Goal: Book appointment/travel/reservation

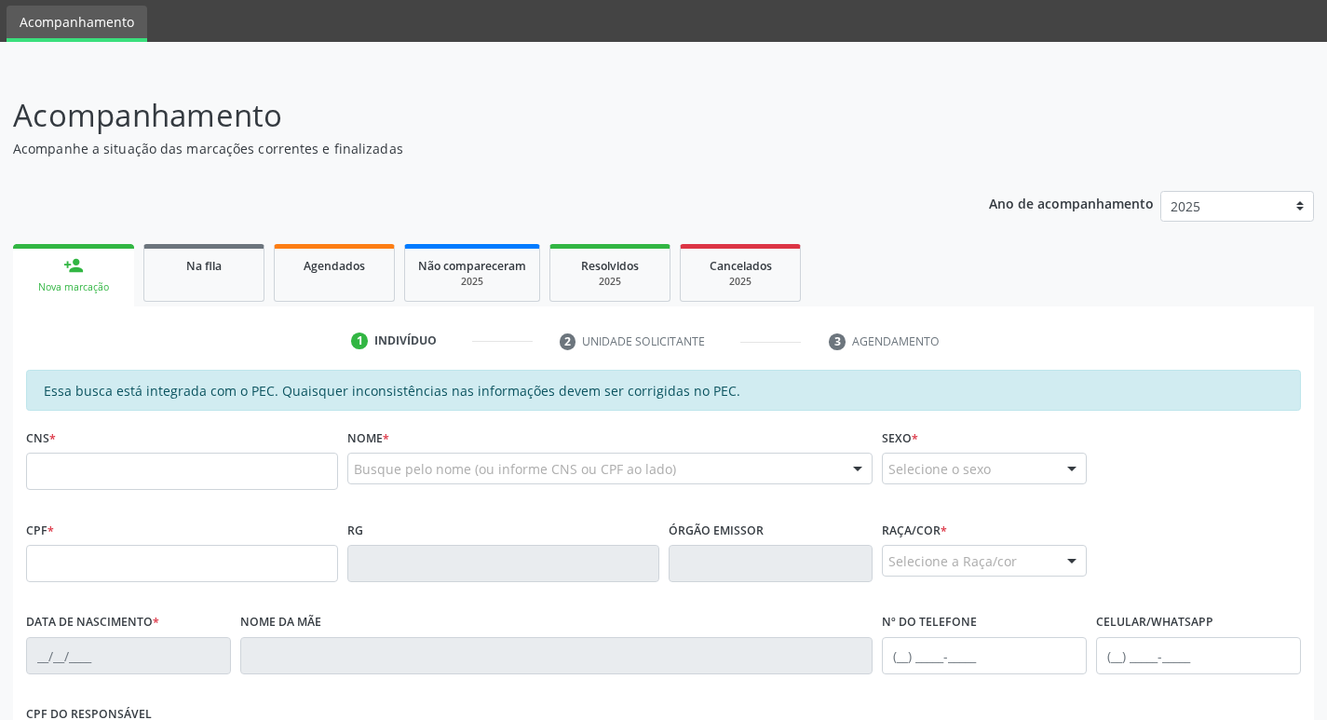
scroll to position [93, 0]
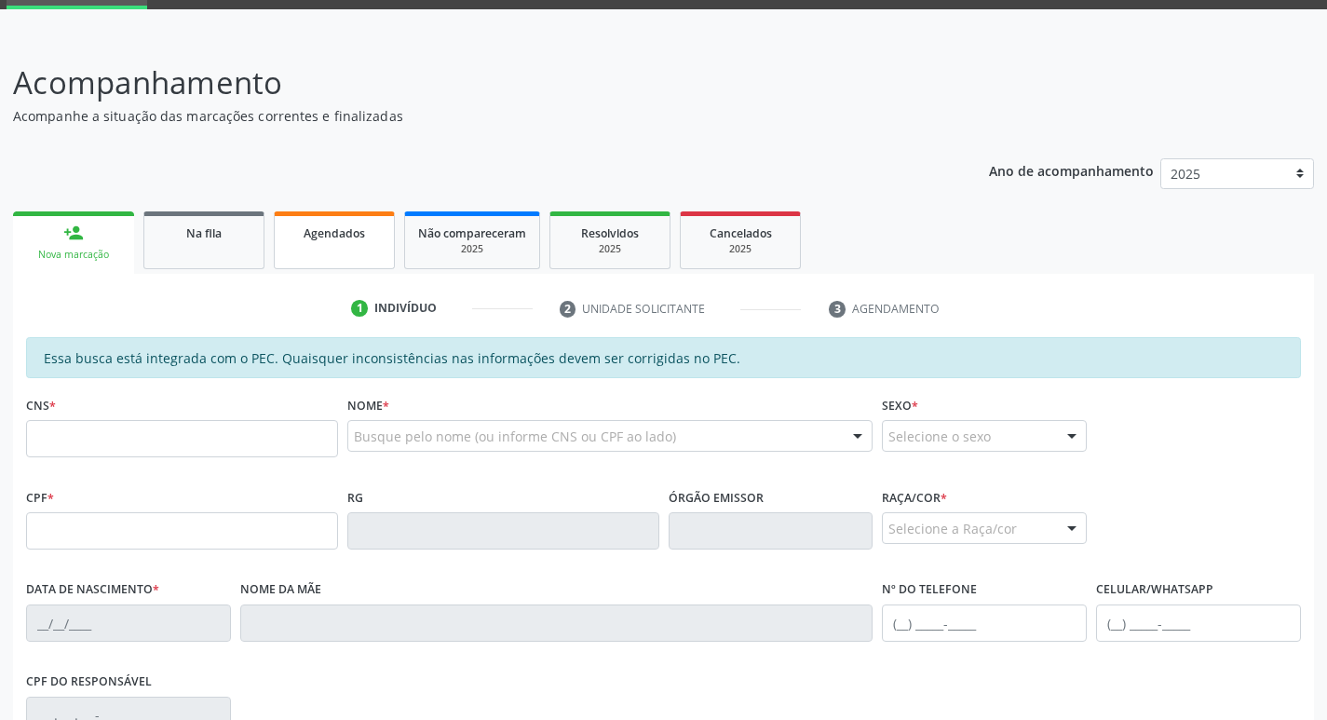
click at [329, 234] on span "Agendados" at bounding box center [334, 233] width 61 height 16
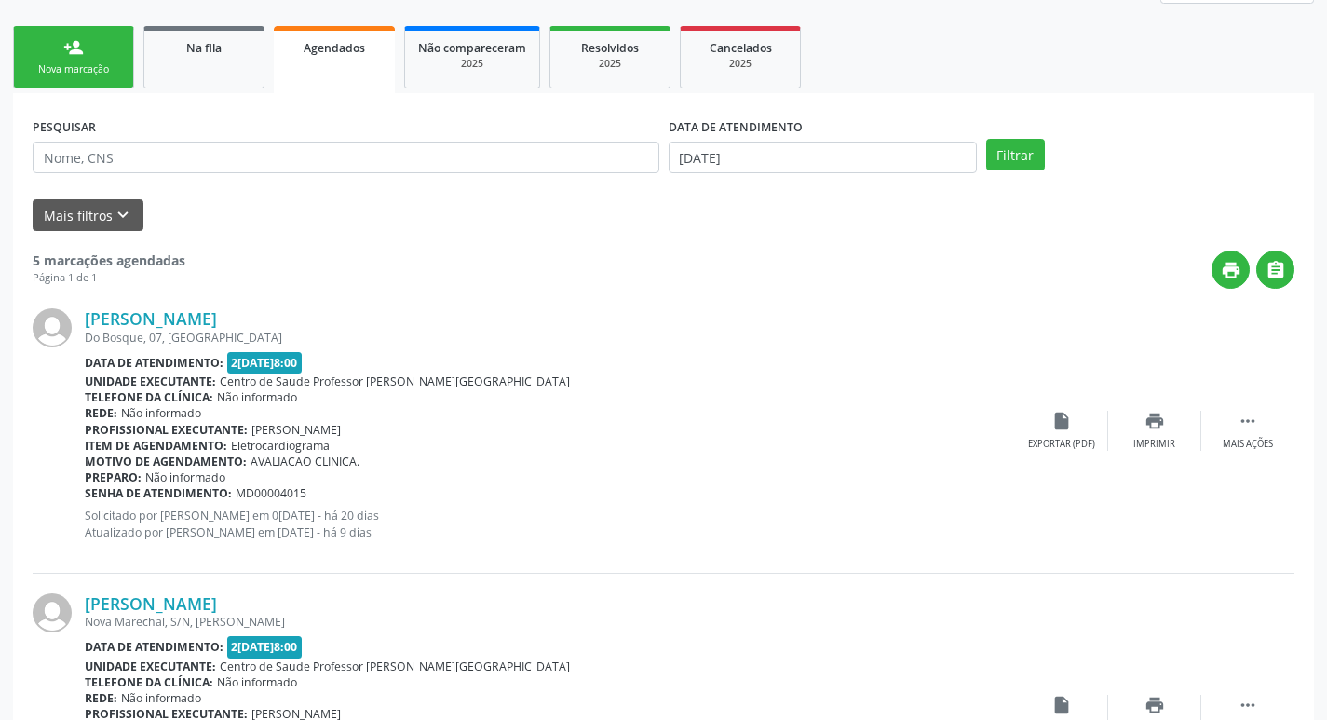
scroll to position [279, 0]
click at [107, 73] on div "Nova marcação" at bounding box center [73, 68] width 93 height 14
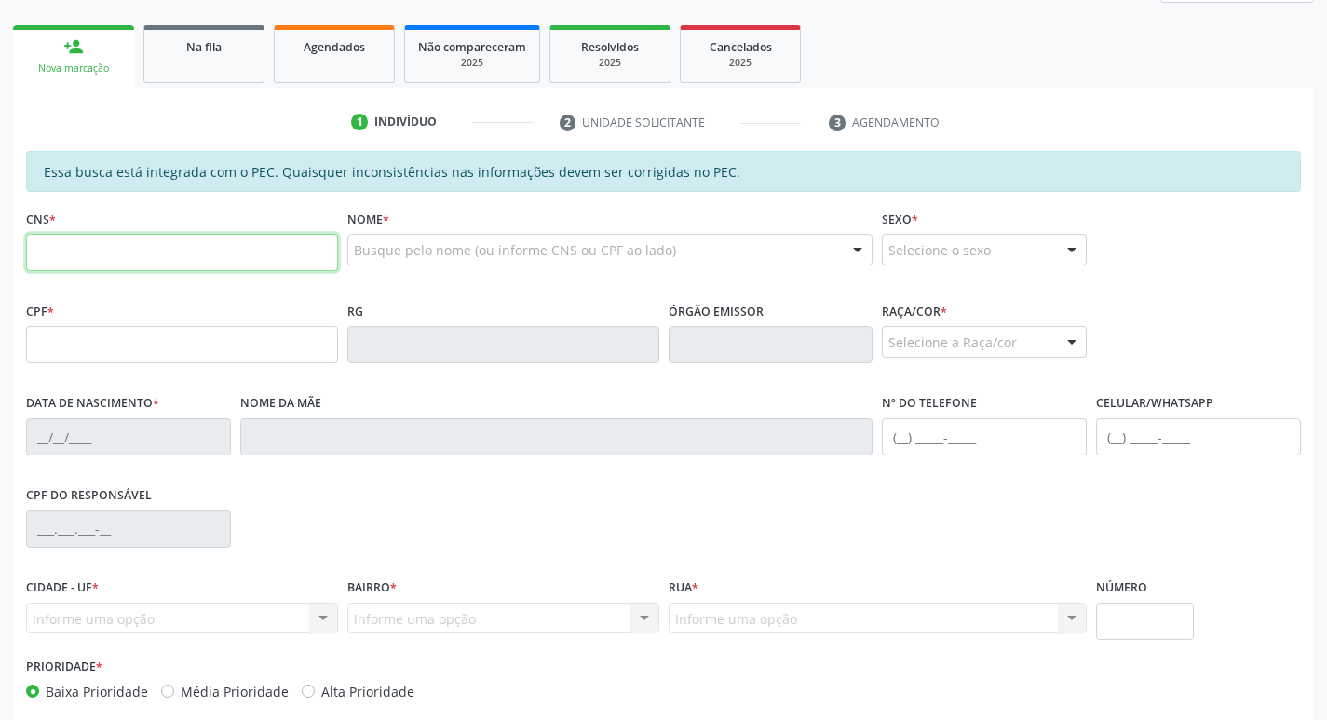
click at [196, 254] on input "text" at bounding box center [182, 252] width 312 height 37
type input "708 3032 8451 7860"
type input "103.363.264-32"
type input "[DATE]"
type input "[PERSON_NAME][DATE]"
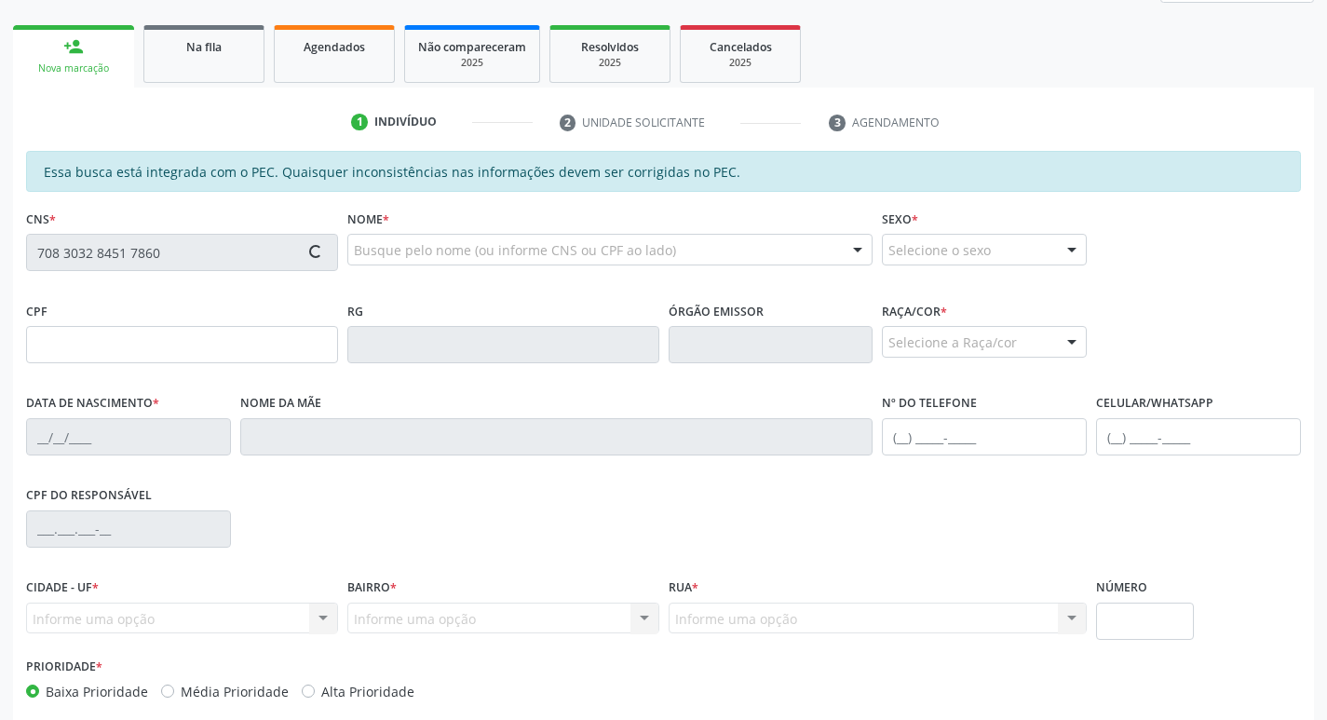
type input "[PHONE_NUMBER]"
type input "S/N"
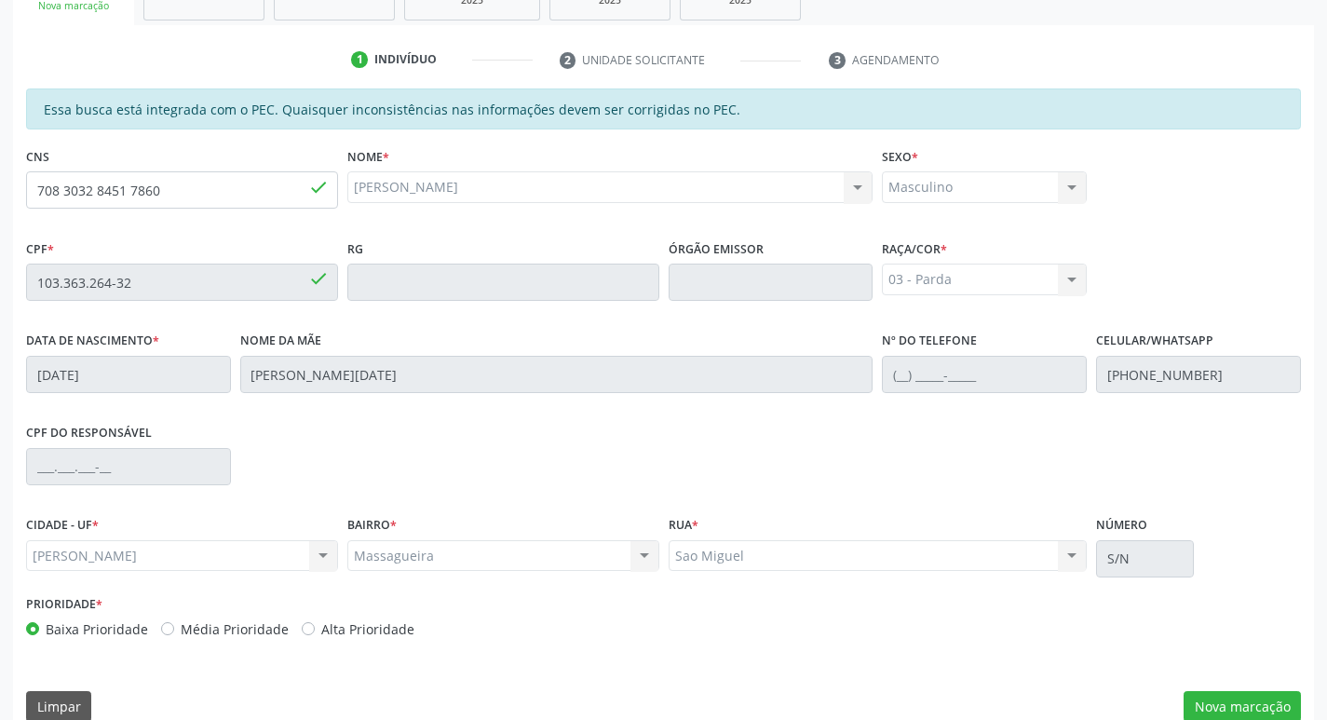
scroll to position [370, 0]
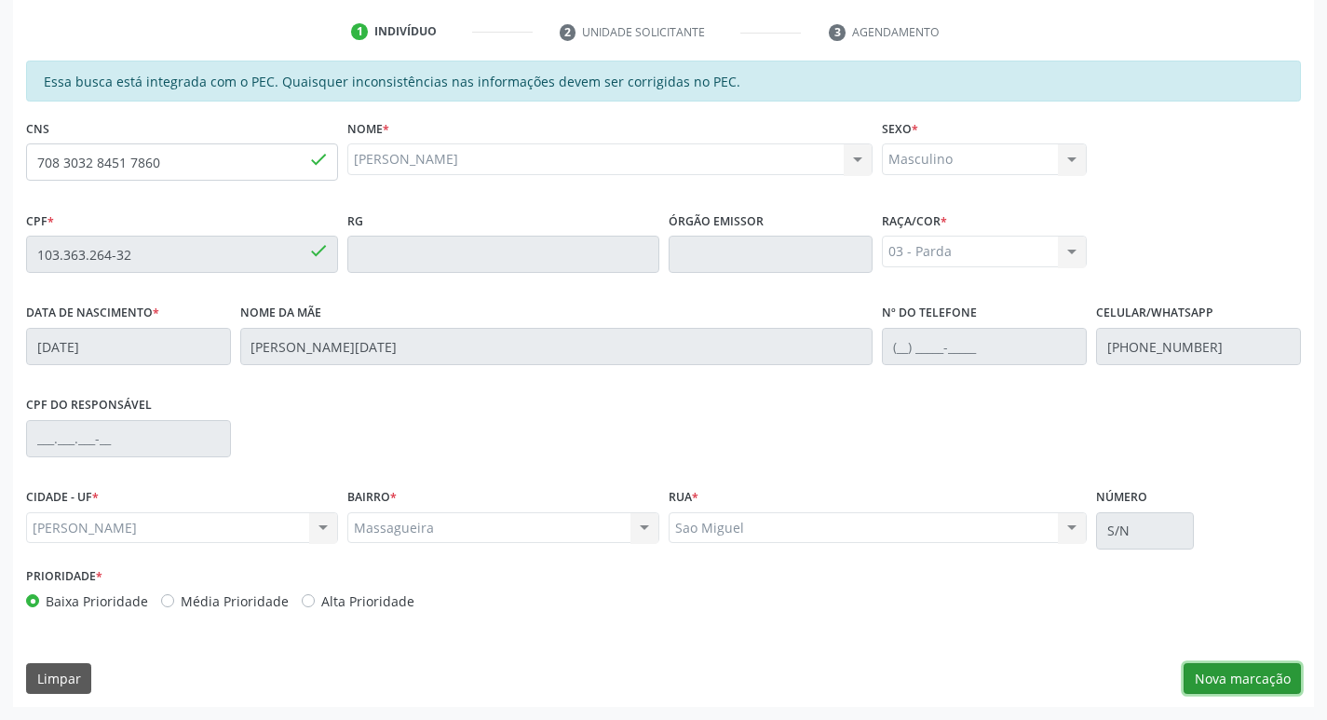
click at [1217, 675] on button "Nova marcação" at bounding box center [1242, 679] width 117 height 32
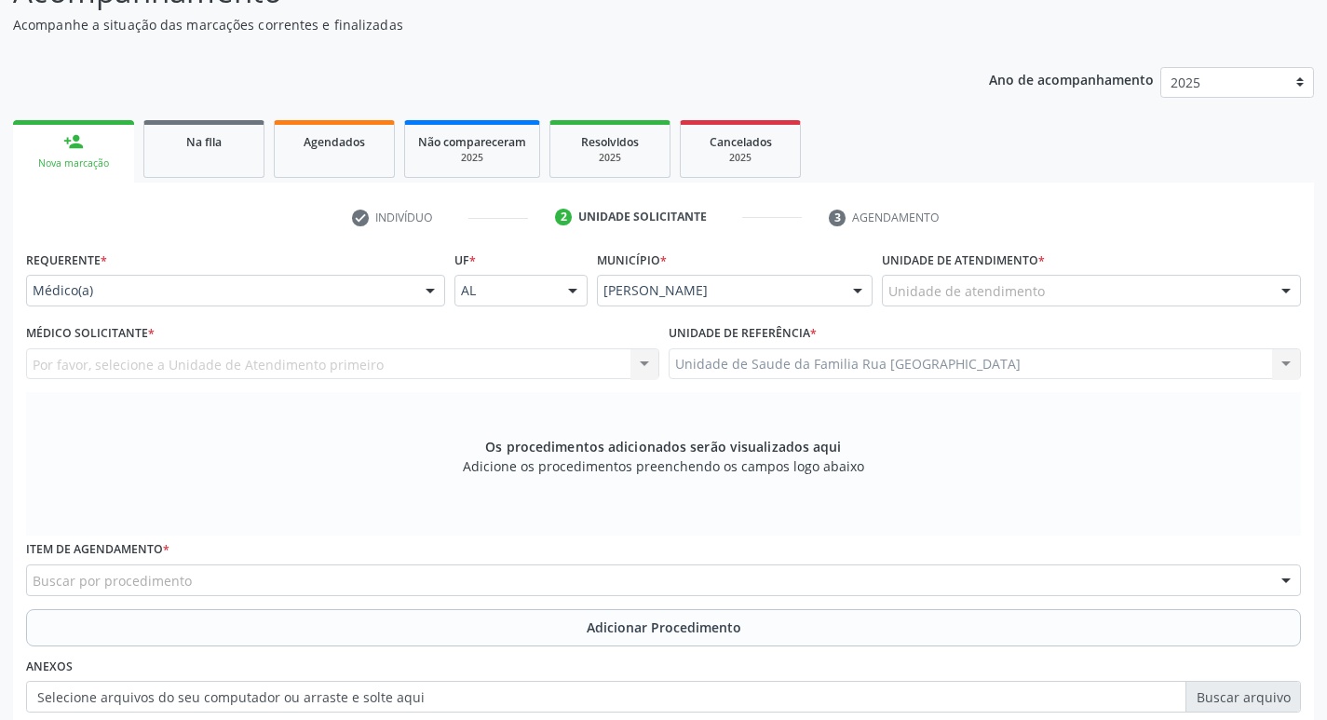
scroll to position [183, 0]
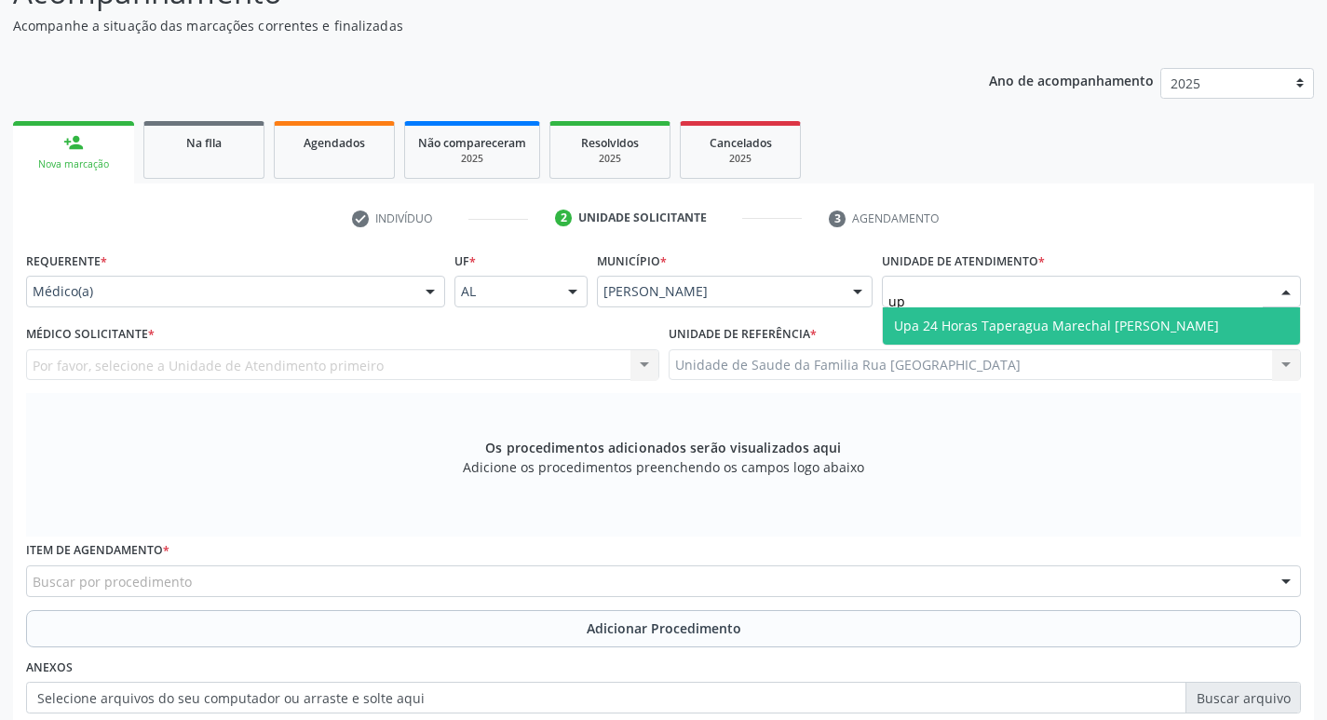
type input "upa"
click at [1021, 332] on span "Upa 24 Horas Taperagua Marechal [PERSON_NAME]" at bounding box center [1056, 326] width 325 height 18
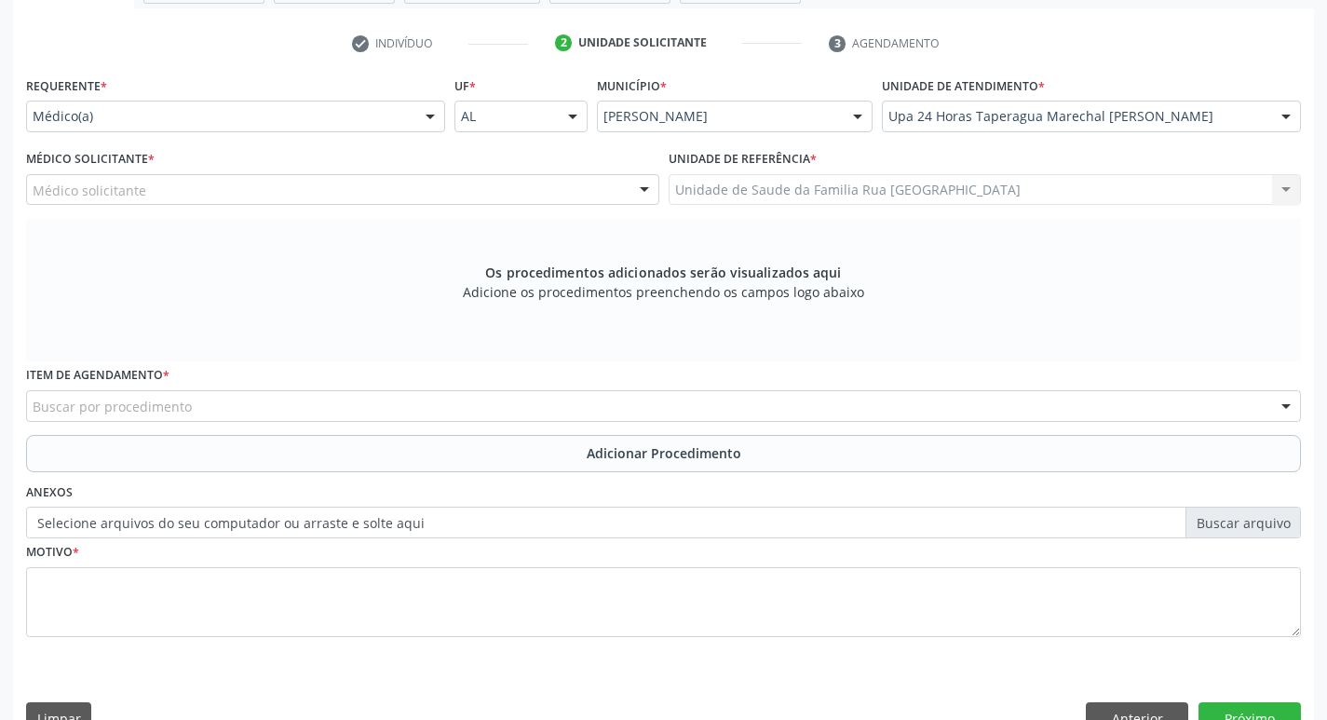
scroll to position [370, 0]
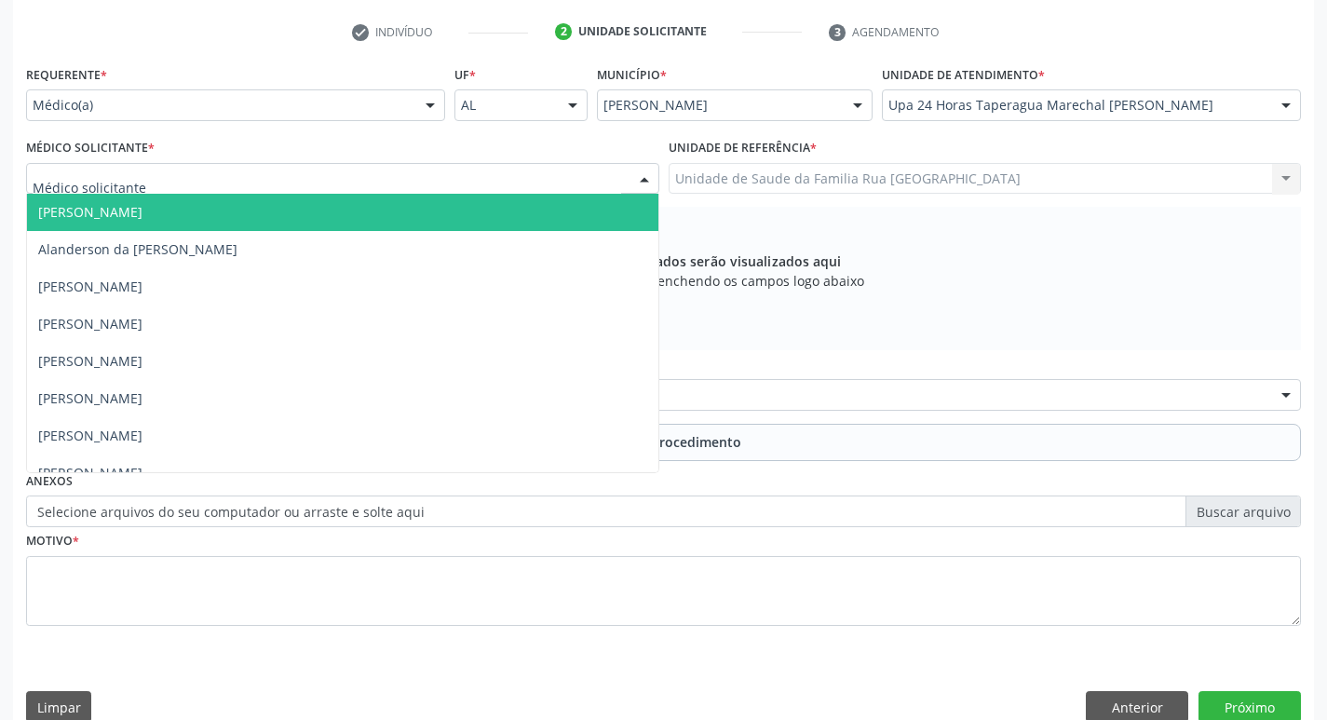
click at [432, 175] on div at bounding box center [342, 179] width 633 height 32
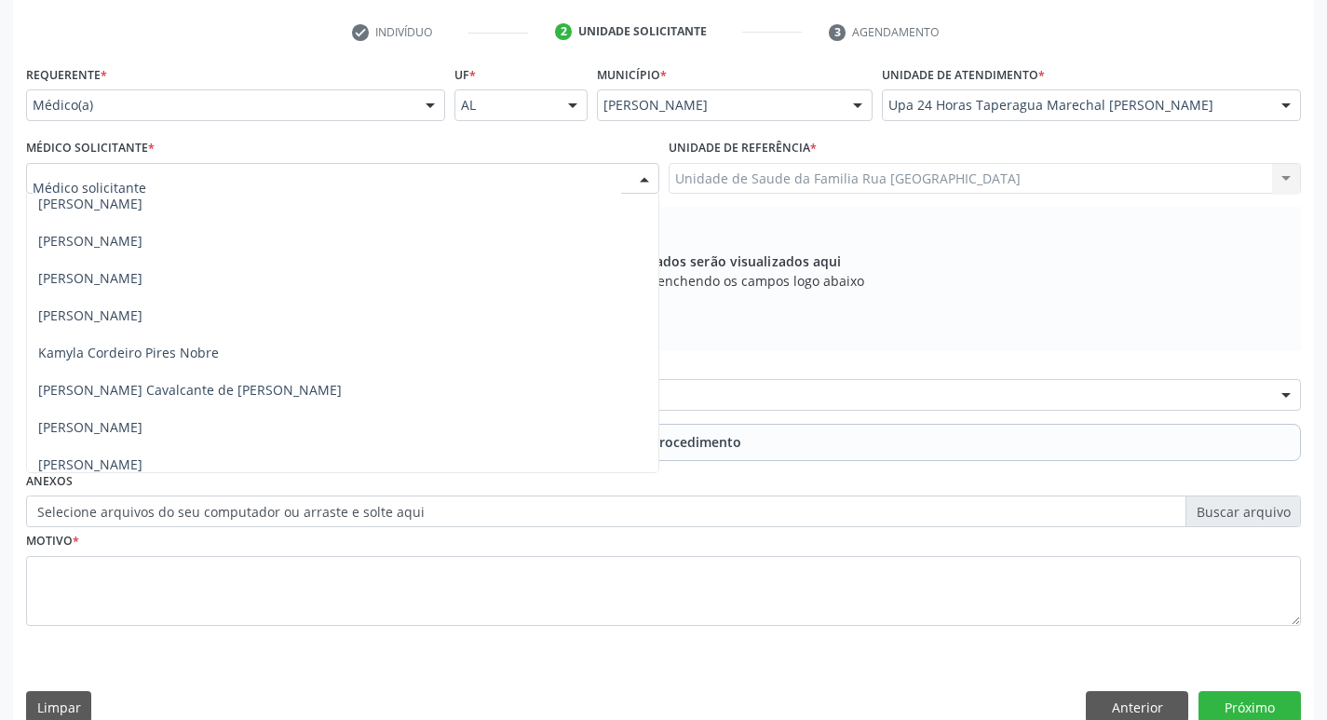
scroll to position [1583, 0]
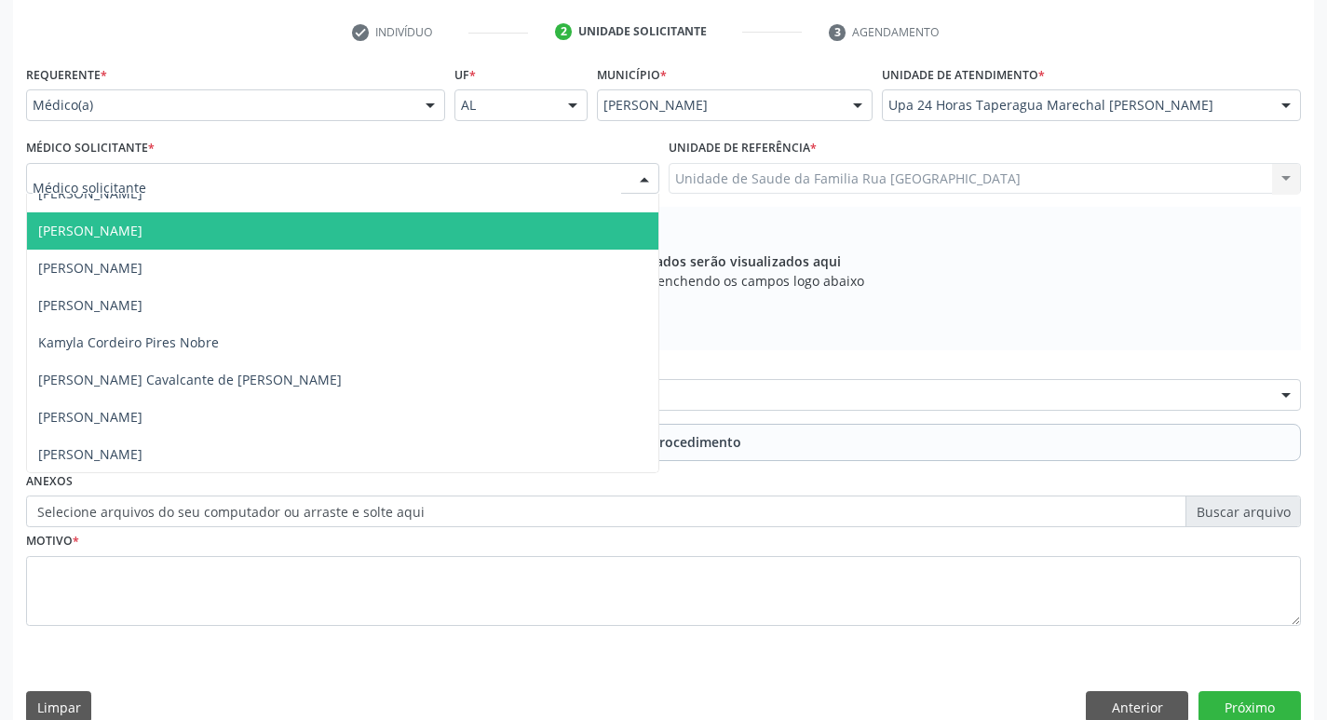
click at [257, 237] on span "[PERSON_NAME]" at bounding box center [342, 230] width 631 height 37
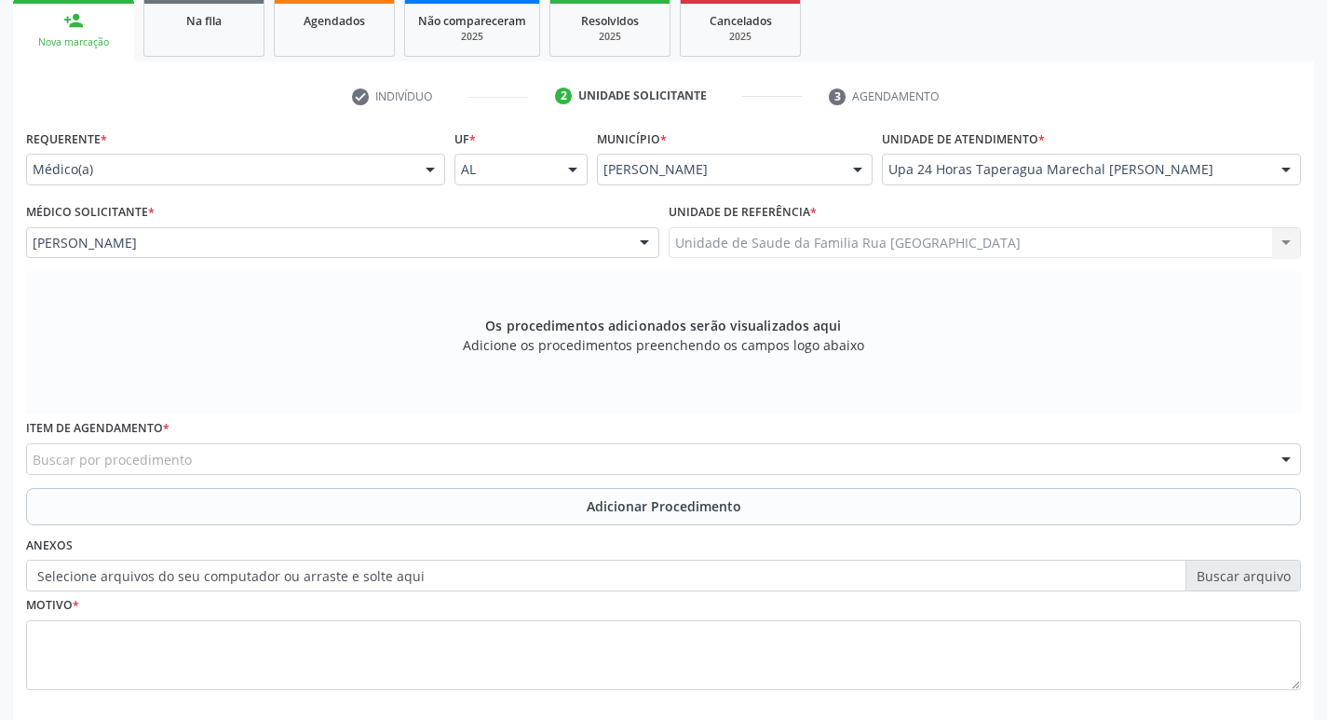
scroll to position [399, 0]
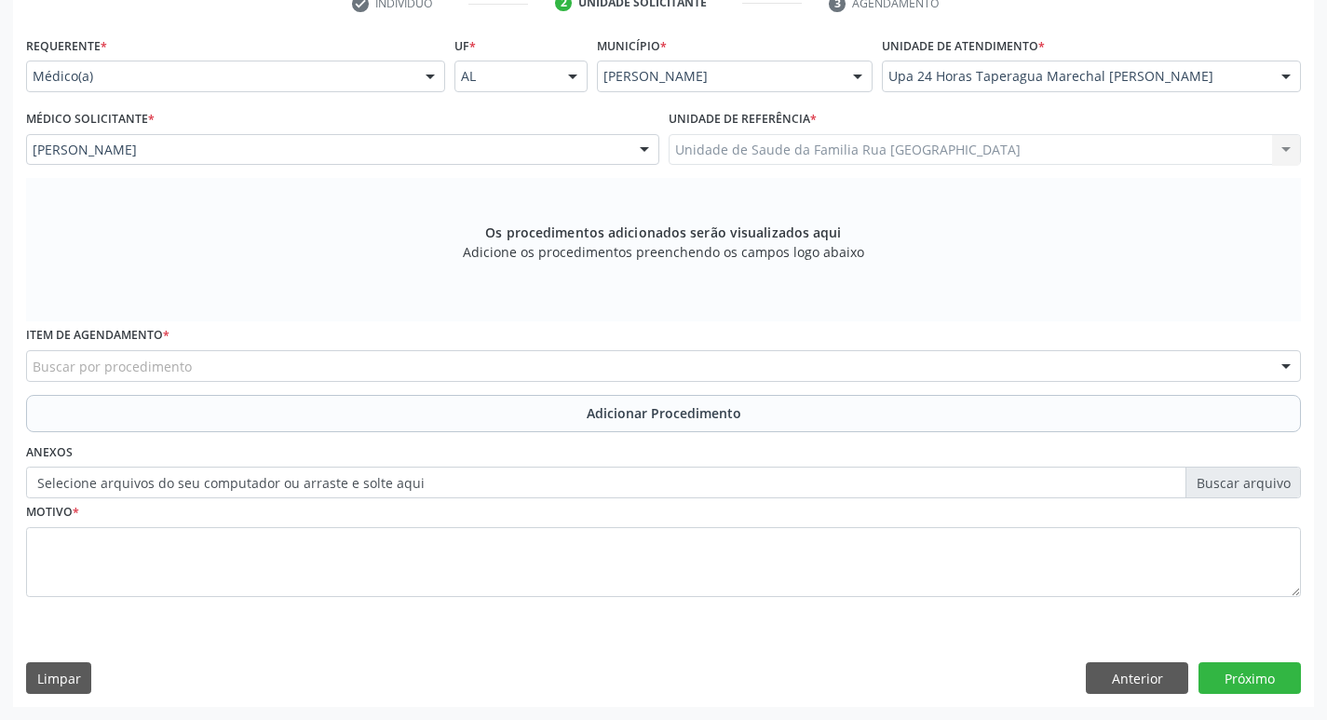
click at [361, 372] on div "Buscar por procedimento" at bounding box center [663, 366] width 1275 height 32
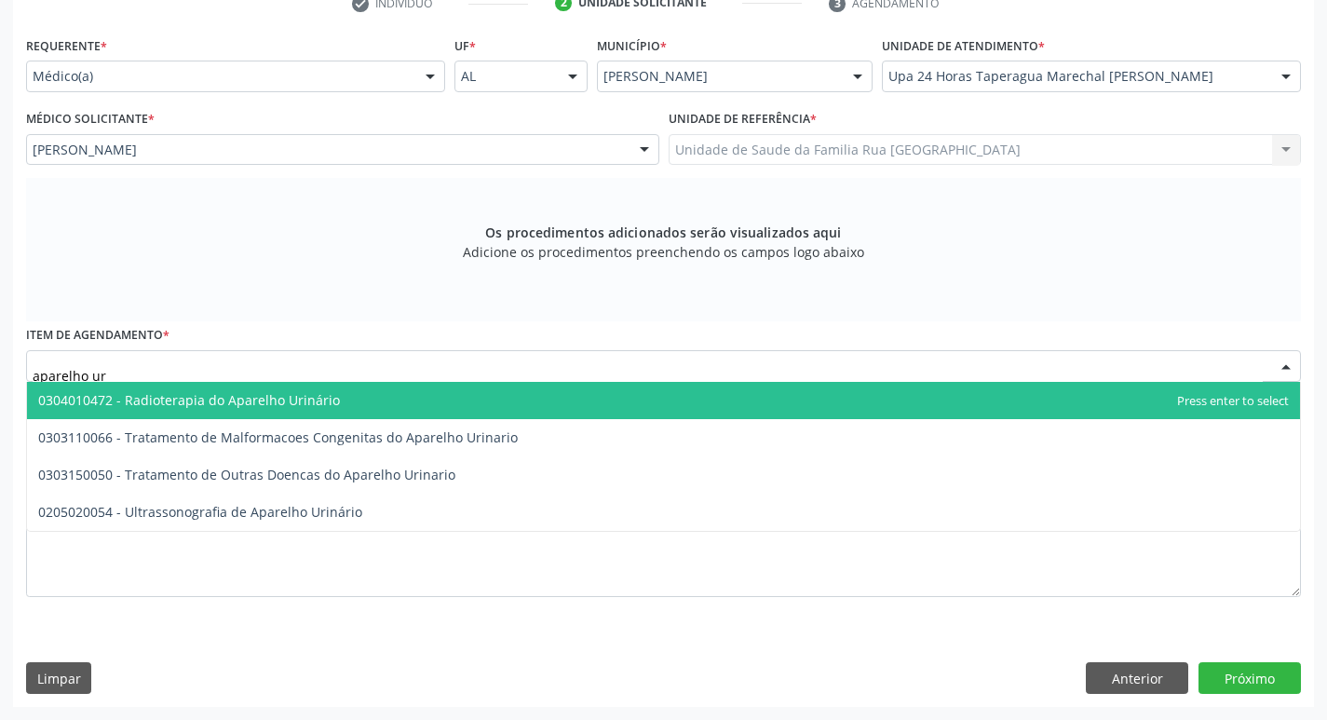
type input "aparelho uri"
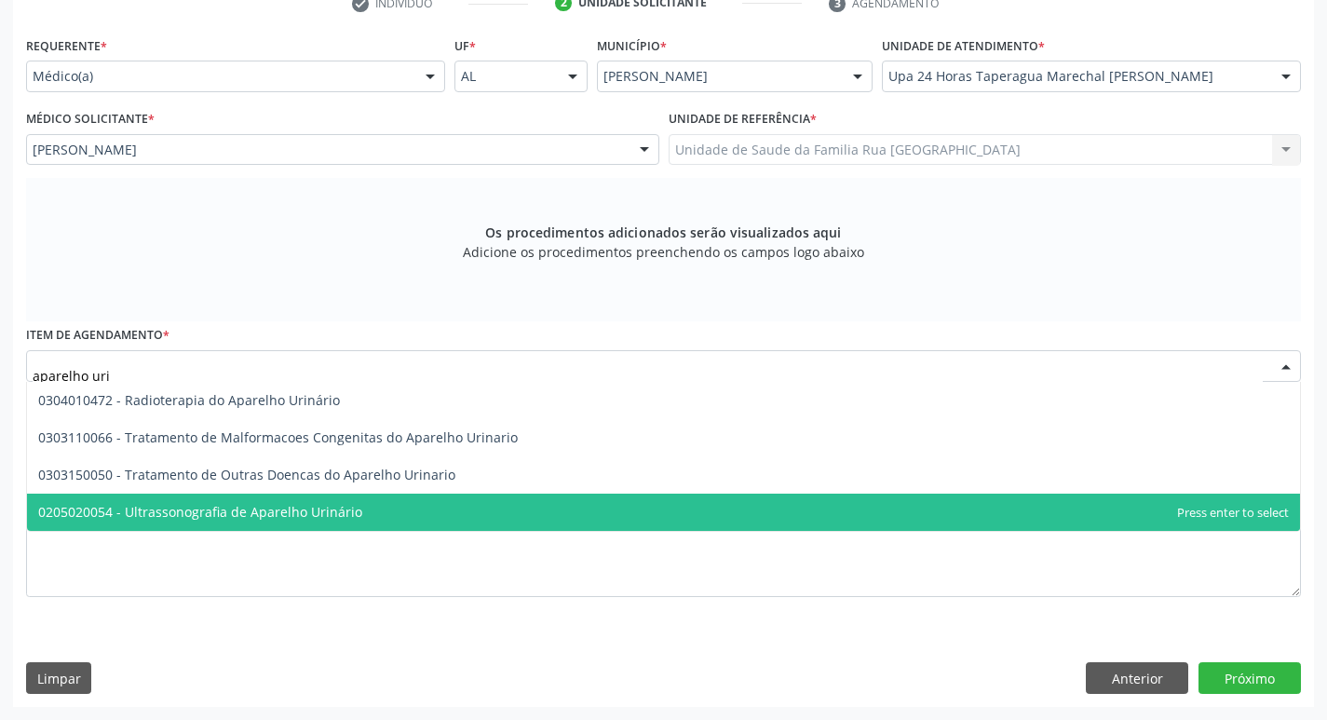
click at [318, 507] on span "0205020054 - Ultrassonografia de Aparelho Urinário" at bounding box center [200, 512] width 324 height 18
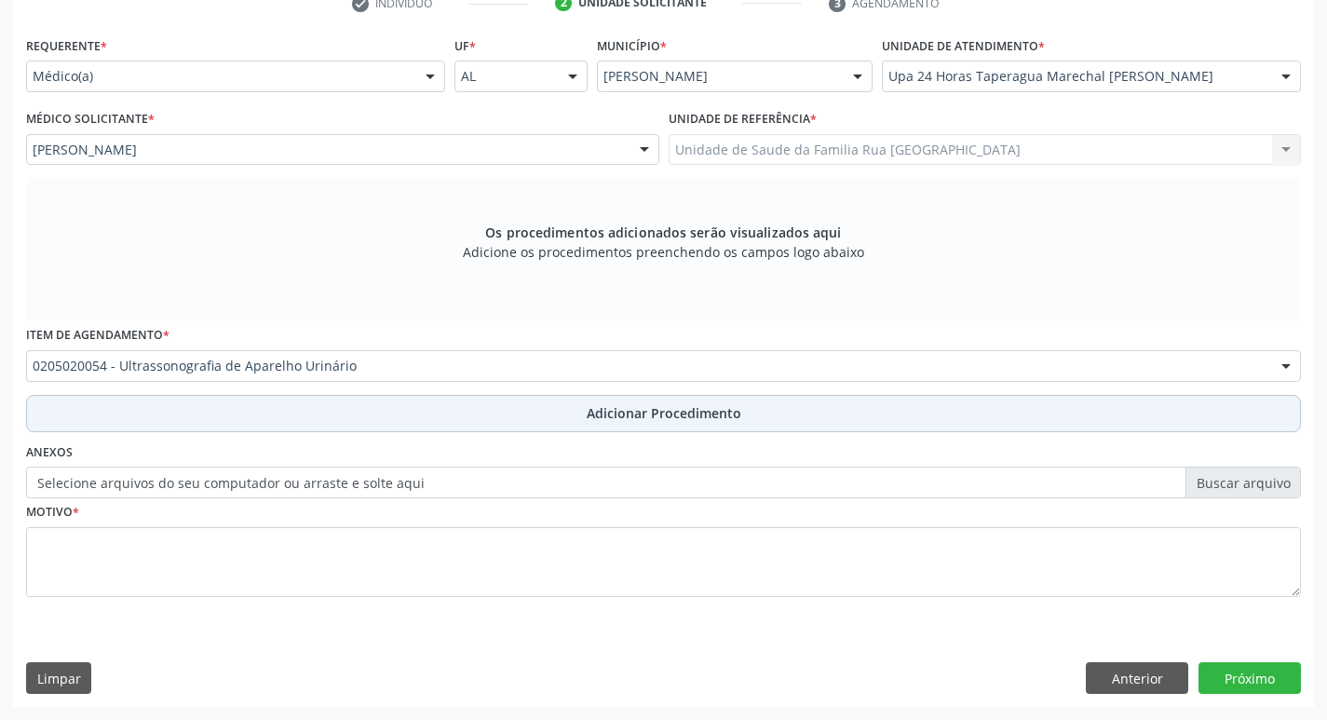
click at [615, 422] on span "Adicionar Procedimento" at bounding box center [664, 413] width 155 height 20
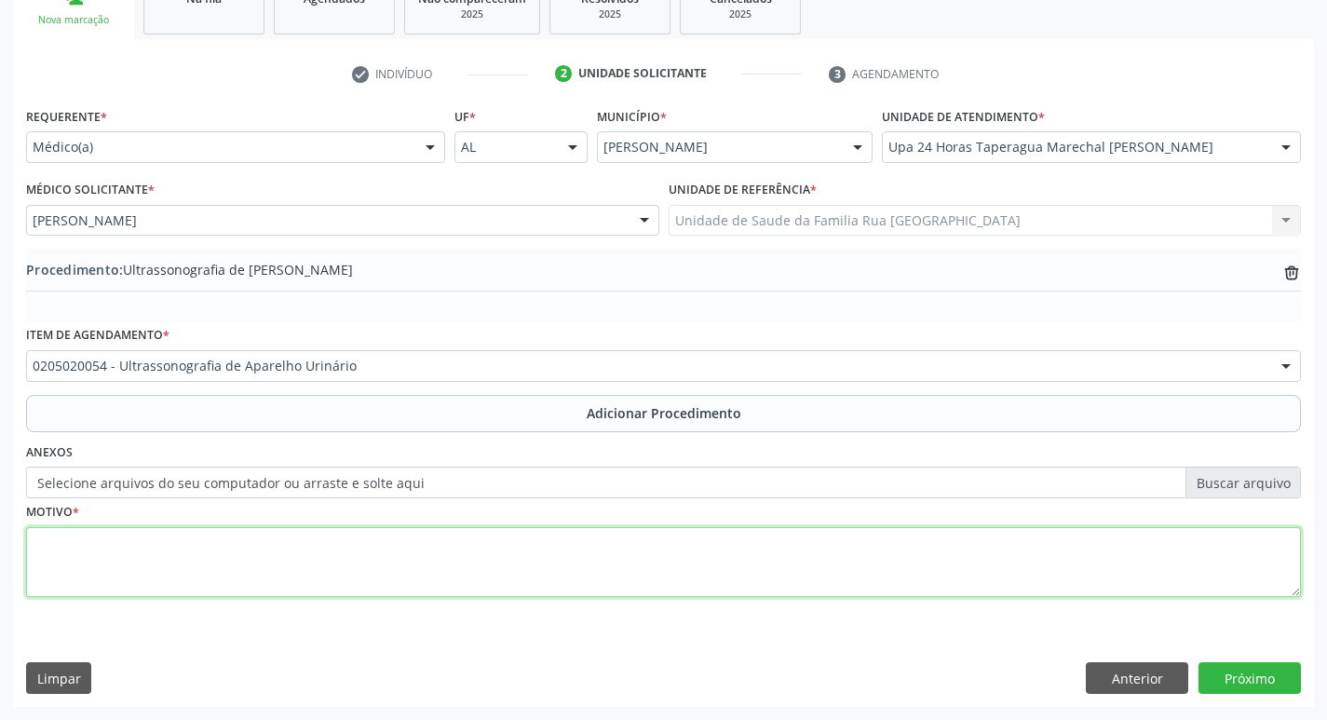
click at [219, 559] on textarea at bounding box center [663, 562] width 1275 height 71
type textarea "calculo renal."
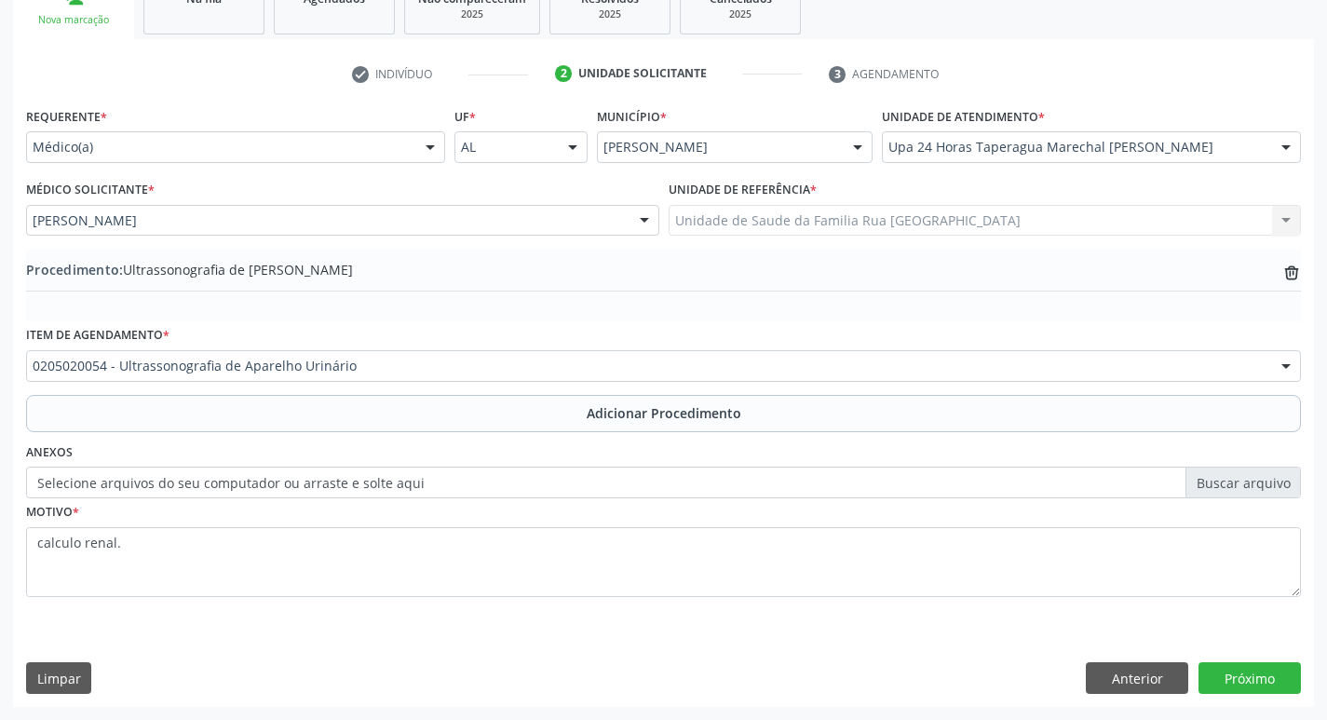
drag, startPoint x: 59, startPoint y: 551, endPoint x: 98, endPoint y: 611, distance: 71.3
click at [98, 611] on div "Motivo * calculo renal." at bounding box center [663, 560] width 1284 height 125
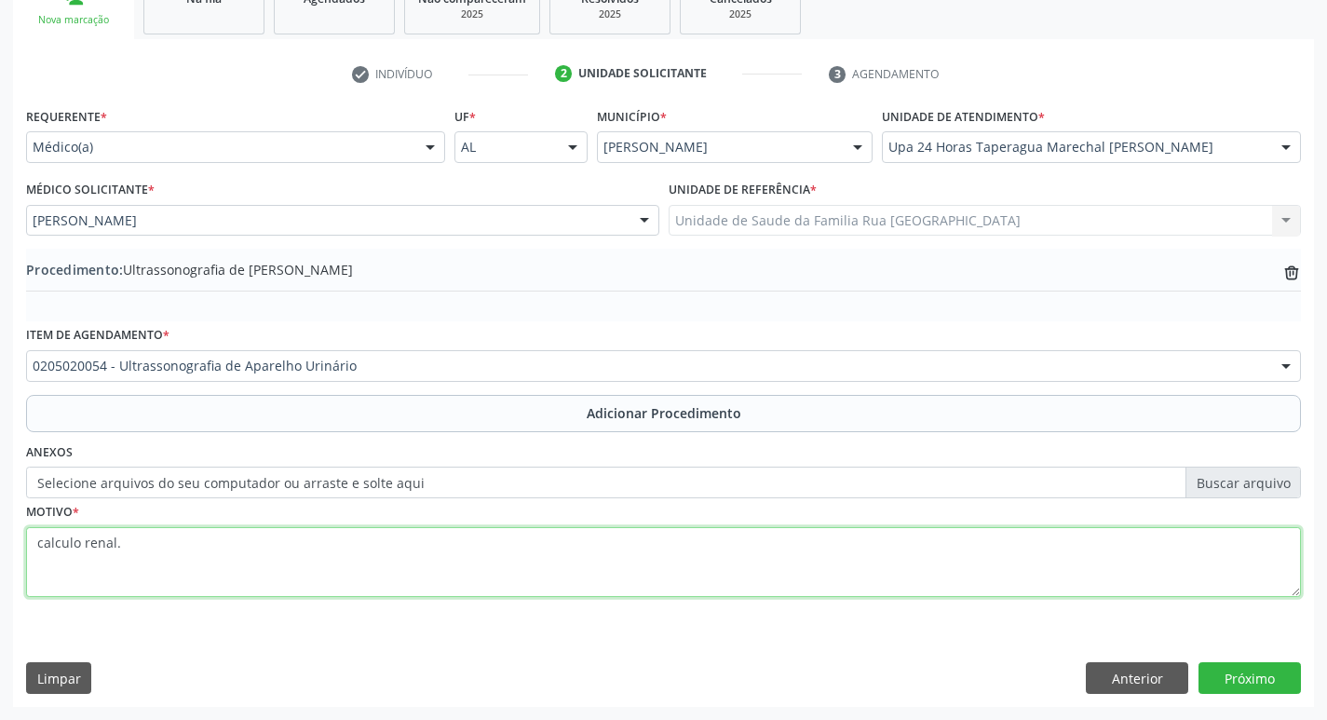
click at [59, 554] on textarea "calculo renal." at bounding box center [663, 562] width 1275 height 71
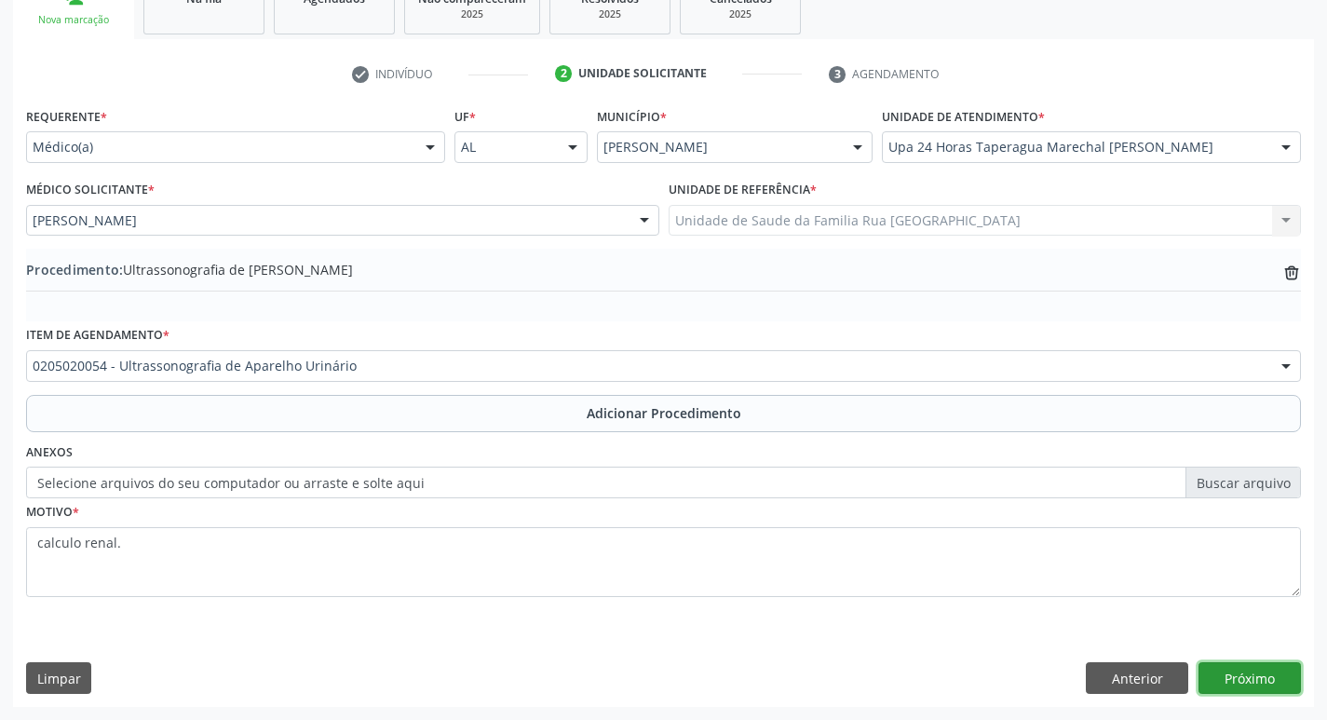
click at [1246, 675] on button "Próximo" at bounding box center [1249, 678] width 102 height 32
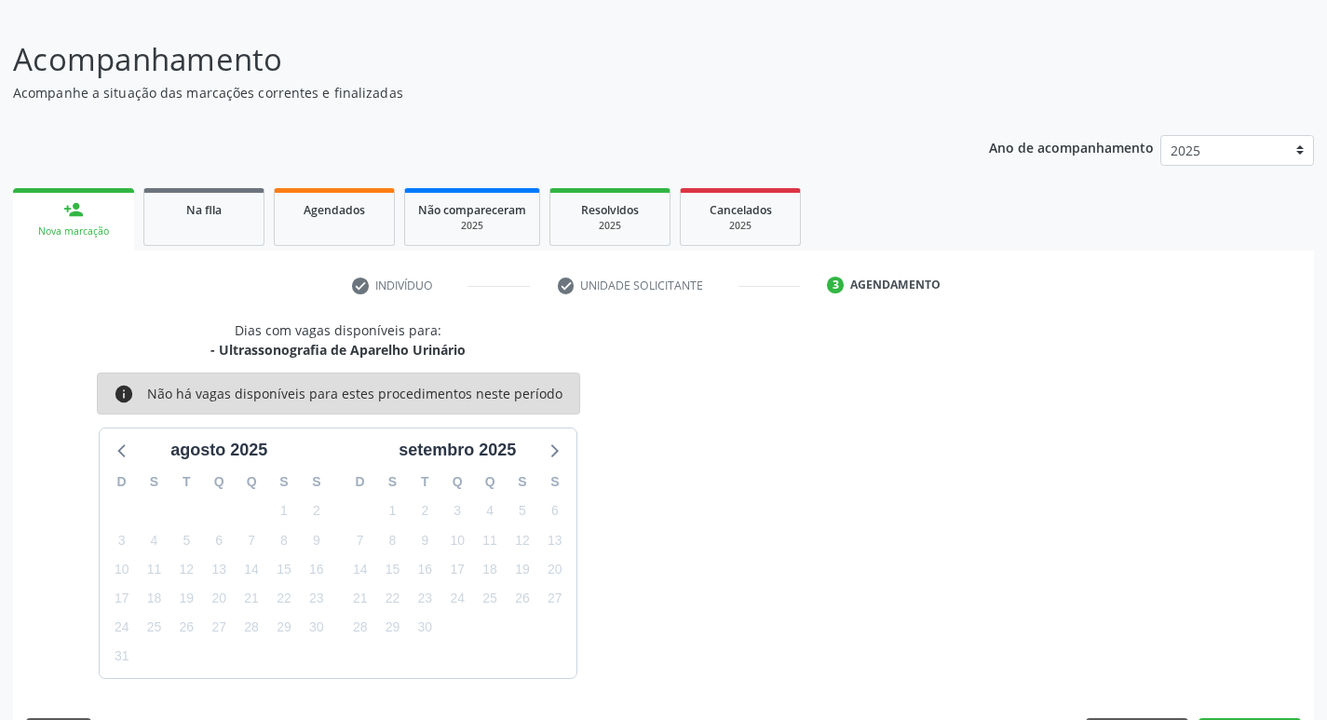
scroll to position [171, 0]
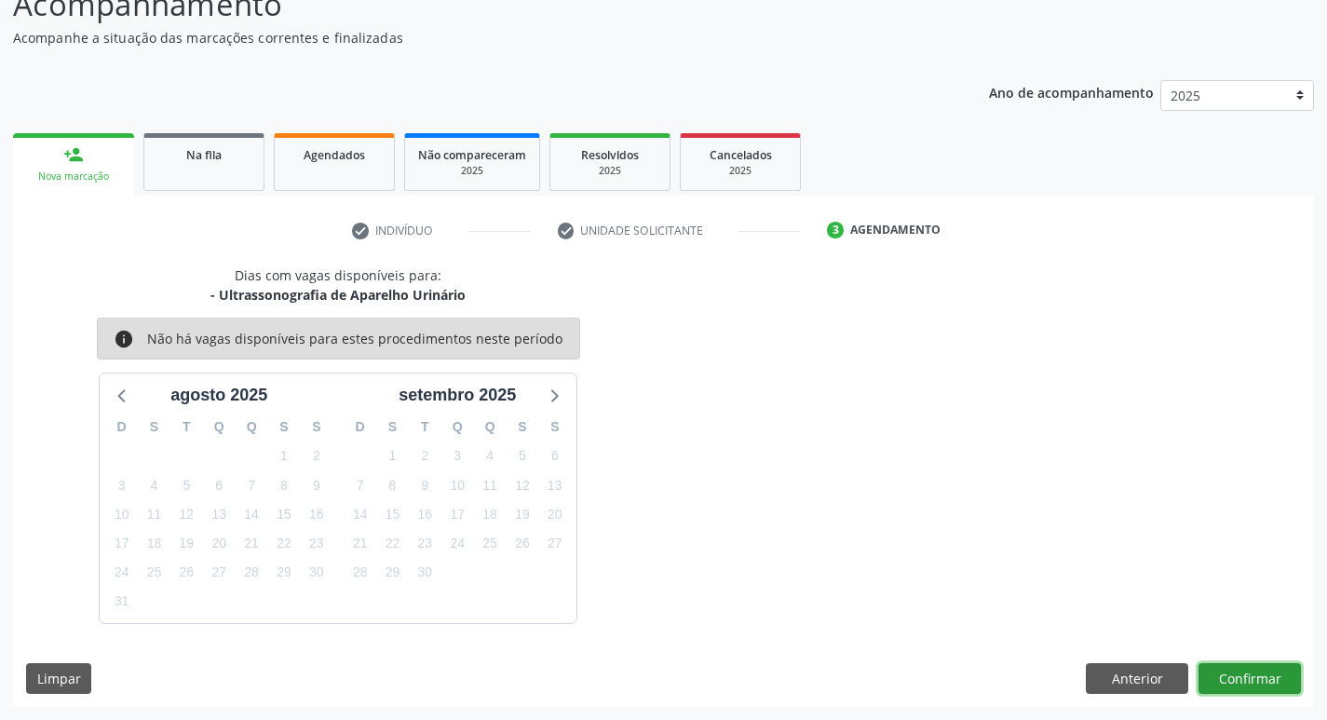
click at [1262, 683] on button "Confirmar" at bounding box center [1249, 679] width 102 height 32
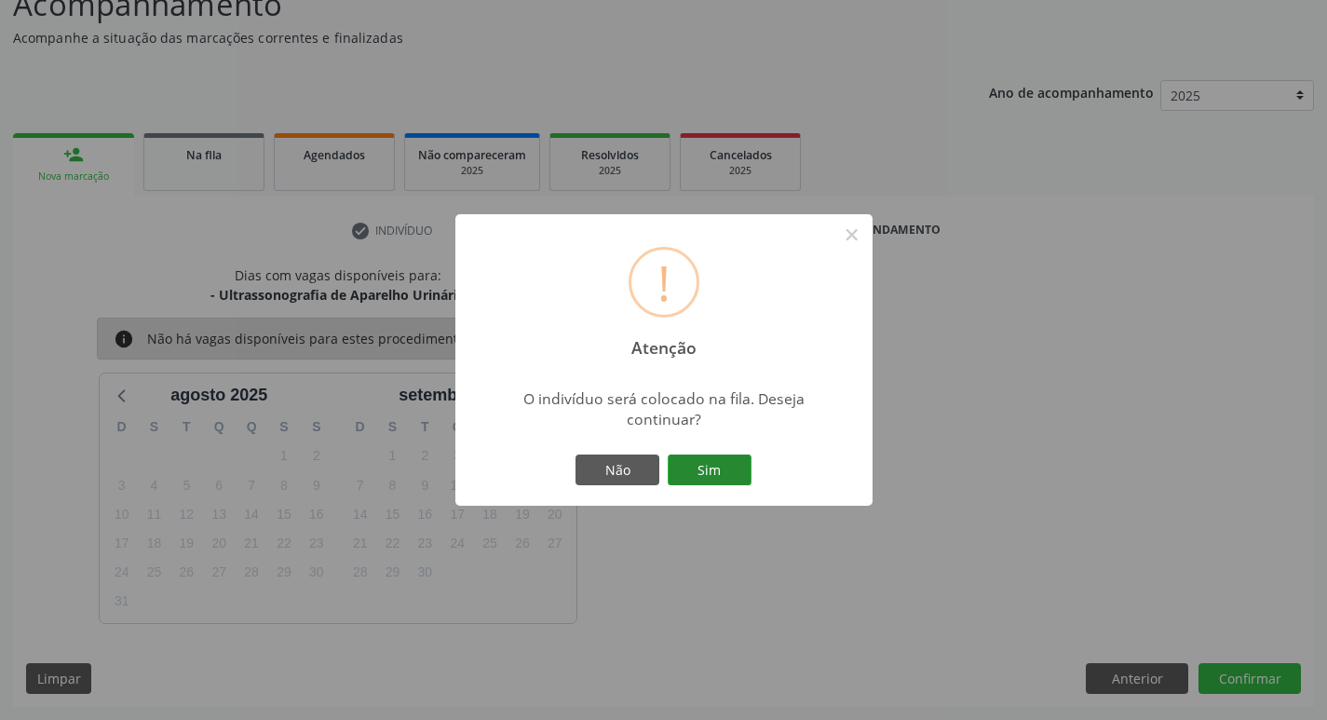
click at [732, 469] on button "Sim" at bounding box center [710, 470] width 84 height 32
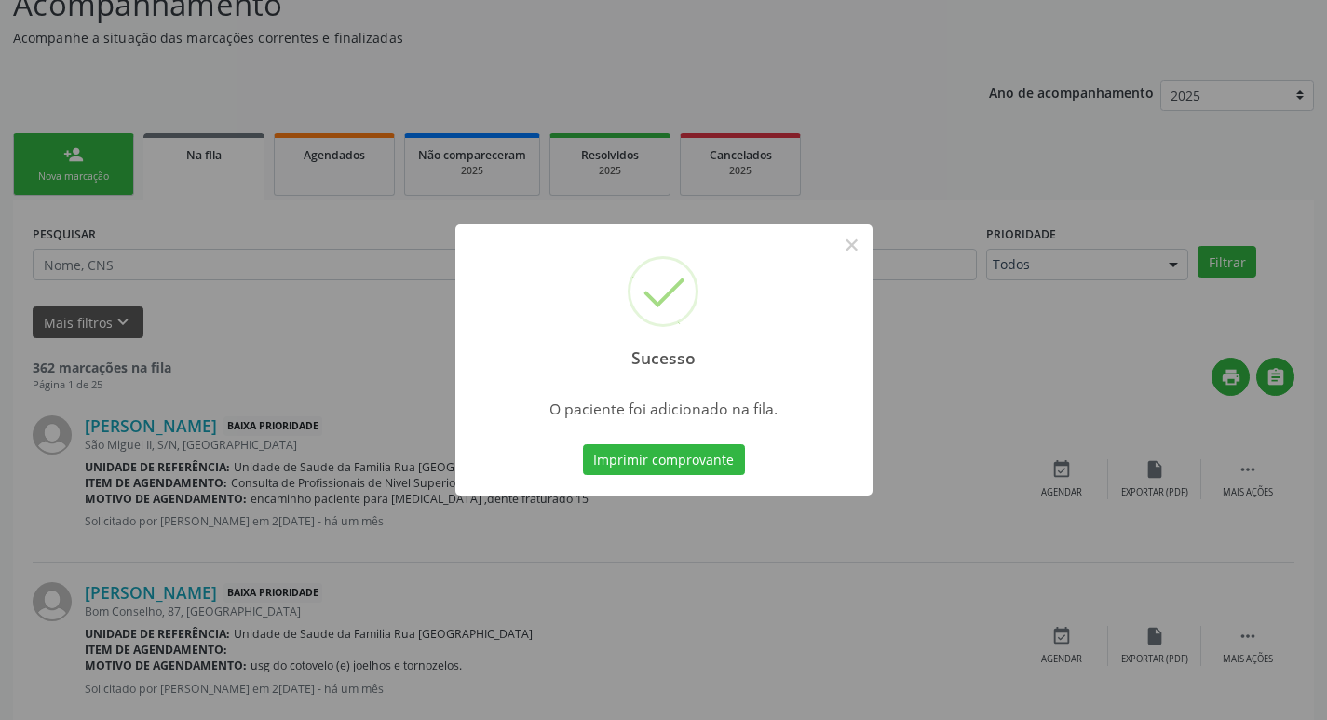
scroll to position [0, 0]
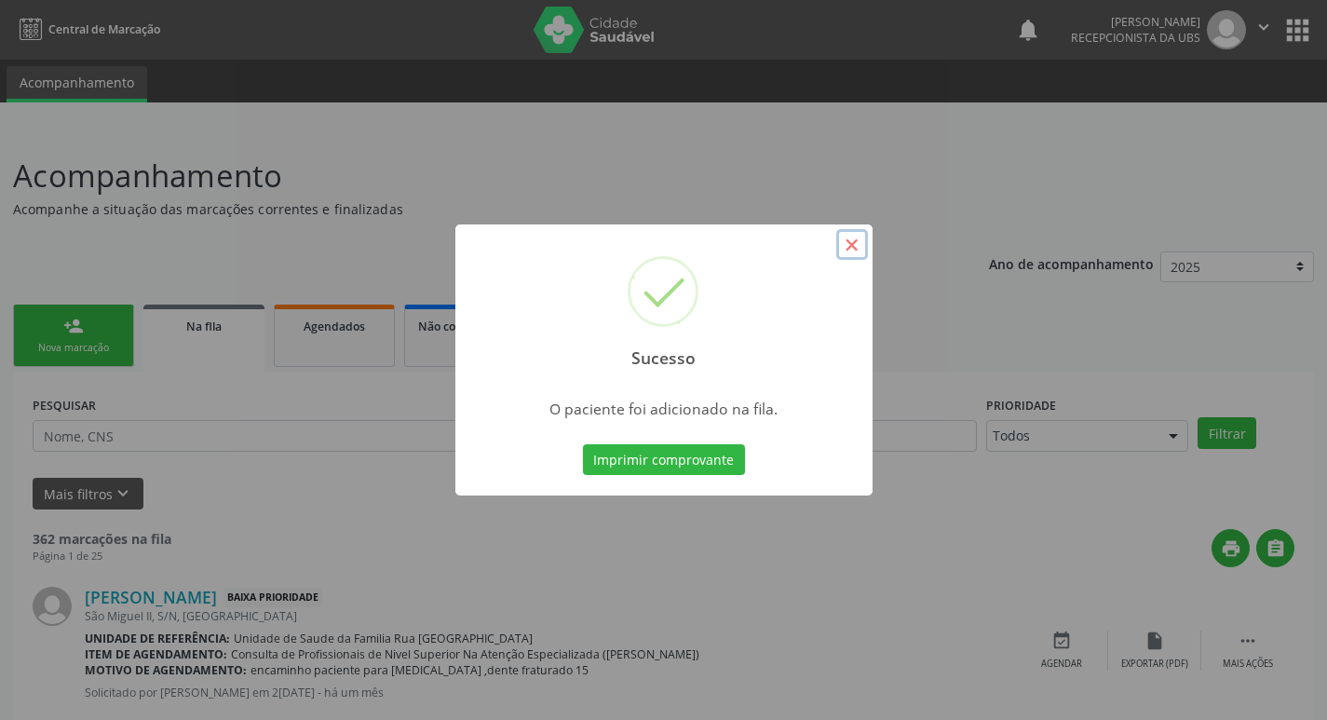
click at [859, 249] on button "×" at bounding box center [852, 245] width 32 height 32
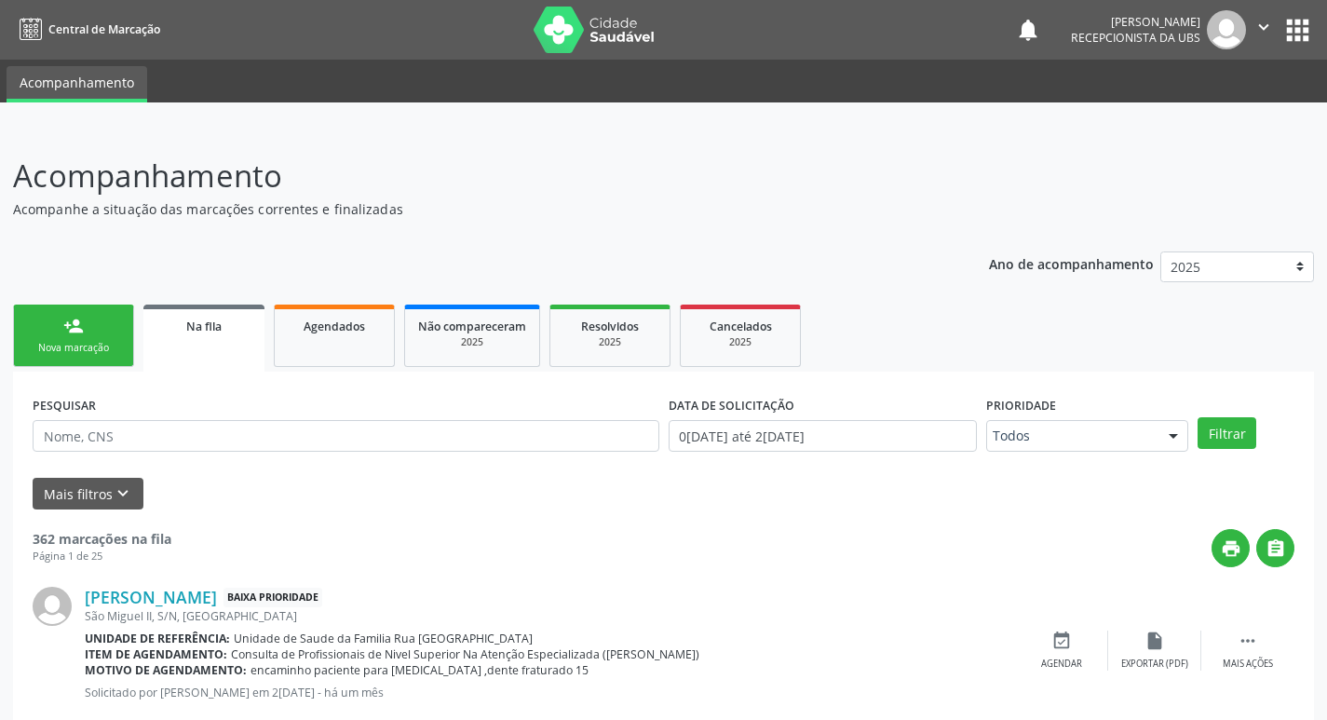
click at [109, 357] on link "person_add Nova marcação" at bounding box center [73, 335] width 121 height 62
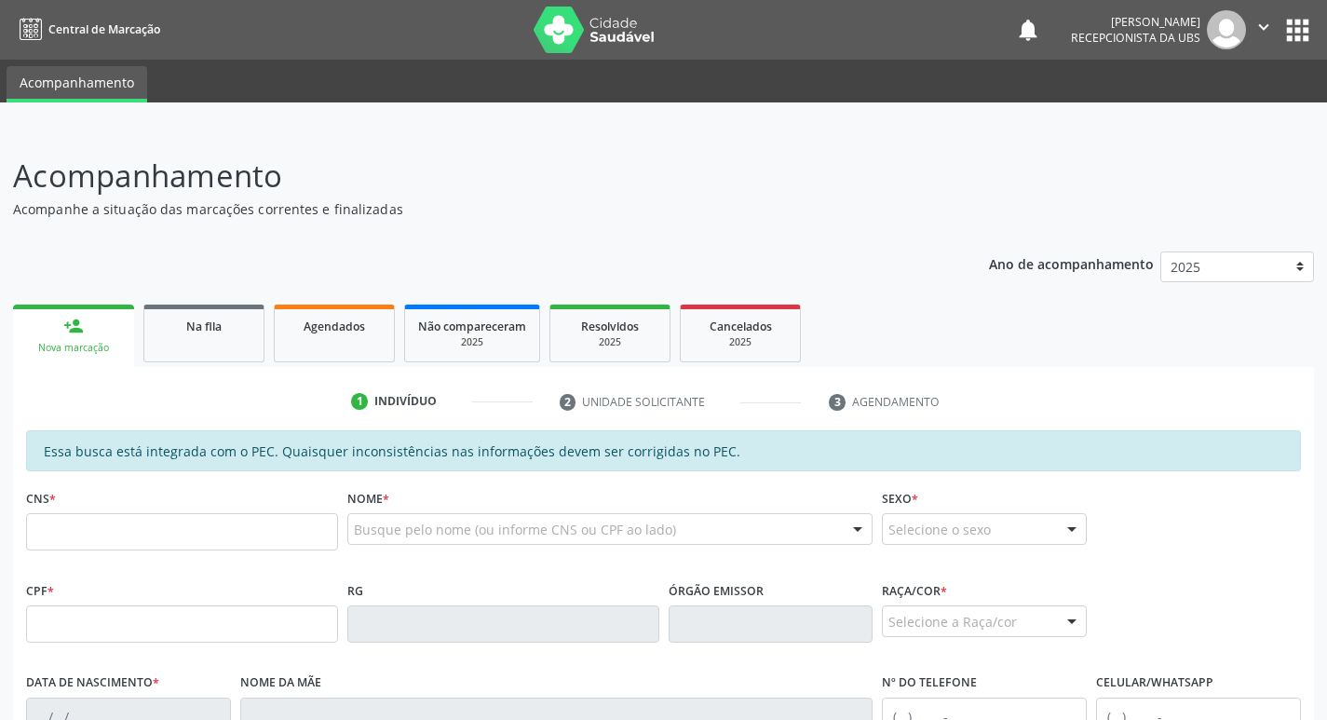
scroll to position [186, 0]
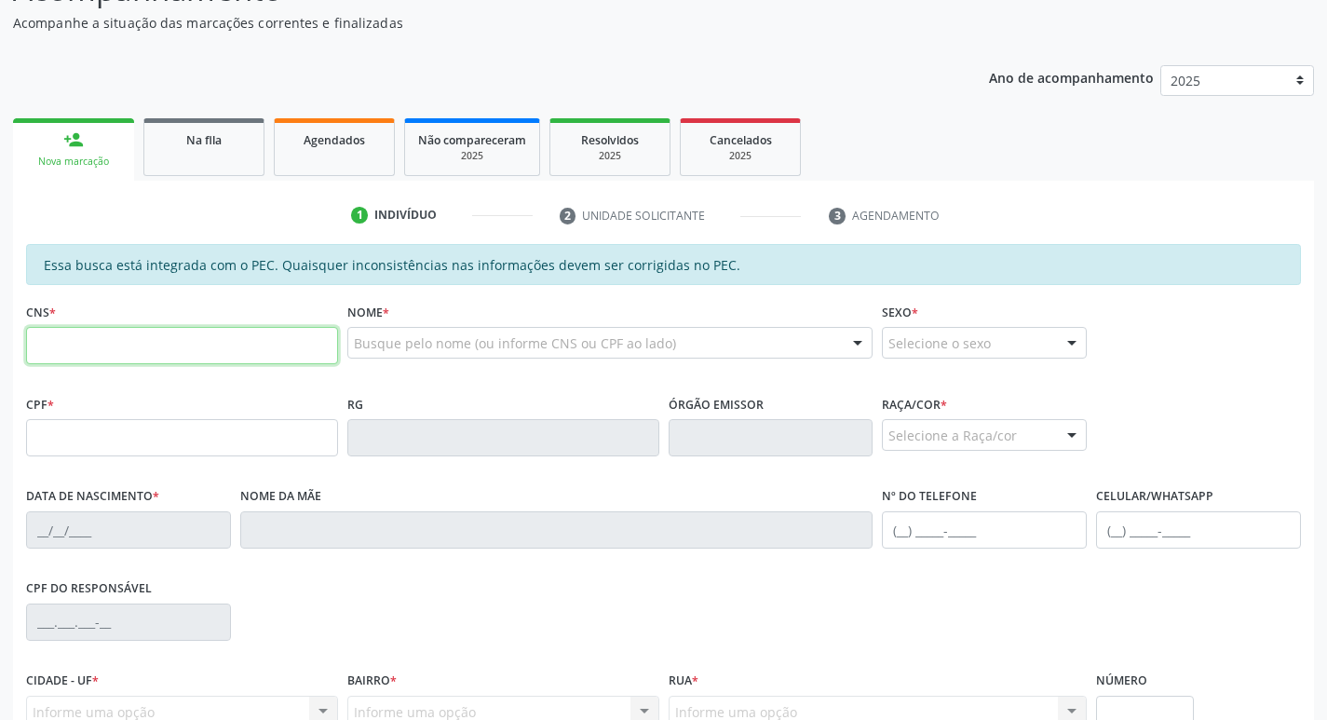
click at [231, 343] on input "text" at bounding box center [182, 345] width 312 height 37
type input "708 3032 8451 7860"
type input "103.363.264-32"
type input "[DATE]"
type input "[PERSON_NAME][DATE]"
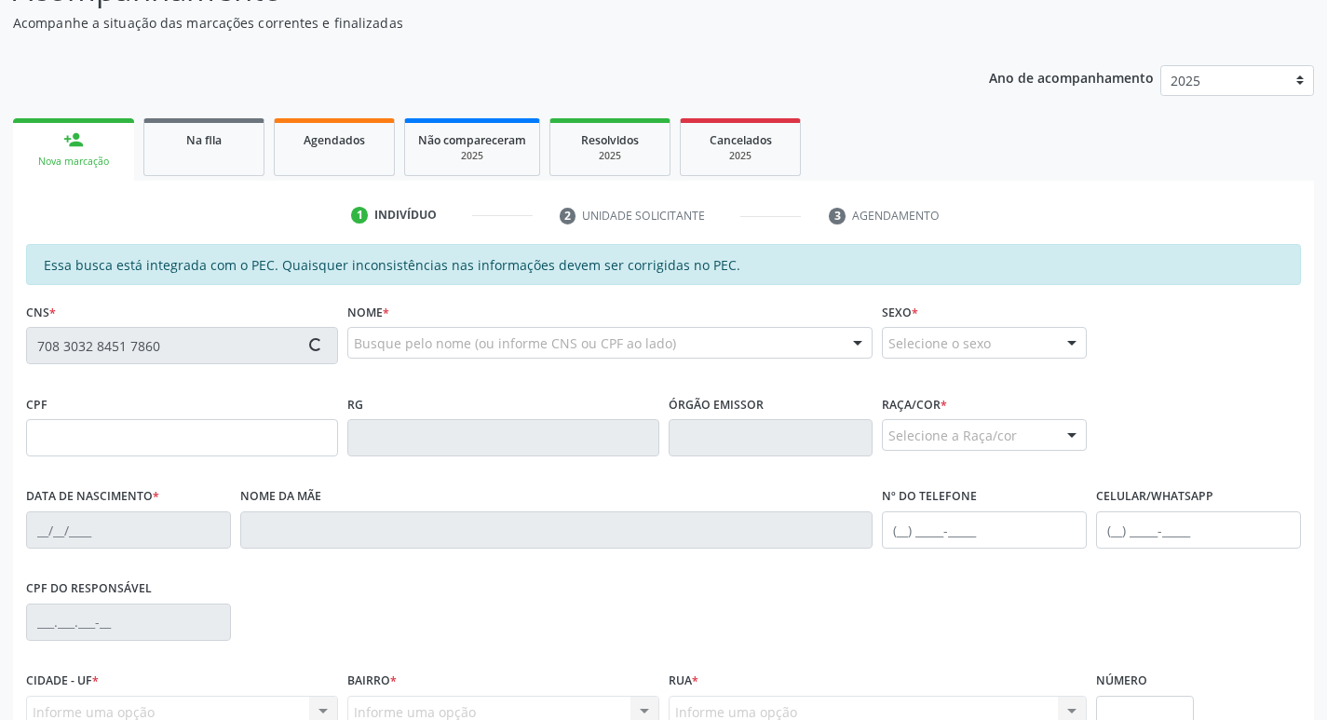
type input "[PHONE_NUMBER]"
type input "S/N"
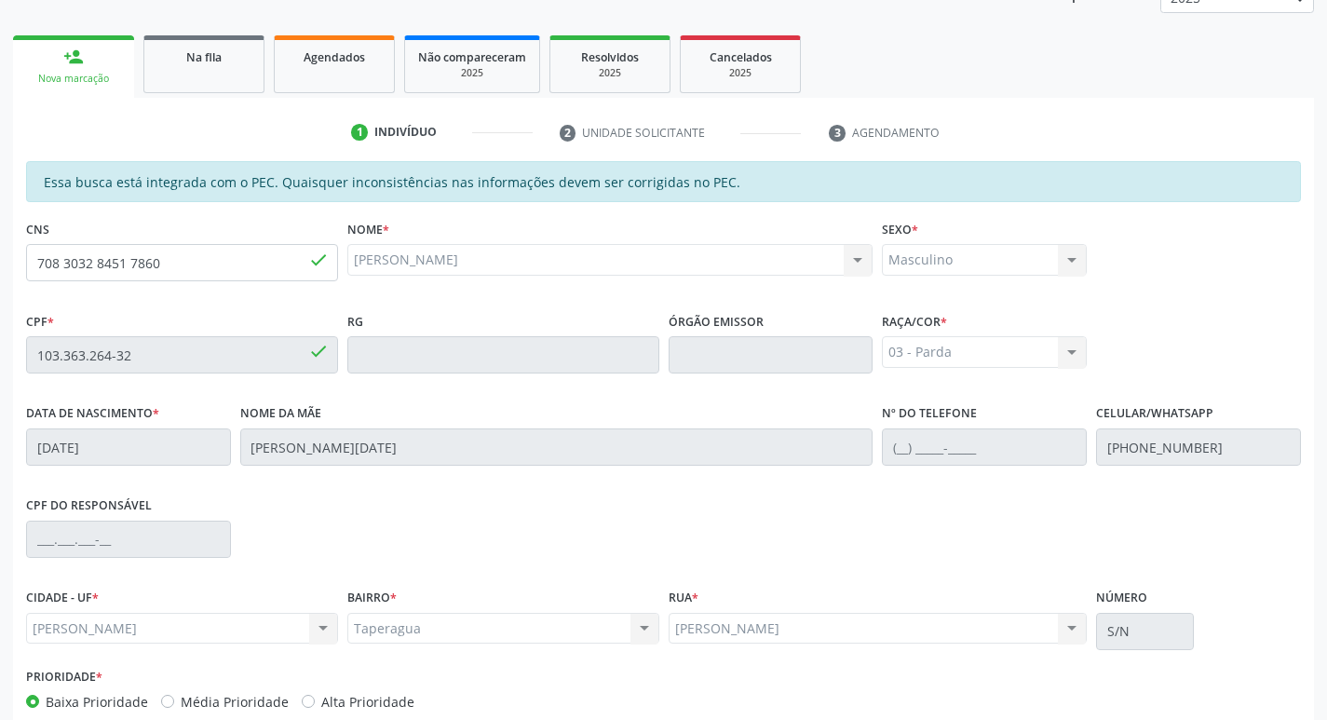
scroll to position [370, 0]
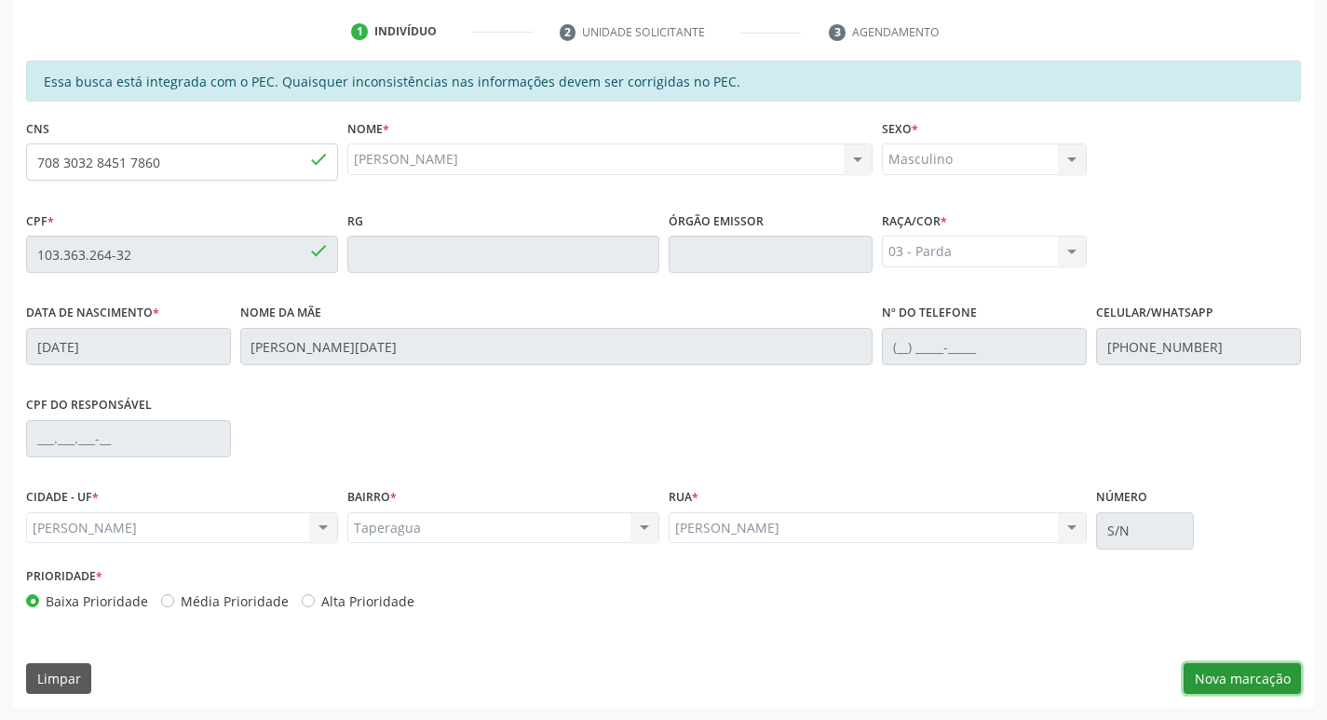
click at [1244, 679] on button "Nova marcação" at bounding box center [1242, 679] width 117 height 32
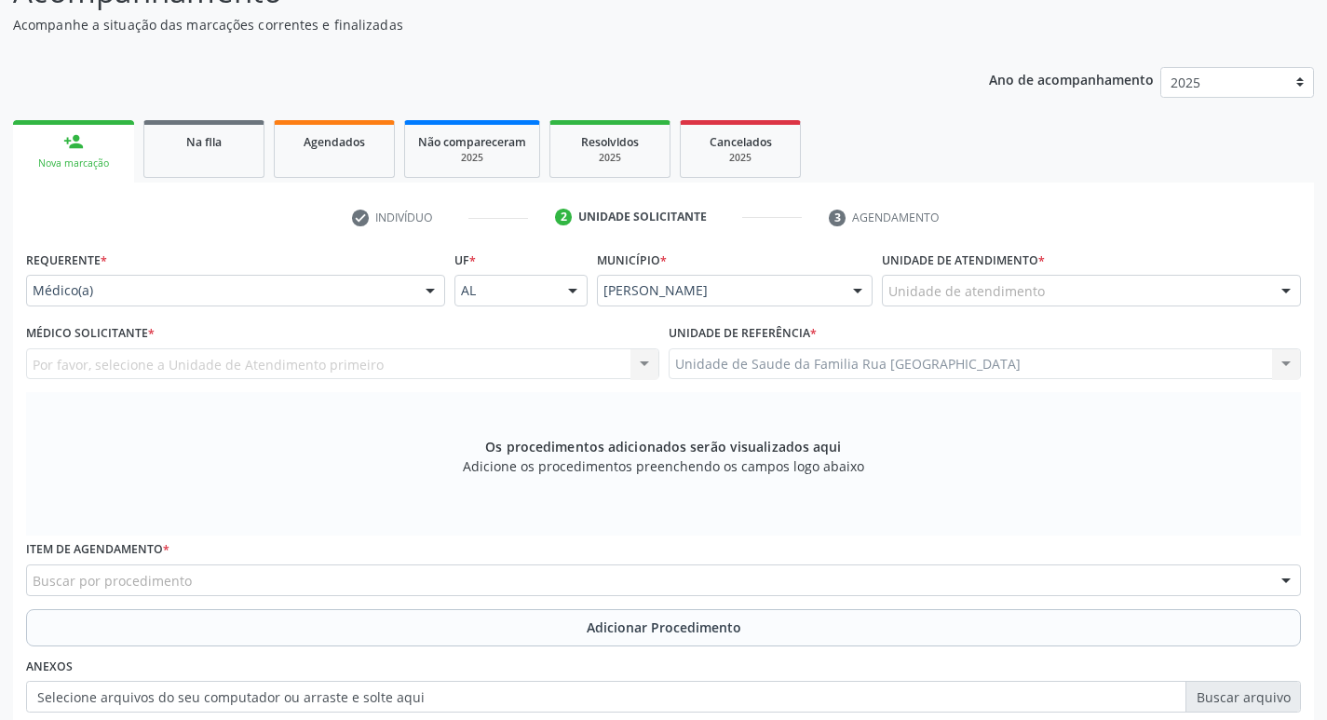
scroll to position [183, 0]
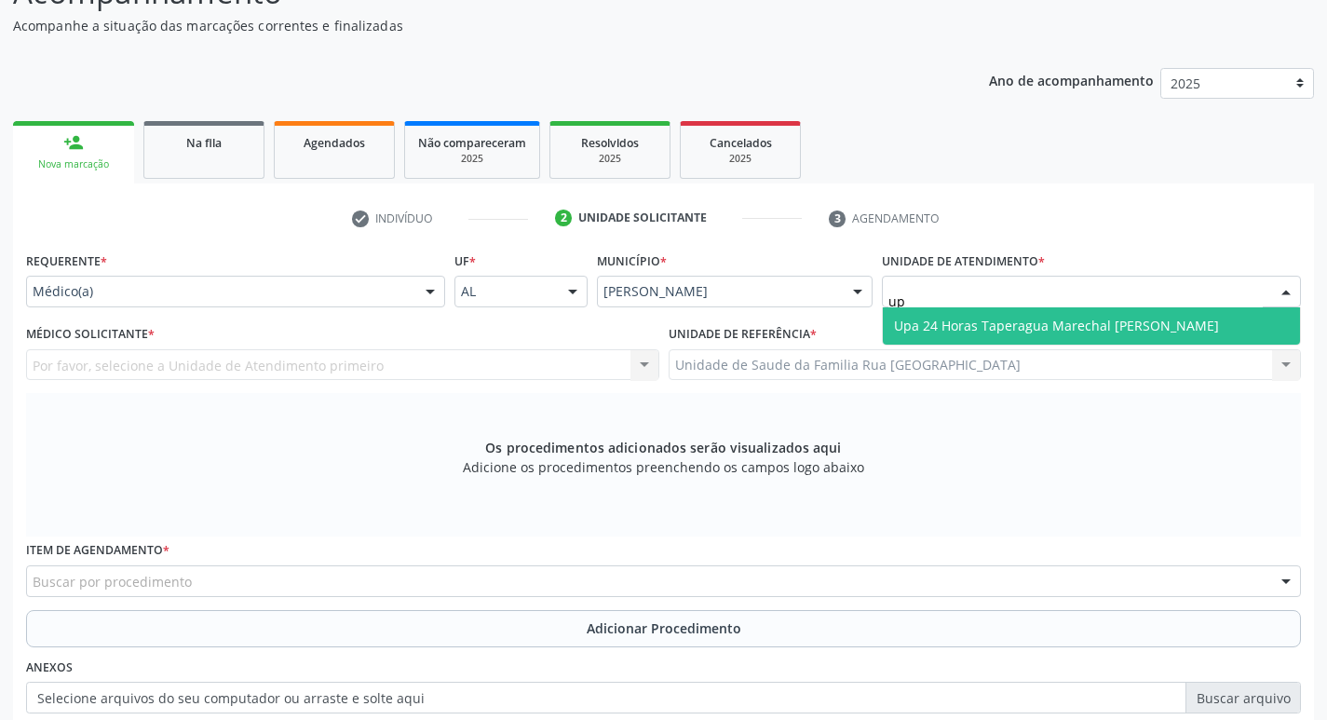
type input "upa"
click at [1009, 335] on span "Upa 24 Horas Taperagua Marechal [PERSON_NAME]" at bounding box center [1091, 325] width 417 height 37
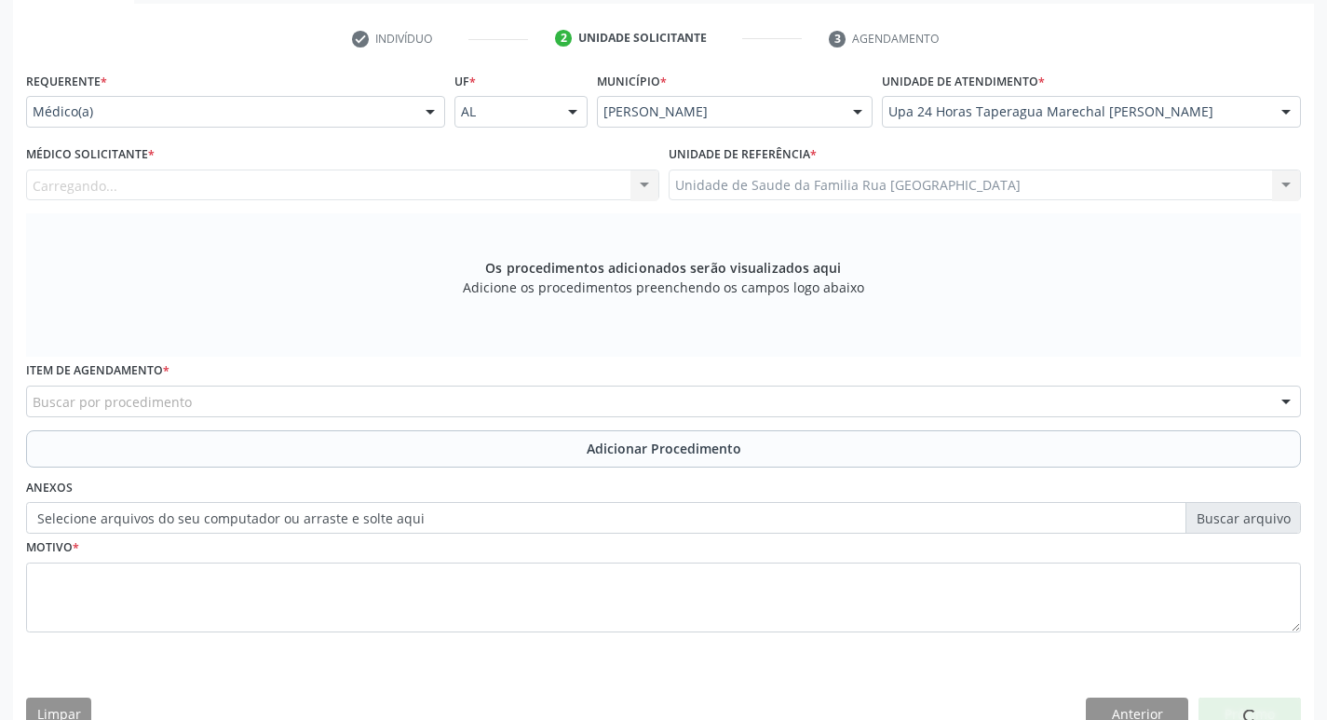
scroll to position [370, 0]
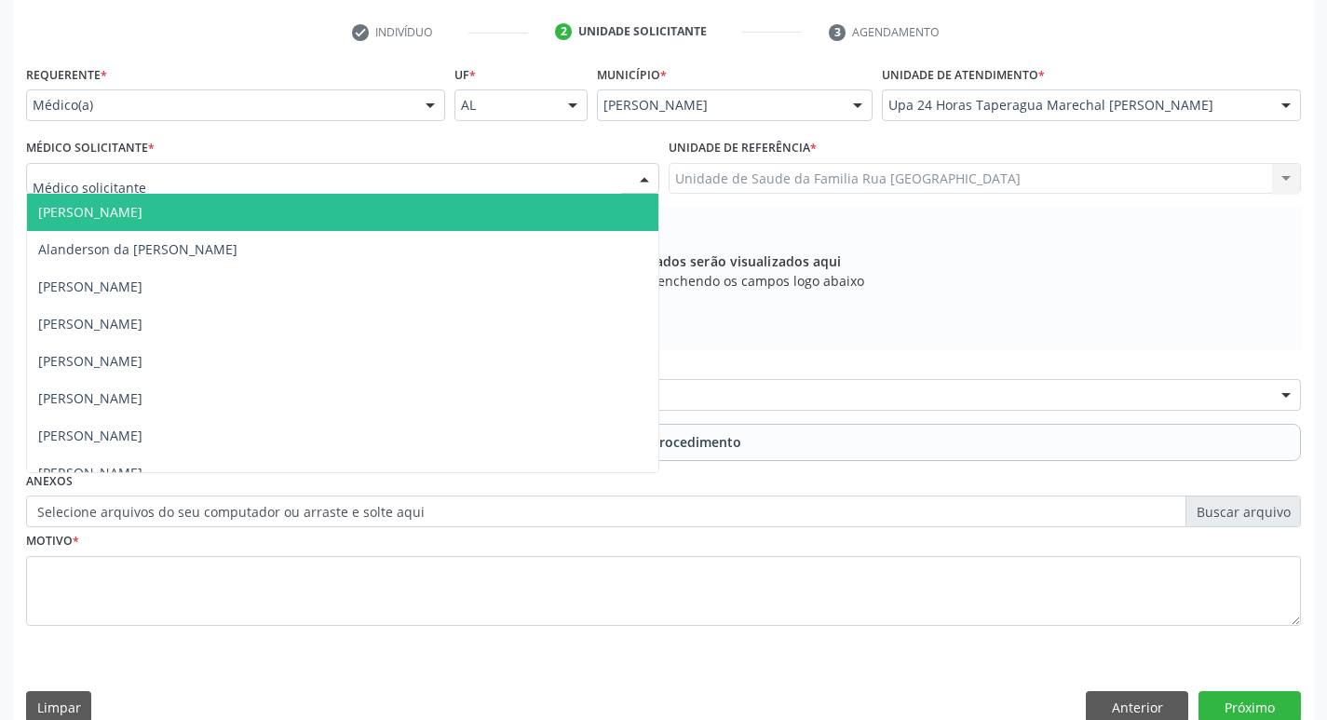
click at [321, 175] on div at bounding box center [342, 179] width 633 height 32
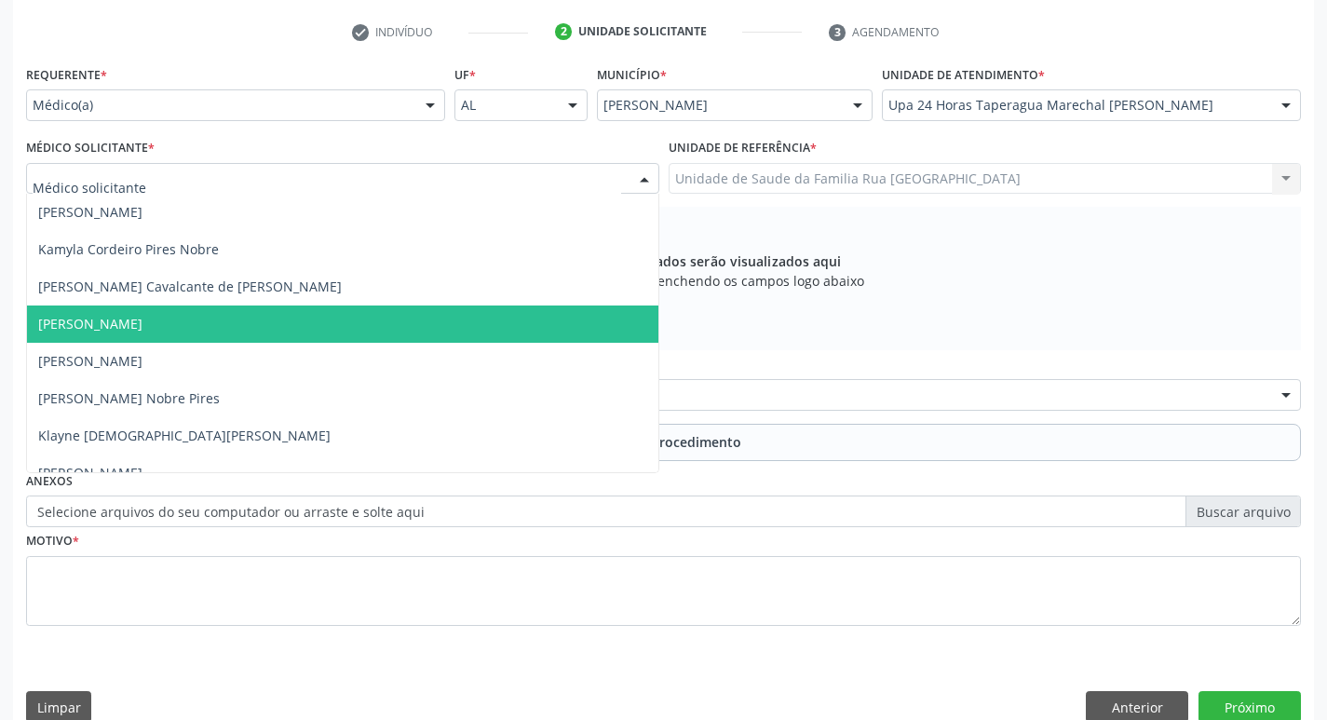
scroll to position [1583, 0]
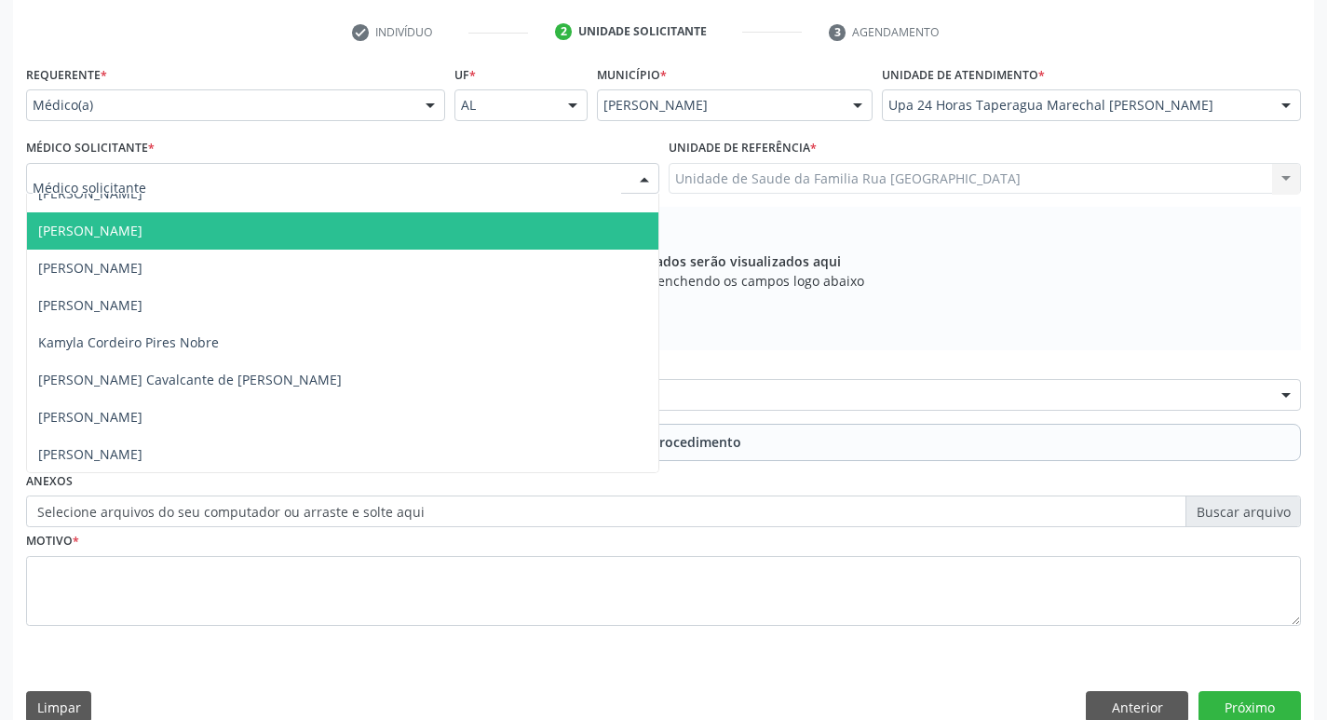
click at [237, 230] on span "[PERSON_NAME]" at bounding box center [342, 230] width 631 height 37
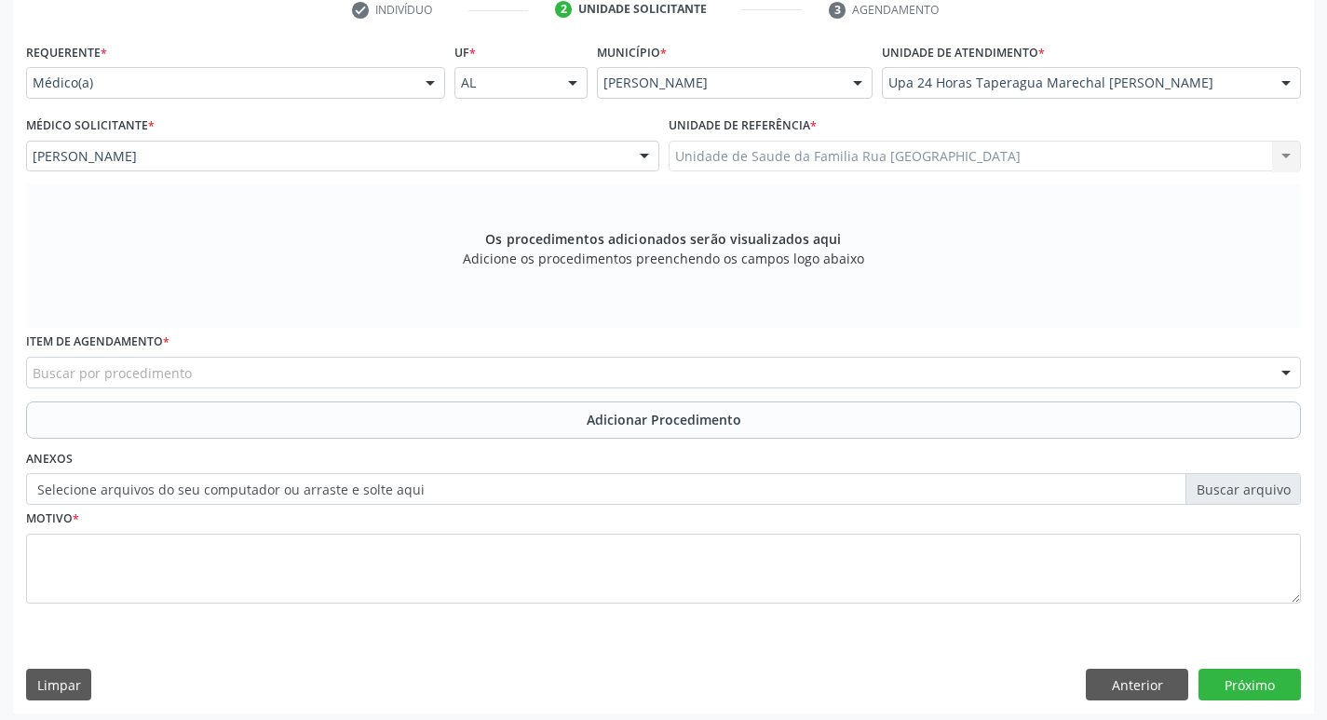
scroll to position [399, 0]
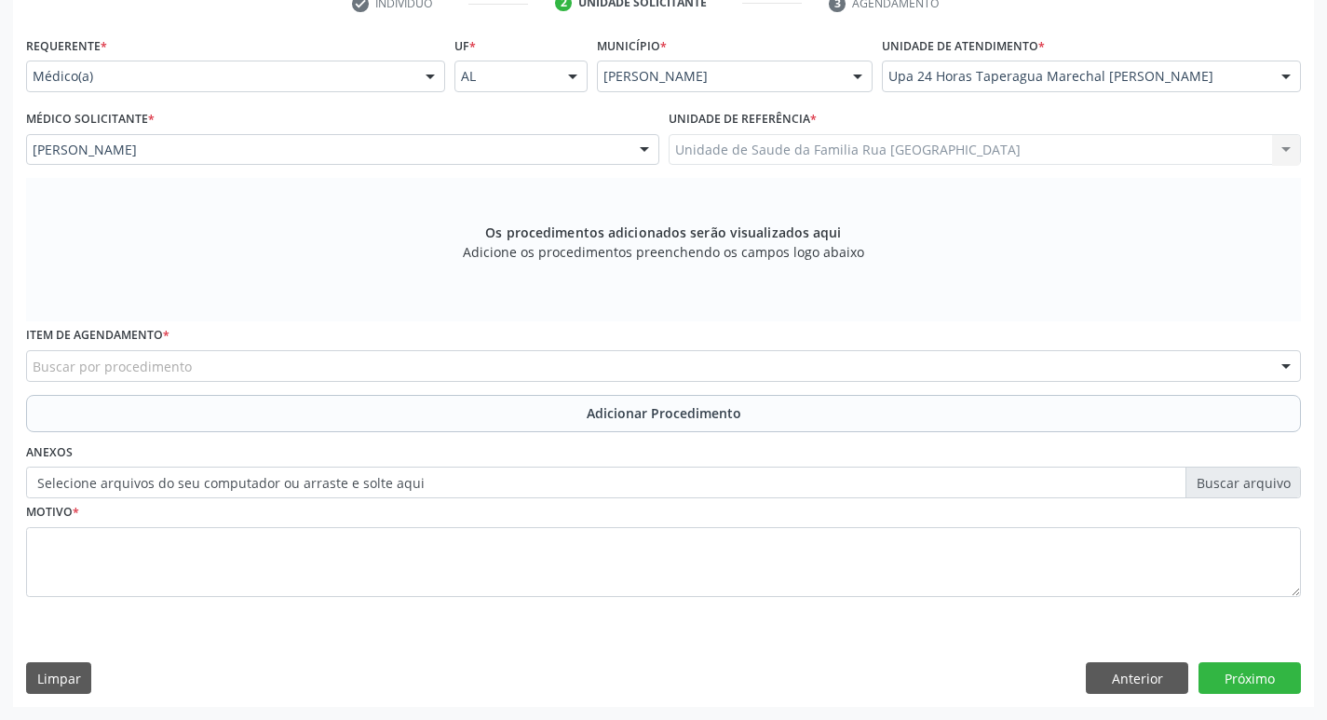
click at [399, 367] on div "Buscar por procedimento" at bounding box center [663, 366] width 1275 height 32
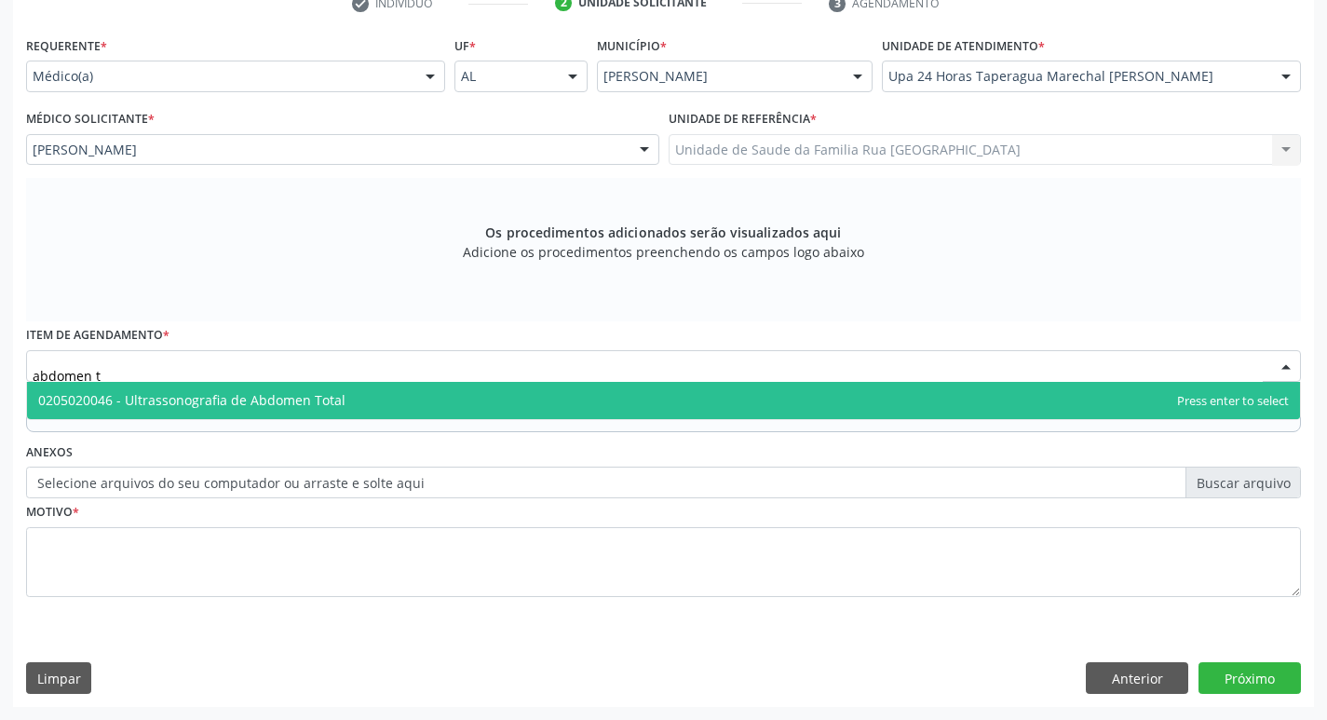
type input "abdomen to"
click at [359, 400] on span "0205020046 - Ultrassonografia de Abdomen Total" at bounding box center [663, 400] width 1273 height 37
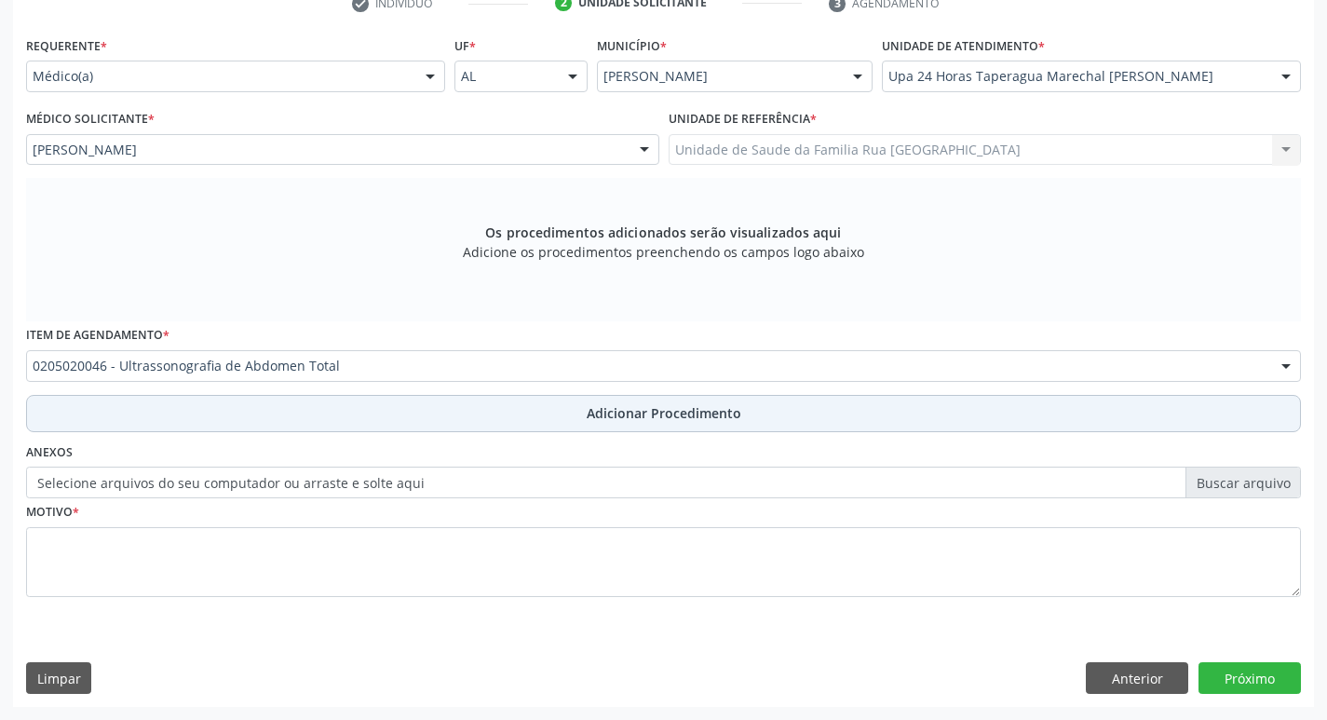
click at [707, 423] on button "Adicionar Procedimento" at bounding box center [663, 413] width 1275 height 37
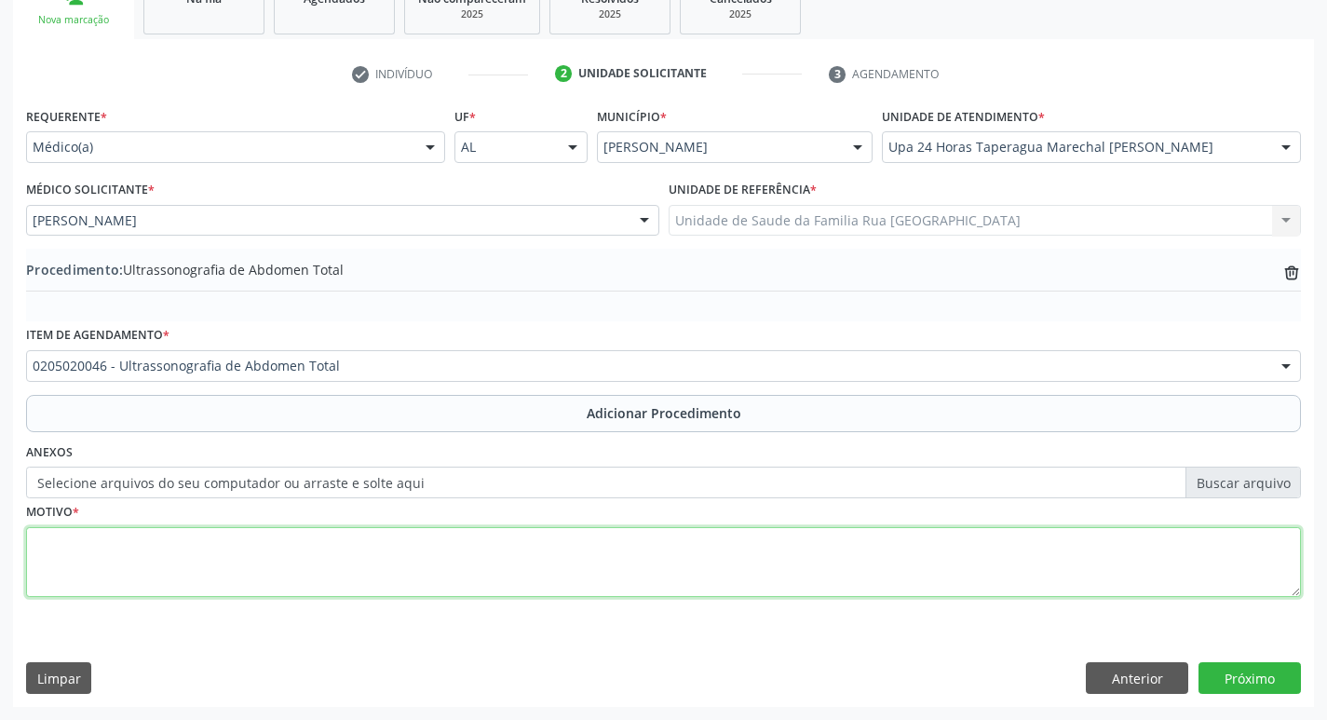
click at [182, 549] on textarea at bounding box center [663, 562] width 1275 height 71
type textarea "dor em hipocondrio esquerdo A/E"
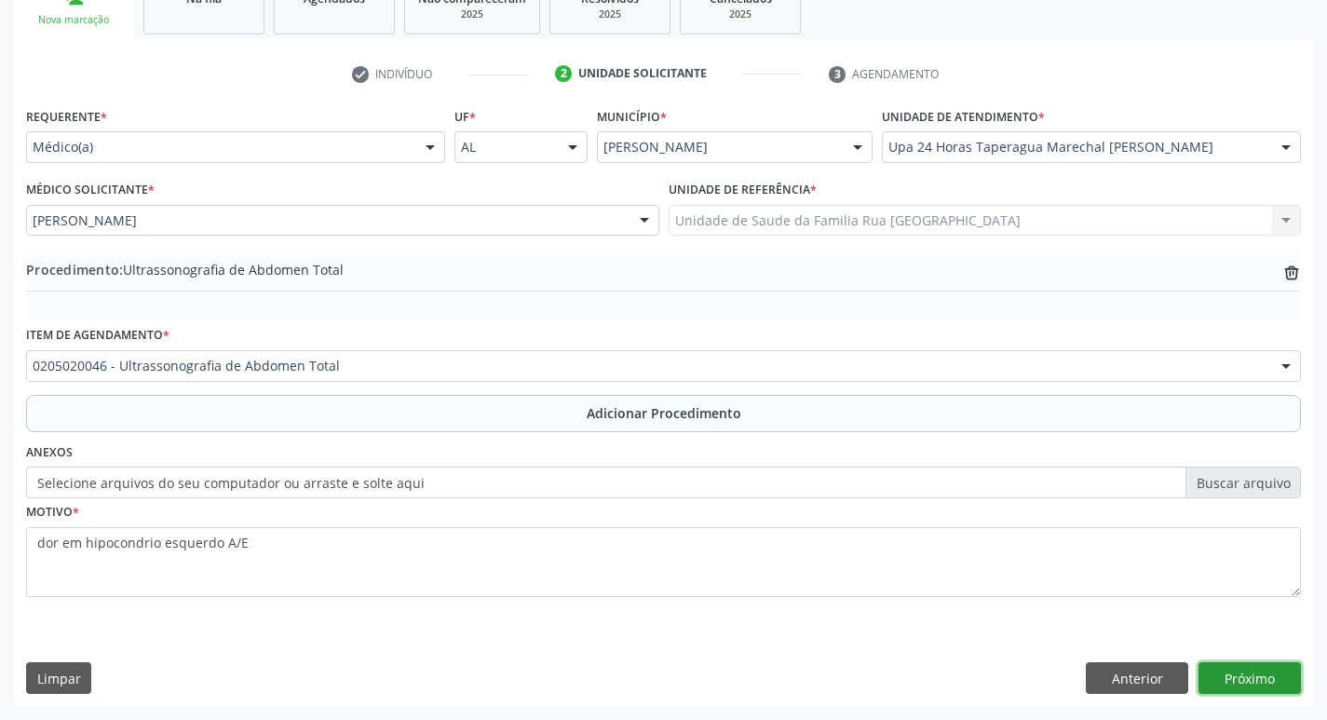
click at [1239, 686] on button "Próximo" at bounding box center [1249, 678] width 102 height 32
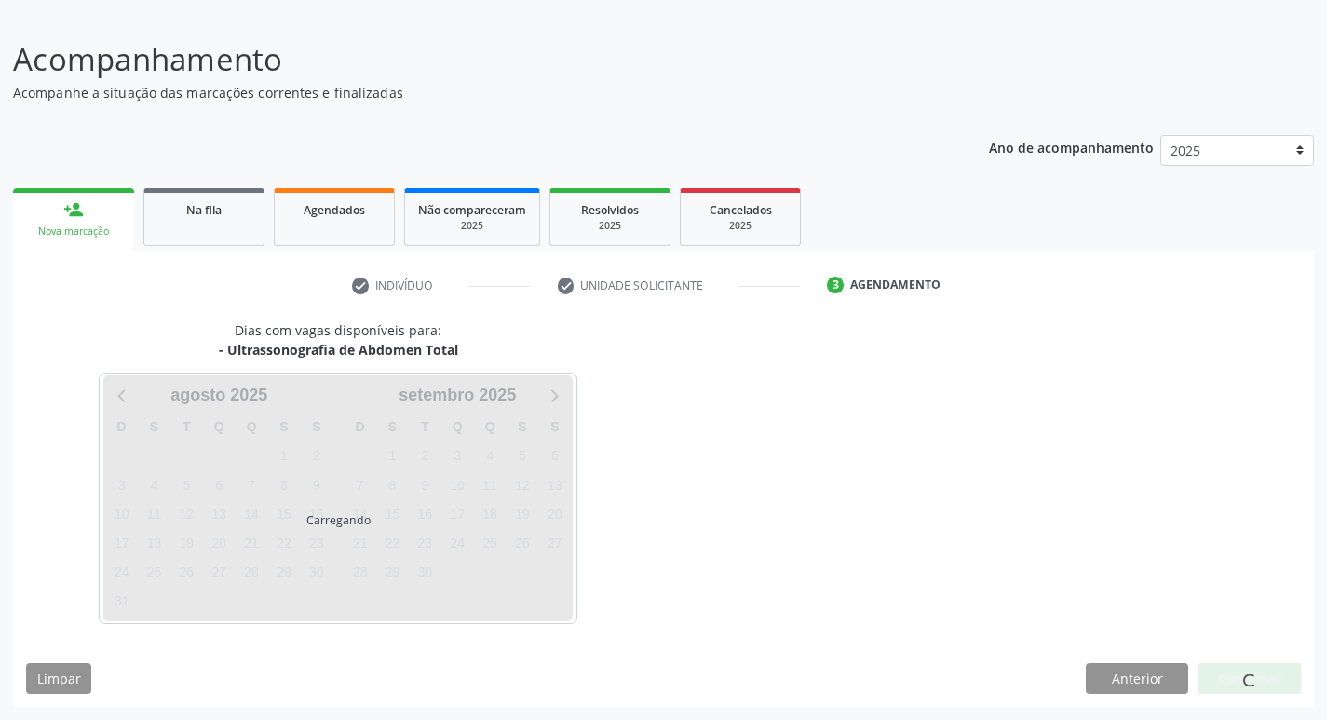
scroll to position [171, 0]
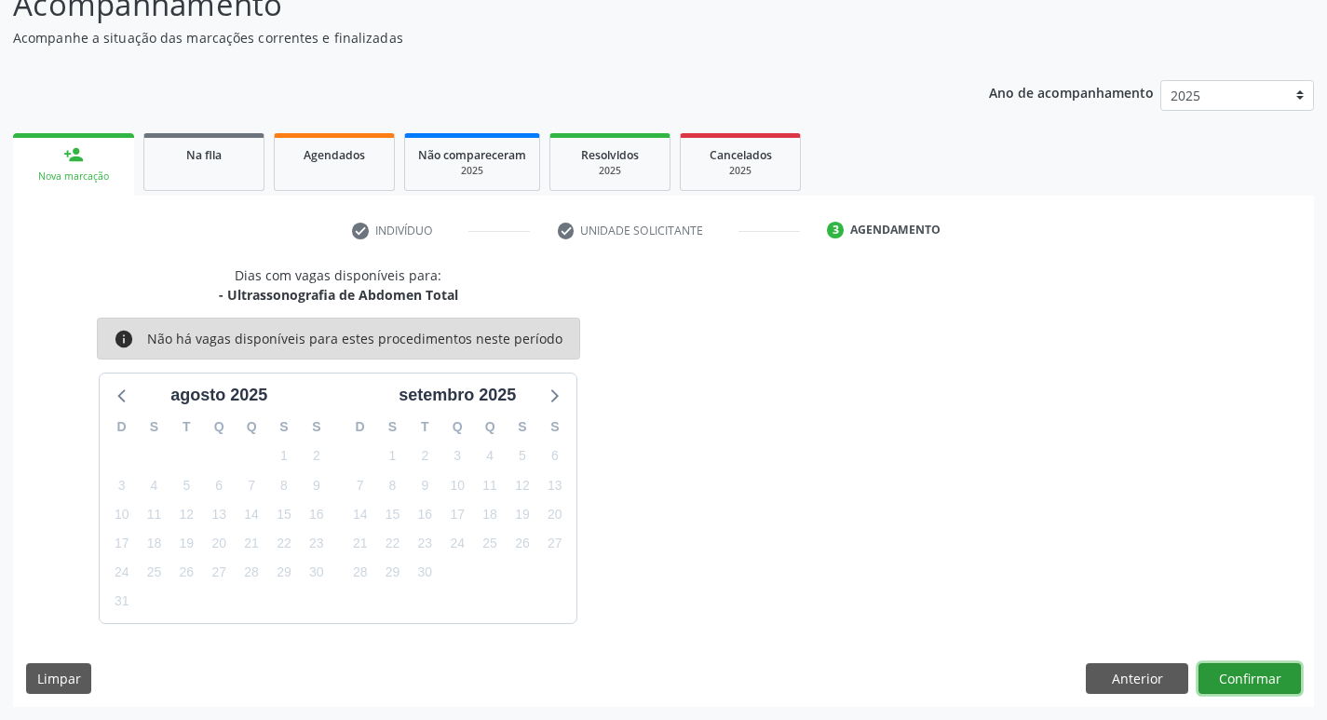
click at [1225, 682] on button "Confirmar" at bounding box center [1249, 679] width 102 height 32
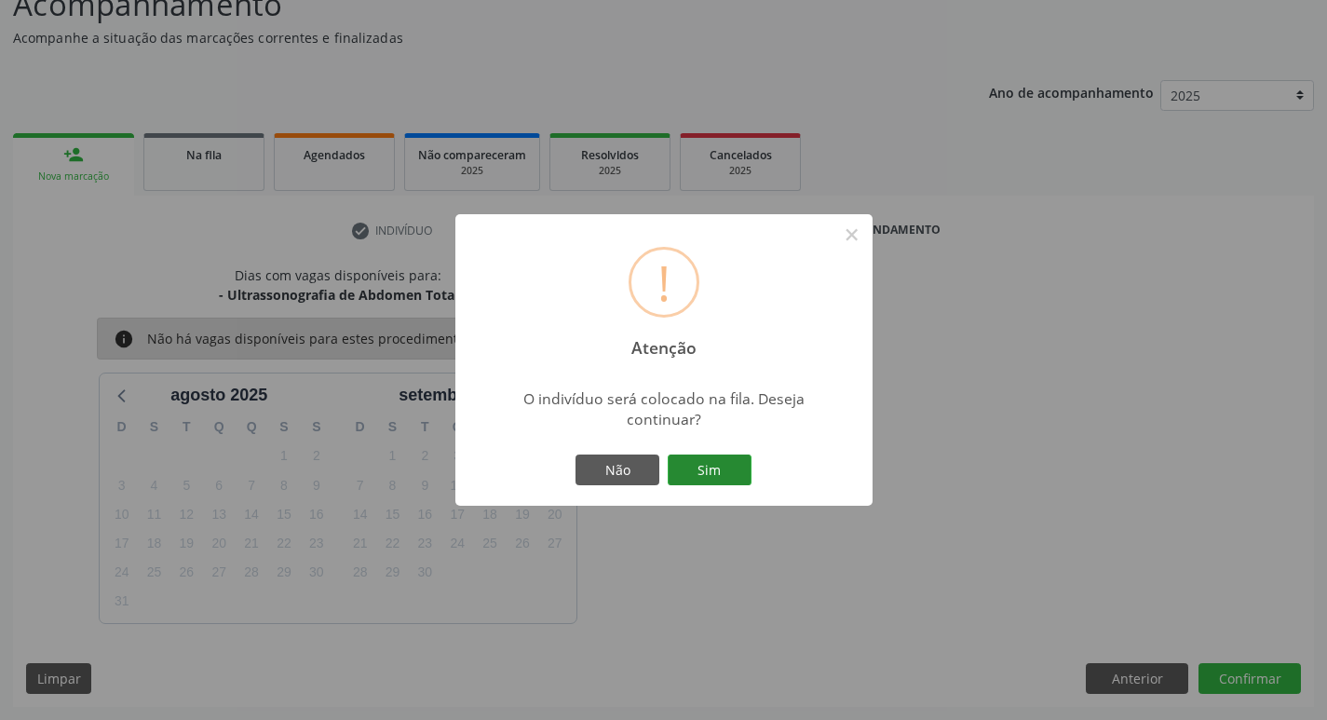
click at [729, 472] on button "Sim" at bounding box center [710, 470] width 84 height 32
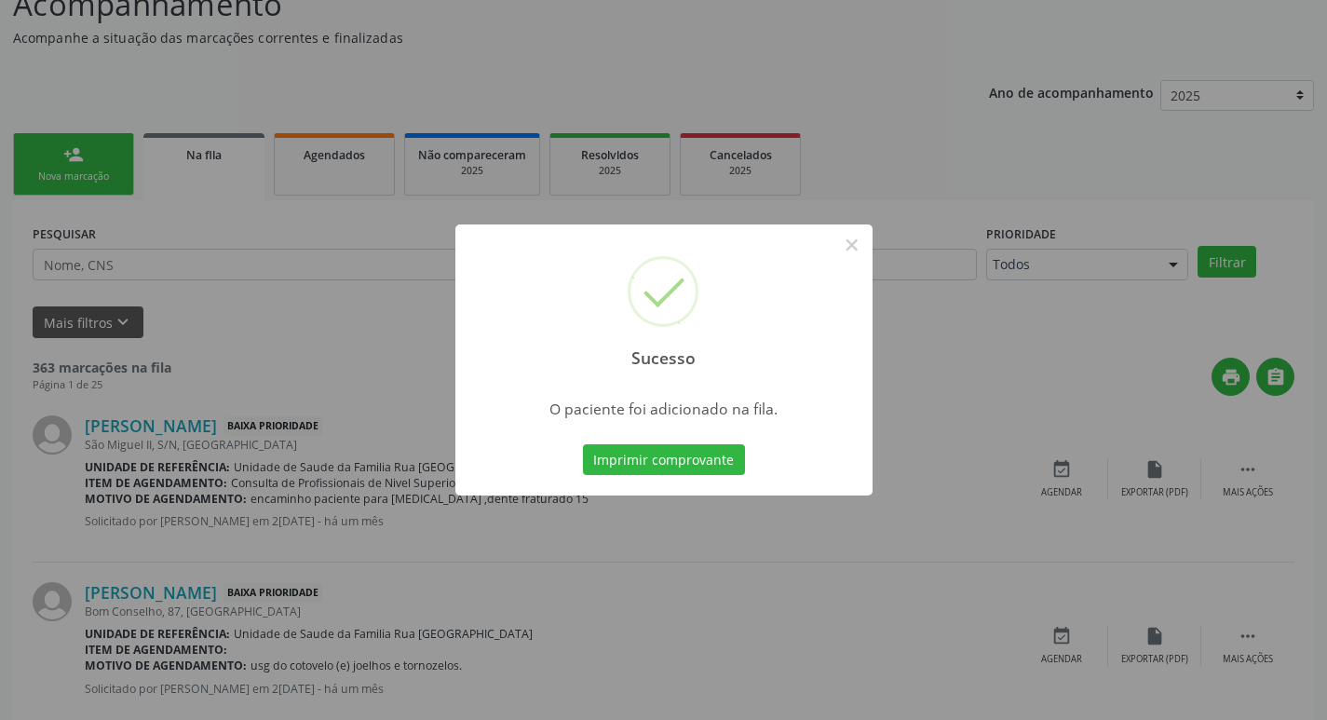
scroll to position [0, 0]
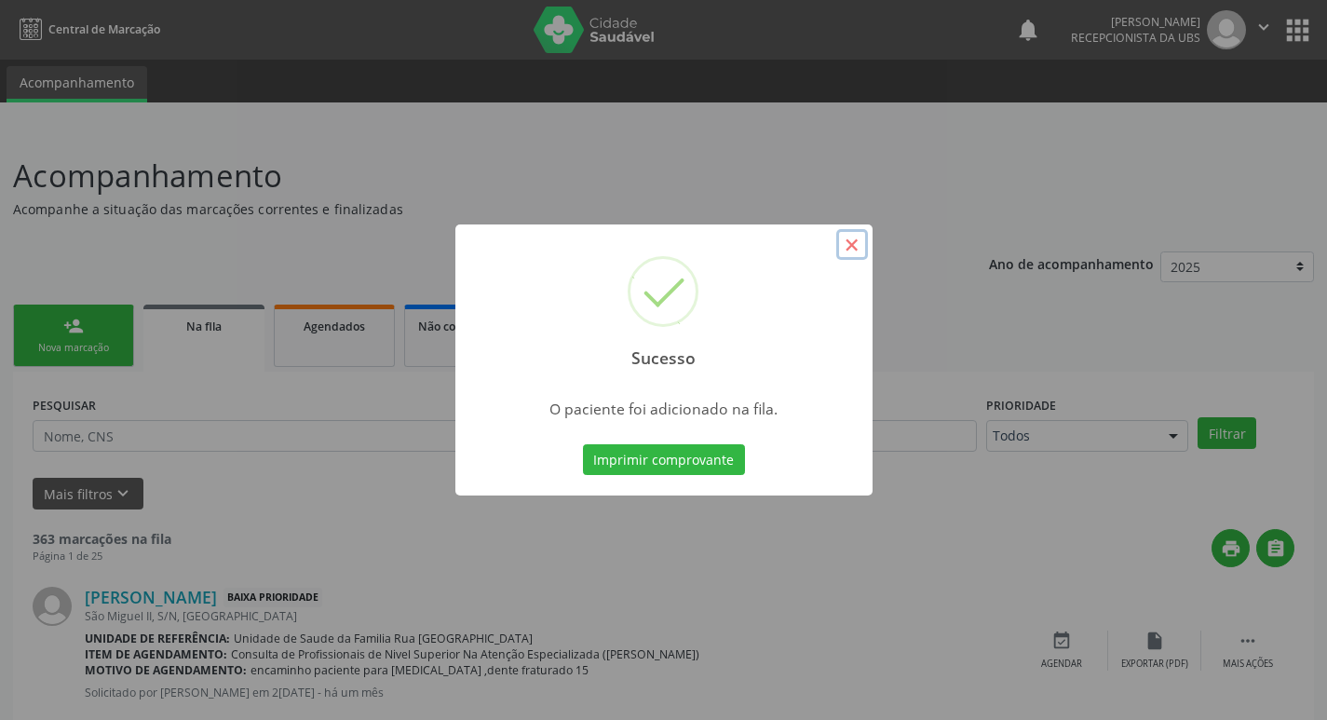
click at [852, 237] on button "×" at bounding box center [852, 245] width 32 height 32
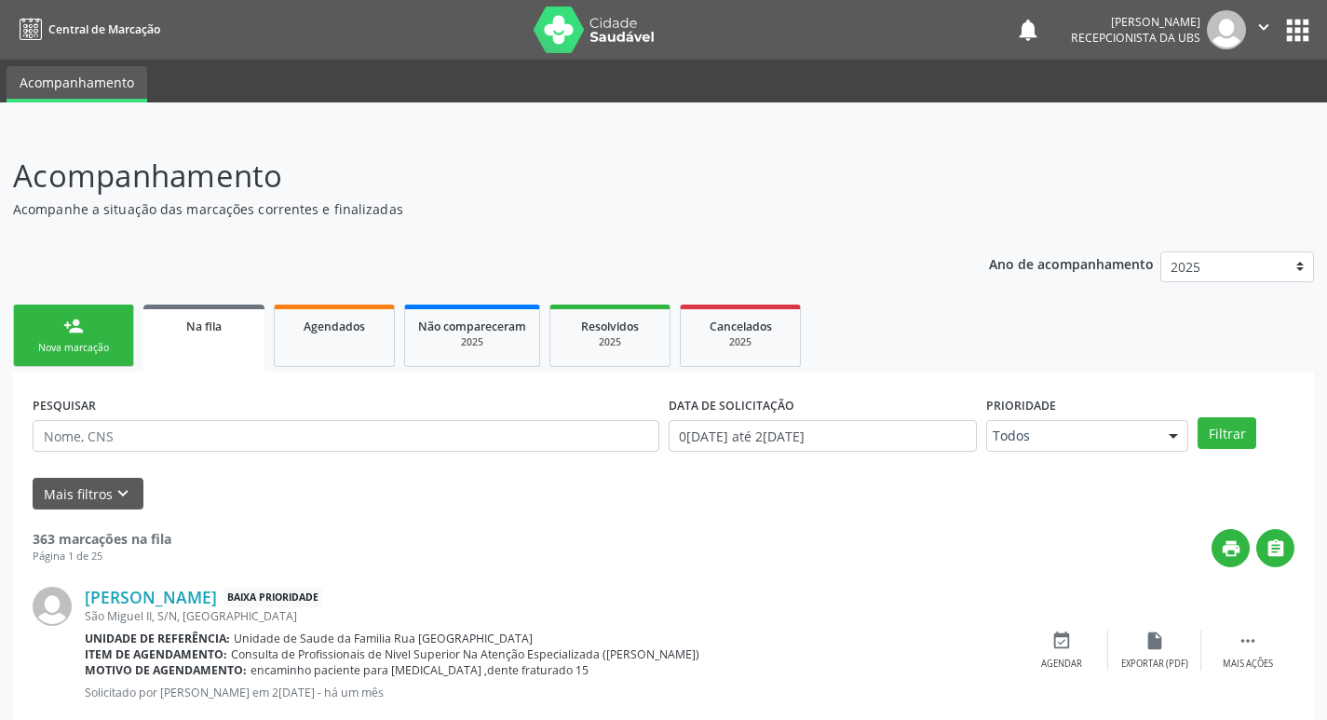
click at [110, 345] on div "Nova marcação" at bounding box center [73, 348] width 93 height 14
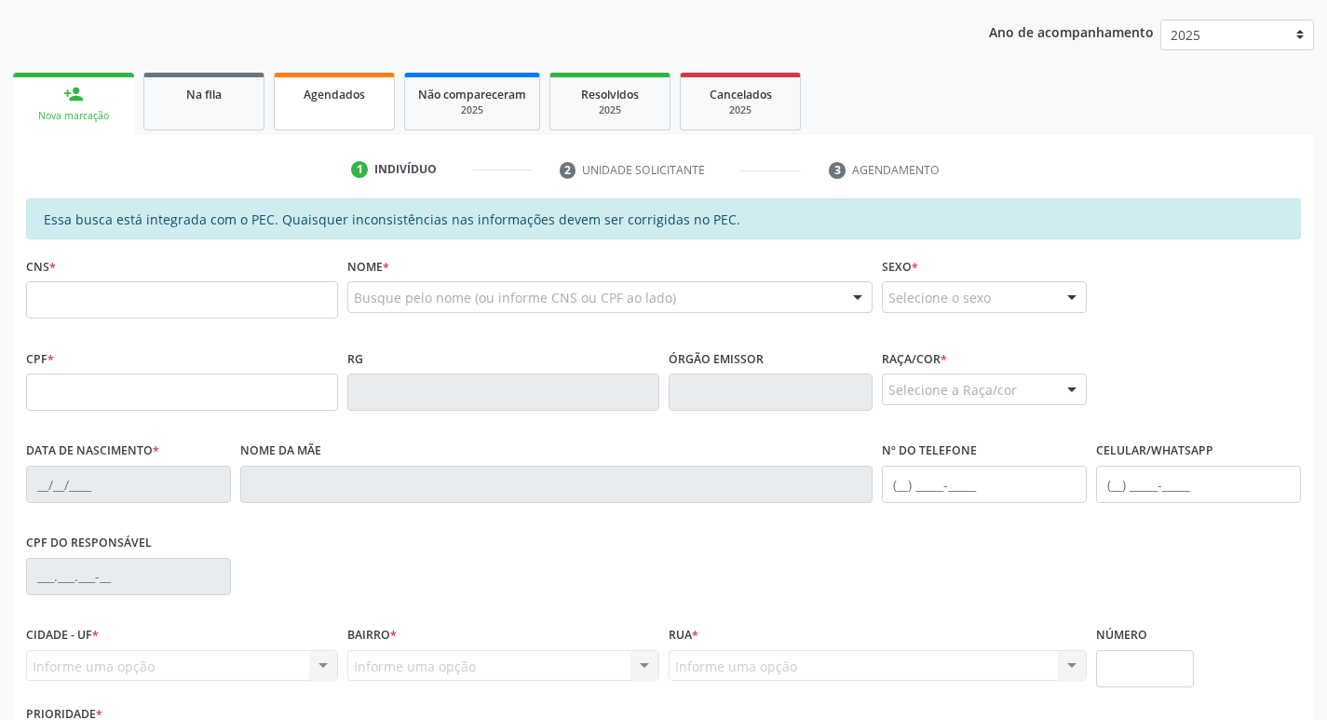
scroll to position [279, 0]
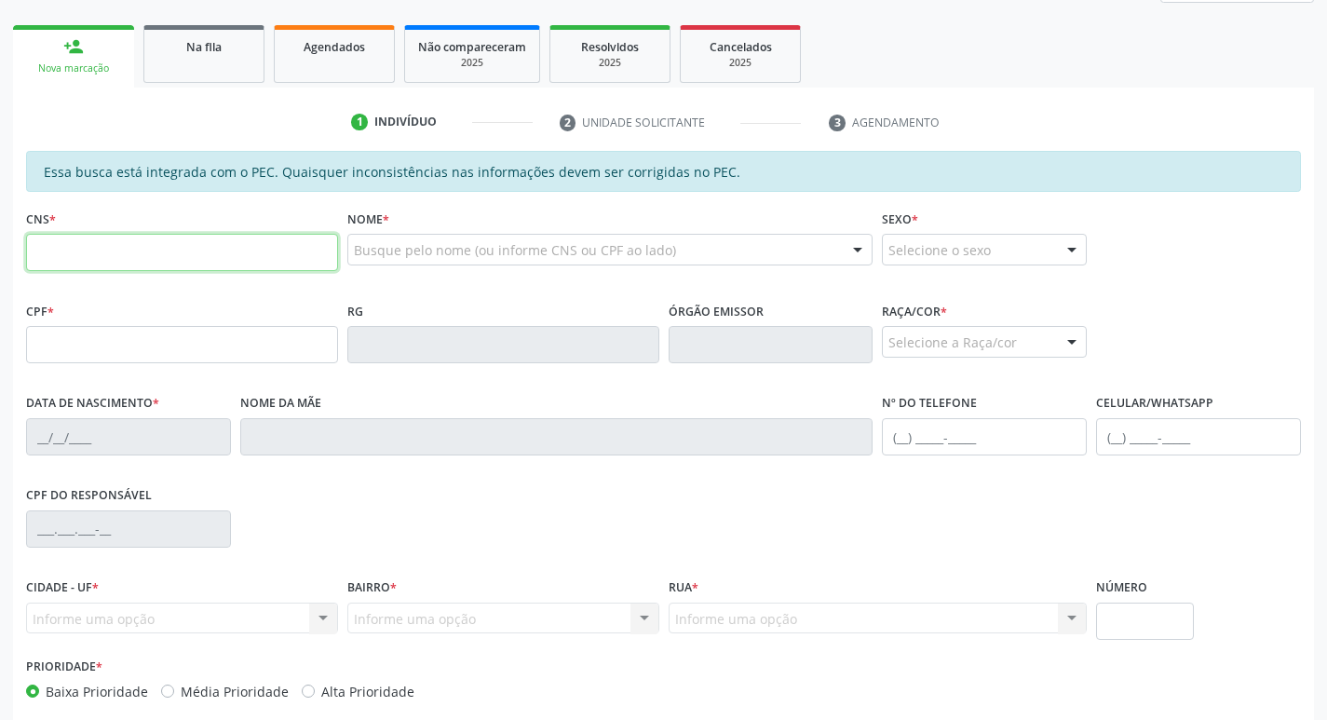
click at [210, 249] on input "text" at bounding box center [182, 252] width 312 height 37
click at [218, 249] on input "text" at bounding box center [182, 252] width 312 height 37
type input "708 0053 4935 8324"
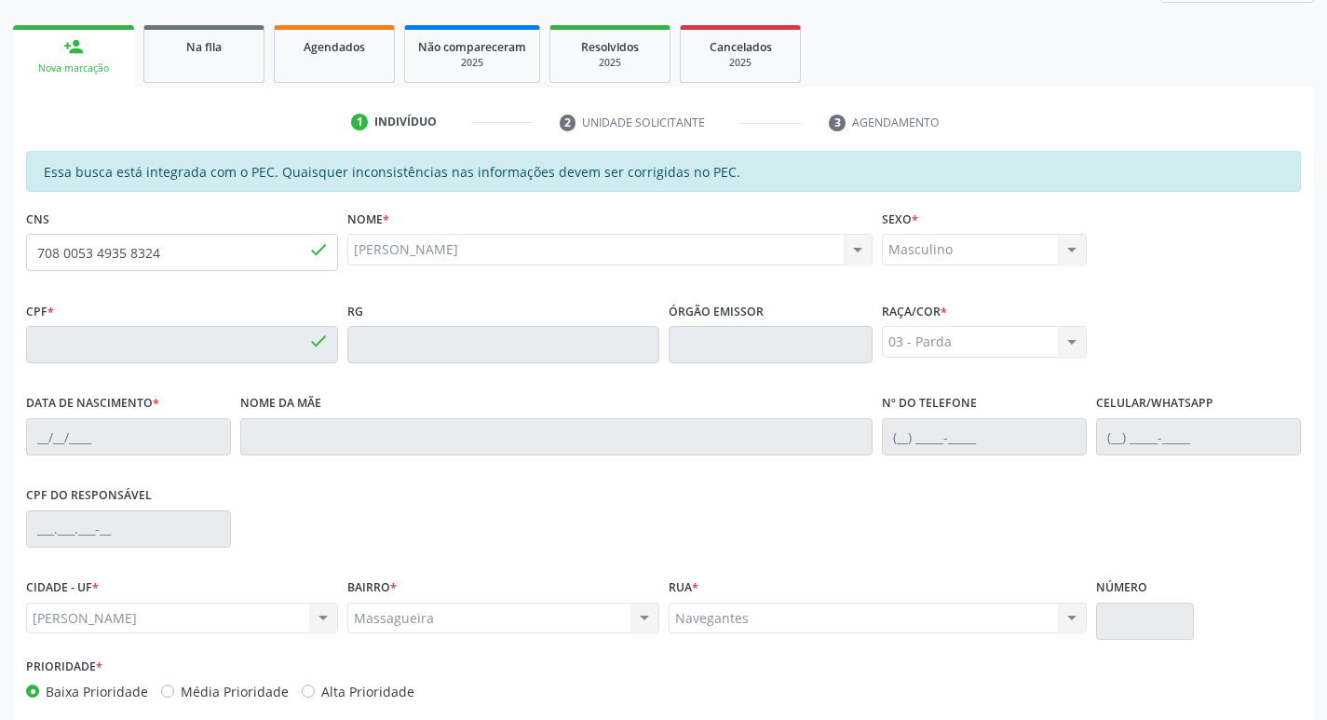
type input "173.905.464-41"
type input "1[DATE]"
type input "[PERSON_NAME]"
type input "[PHONE_NUMBER]"
type input "27"
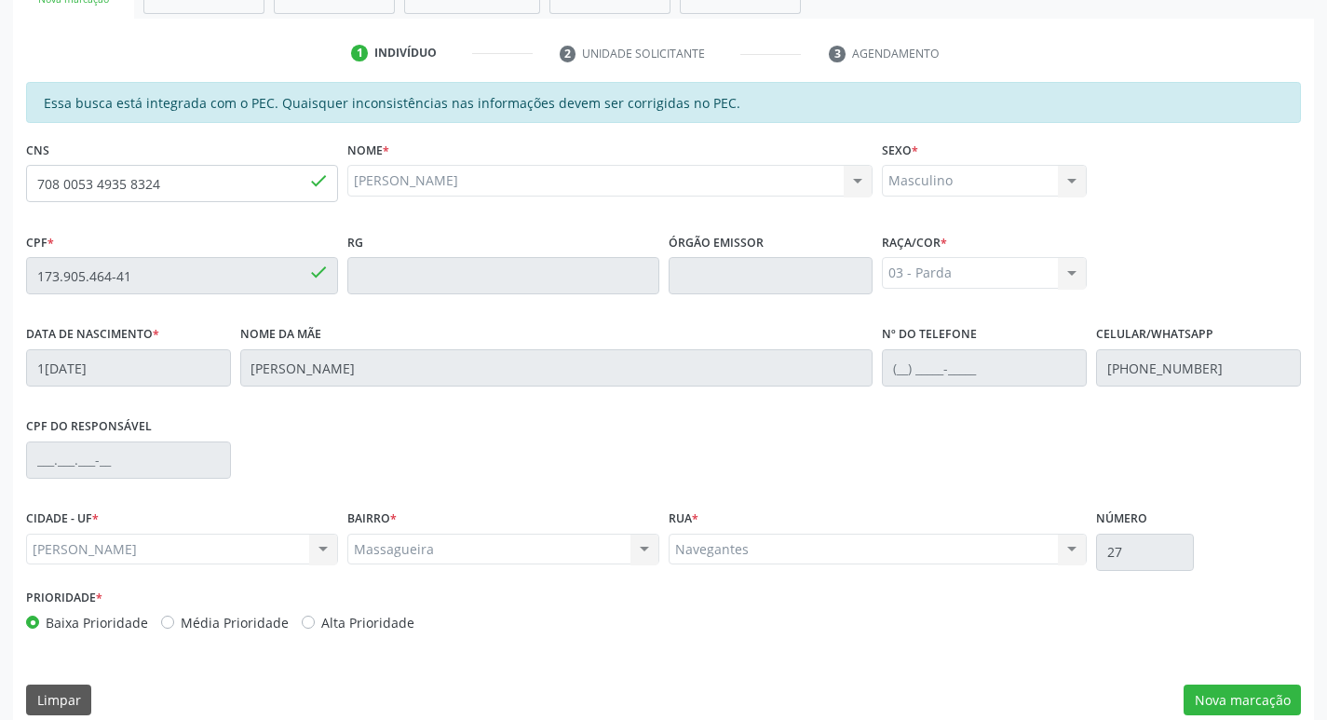
scroll to position [370, 0]
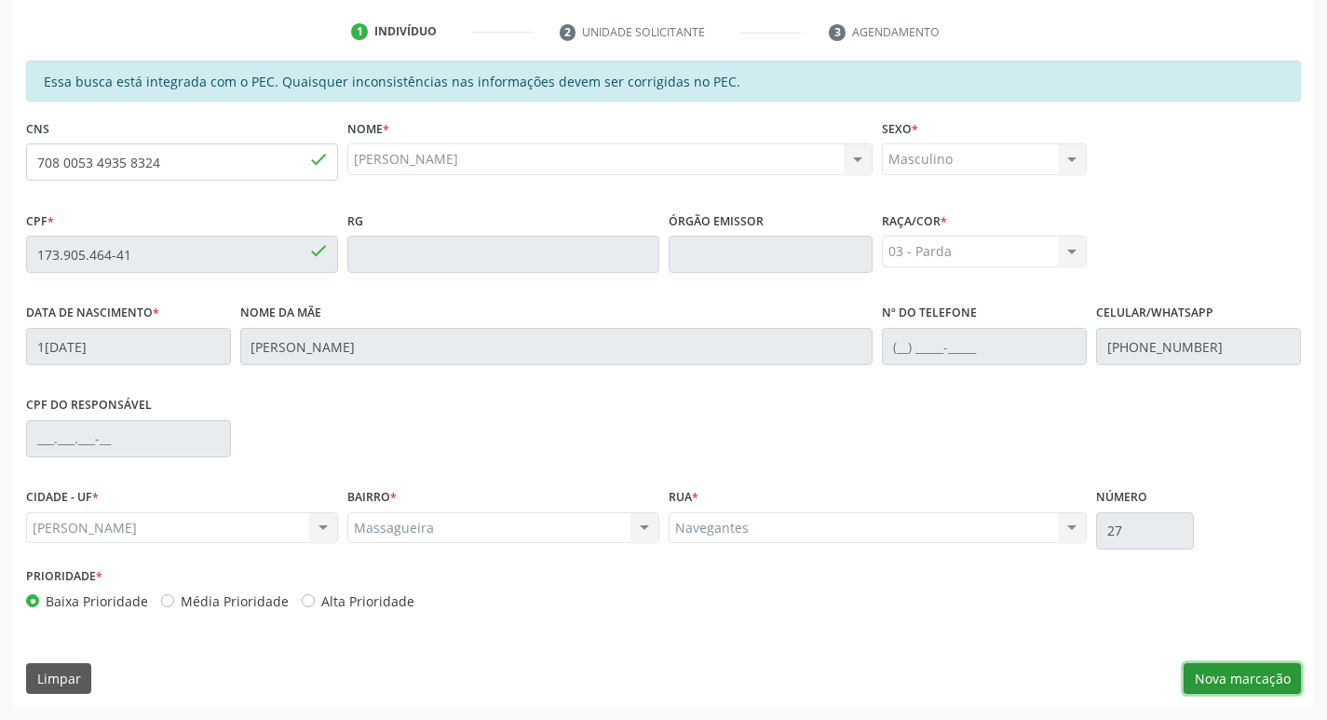
click at [1229, 683] on button "Nova marcação" at bounding box center [1242, 679] width 117 height 32
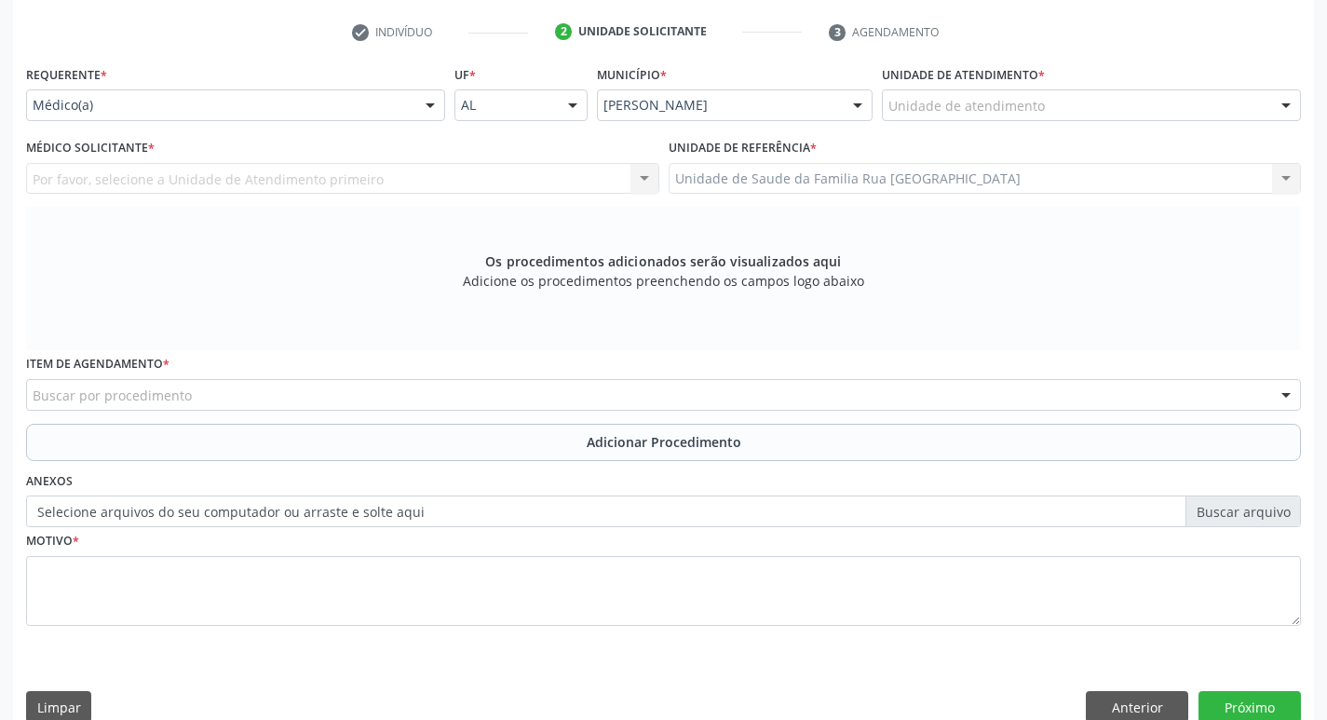
scroll to position [183, 0]
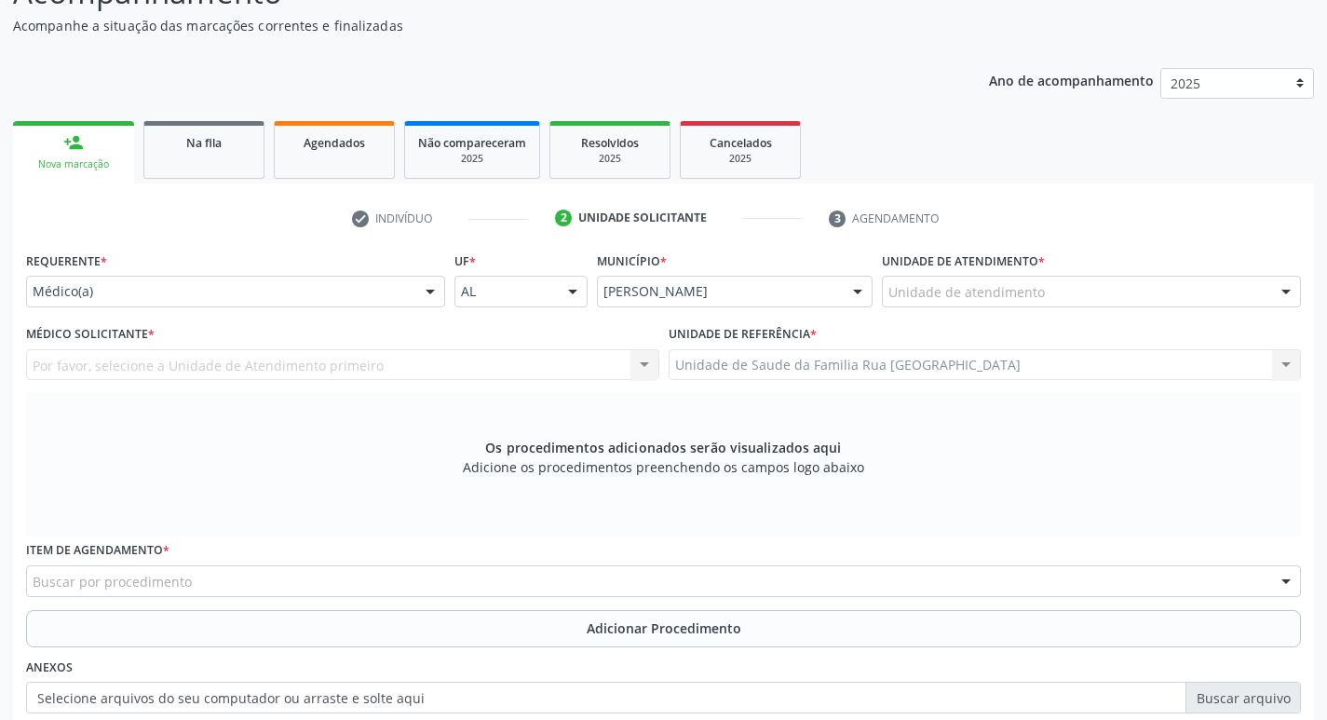
click at [1080, 291] on div "Unidade de atendimento" at bounding box center [1091, 292] width 419 height 32
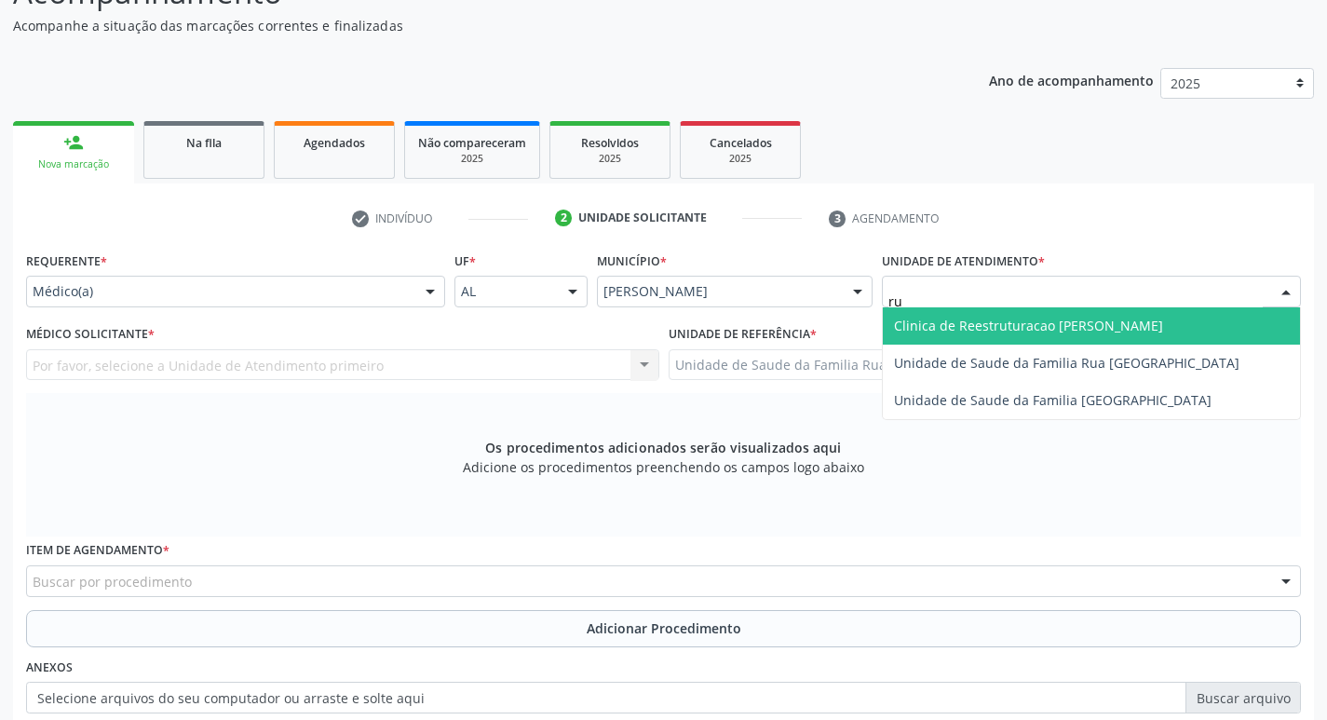
type input "rua"
click at [1099, 334] on span "Unidade de Saude da Familia Rua [GEOGRAPHIC_DATA]" at bounding box center [1091, 325] width 417 height 37
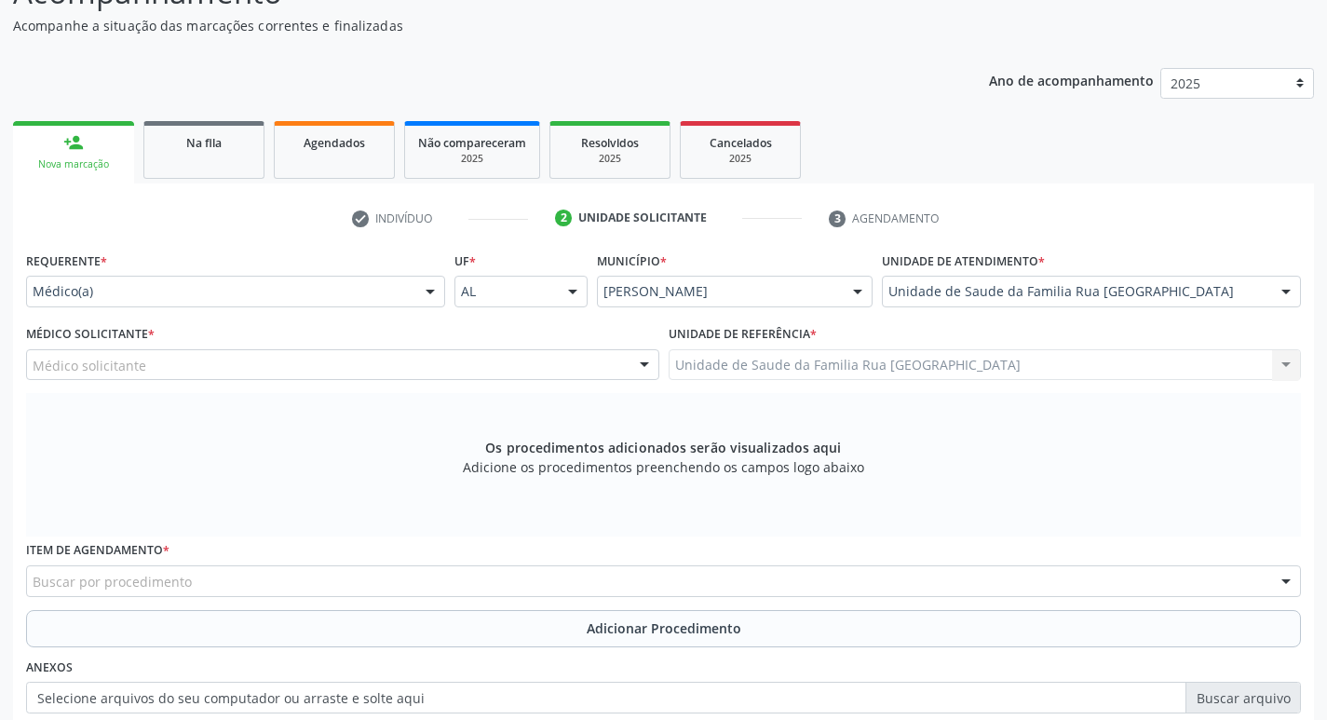
click at [310, 367] on div "Médico solicitante" at bounding box center [342, 365] width 633 height 32
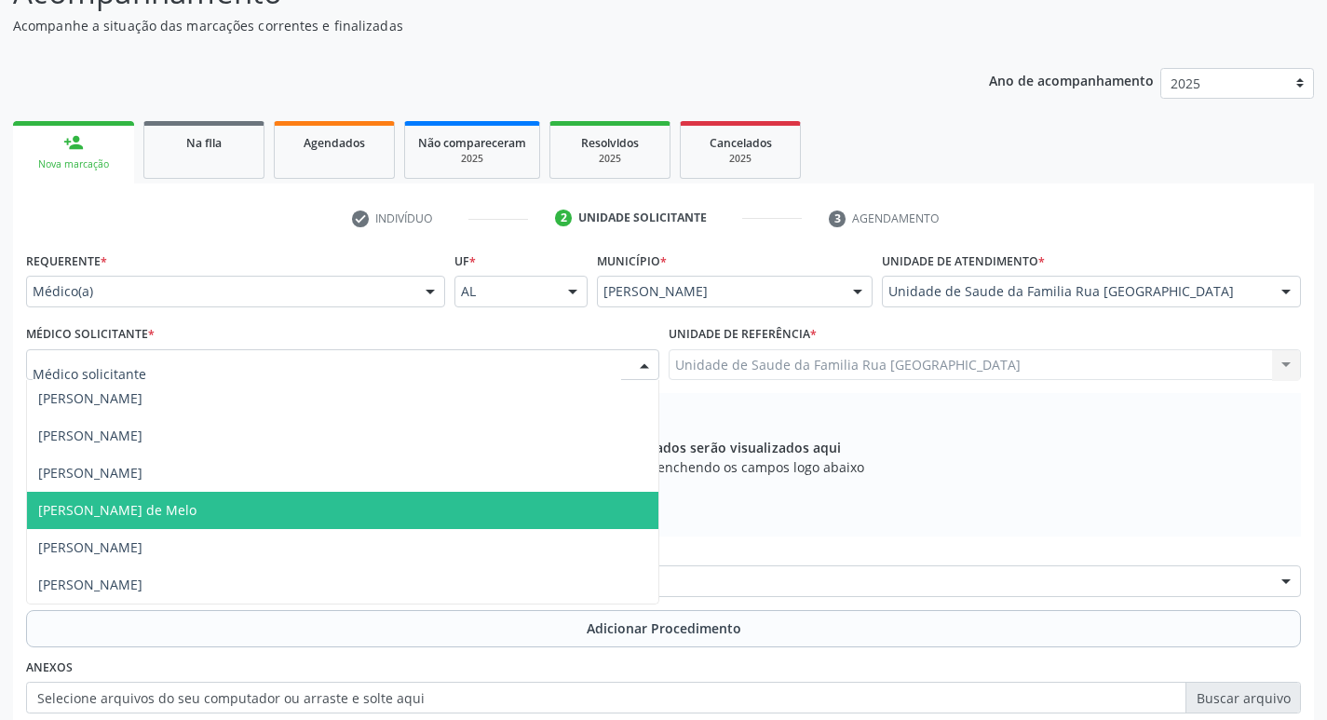
click at [225, 515] on span "[PERSON_NAME] de Melo" at bounding box center [342, 510] width 631 height 37
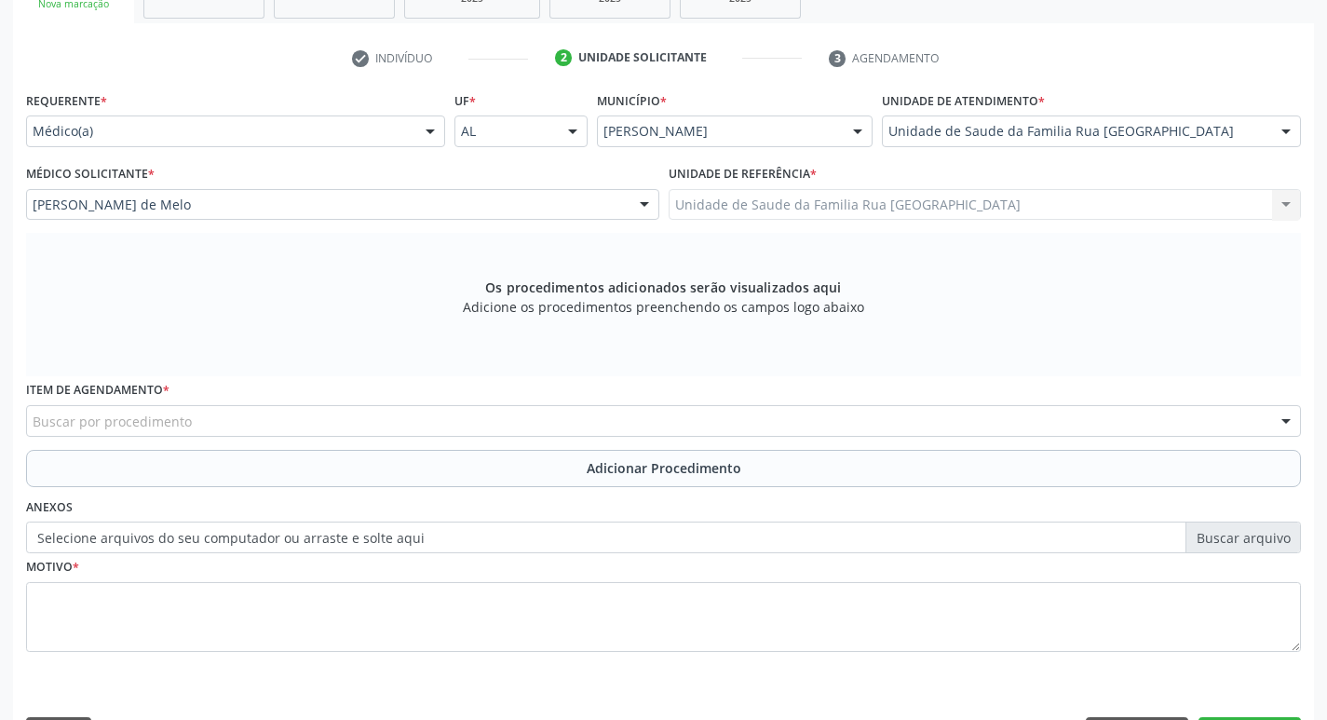
scroll to position [399, 0]
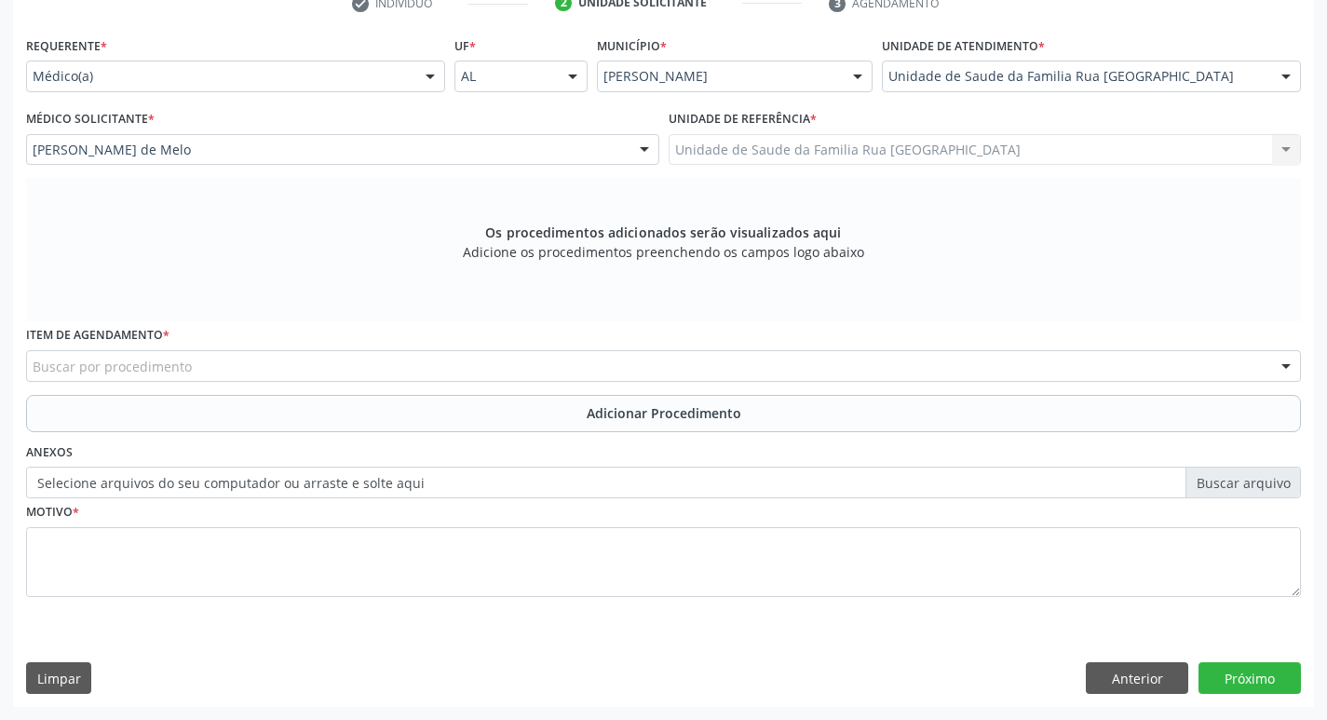
click at [410, 372] on div "Buscar por procedimento" at bounding box center [663, 366] width 1275 height 32
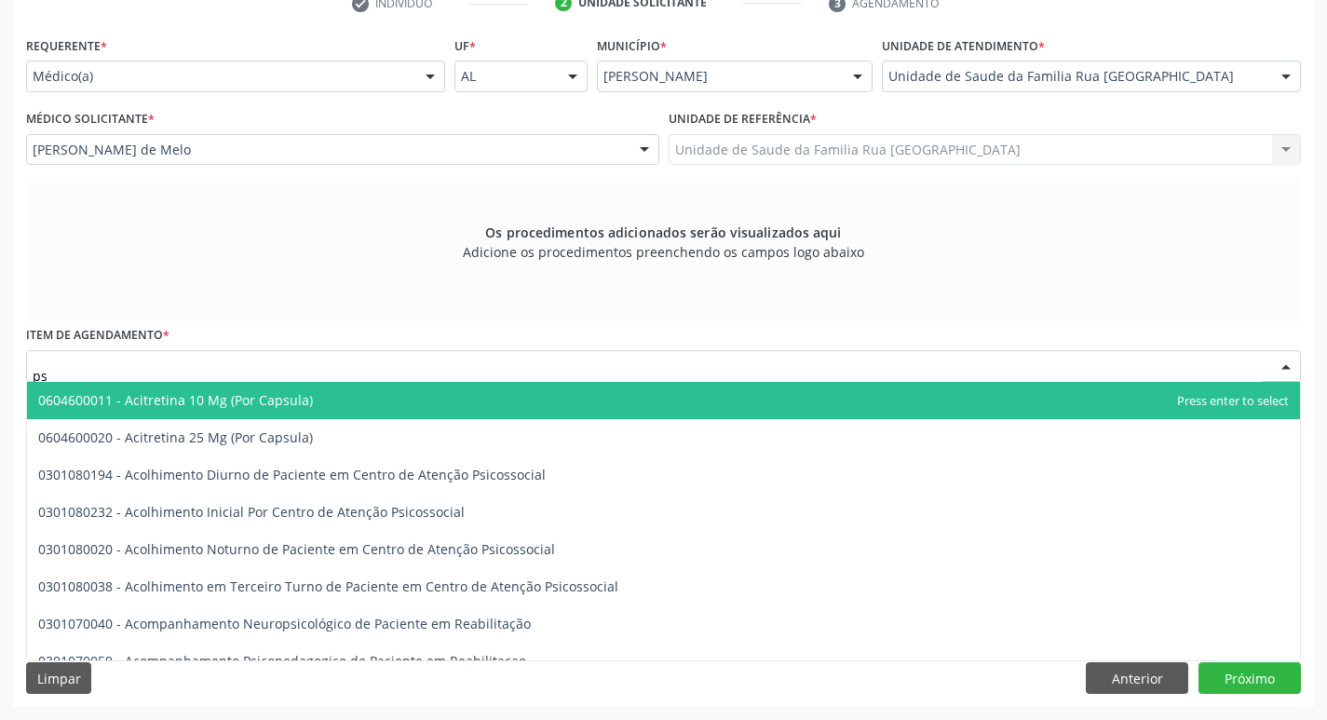
type input "p"
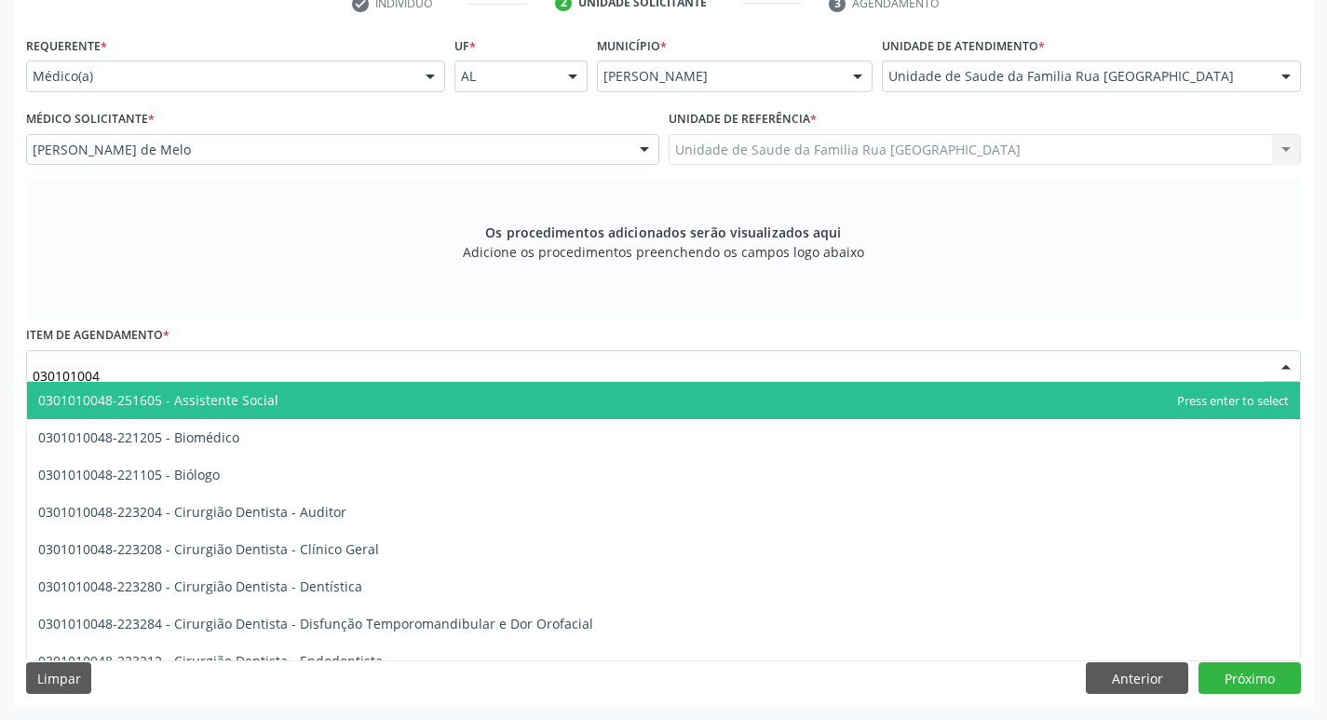
type input "0301010048"
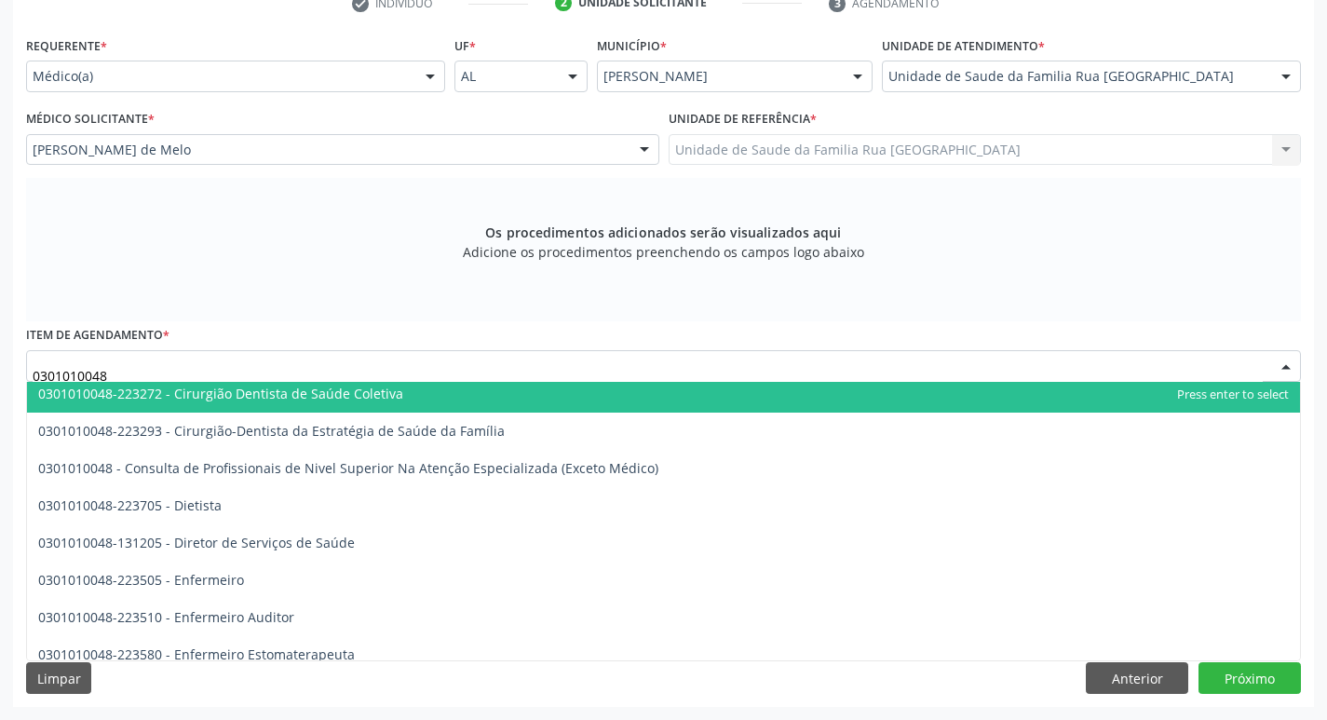
scroll to position [931, 0]
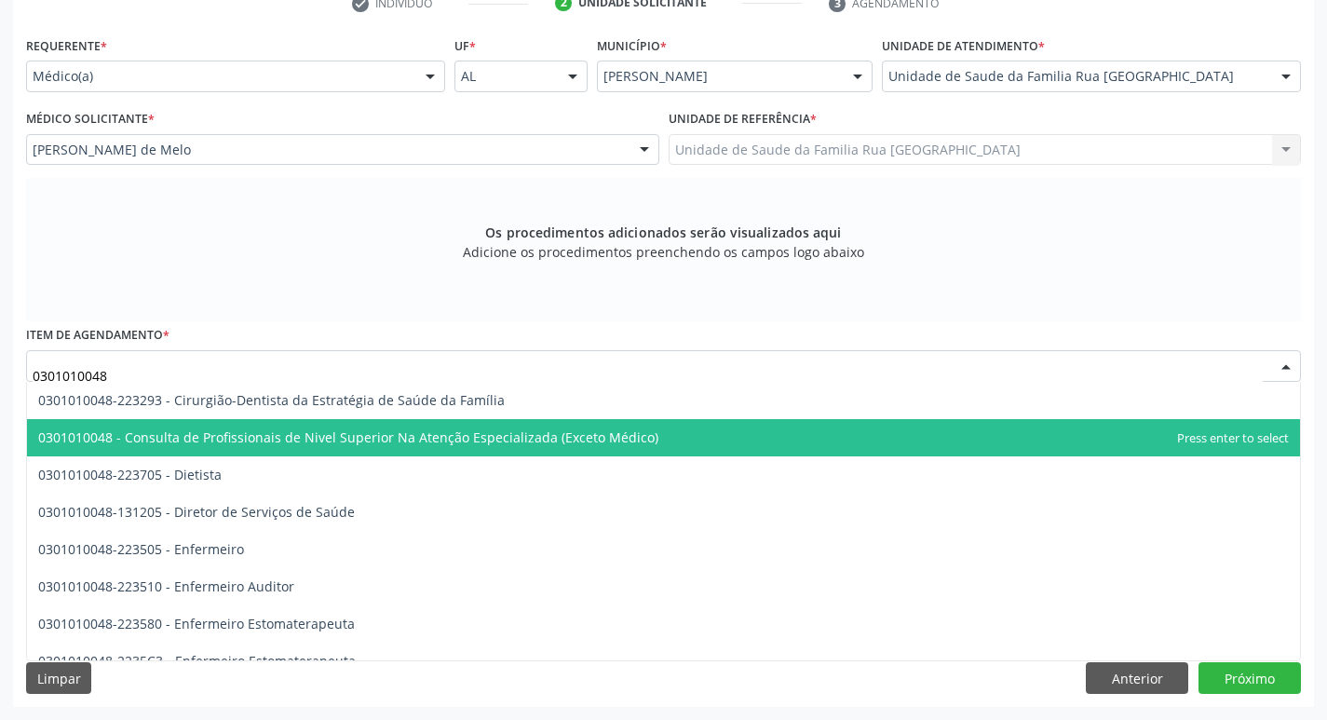
click at [427, 440] on span "0301010048 - Consulta de Profissionais de Nivel Superior Na Atenção Especializa…" at bounding box center [348, 437] width 620 height 18
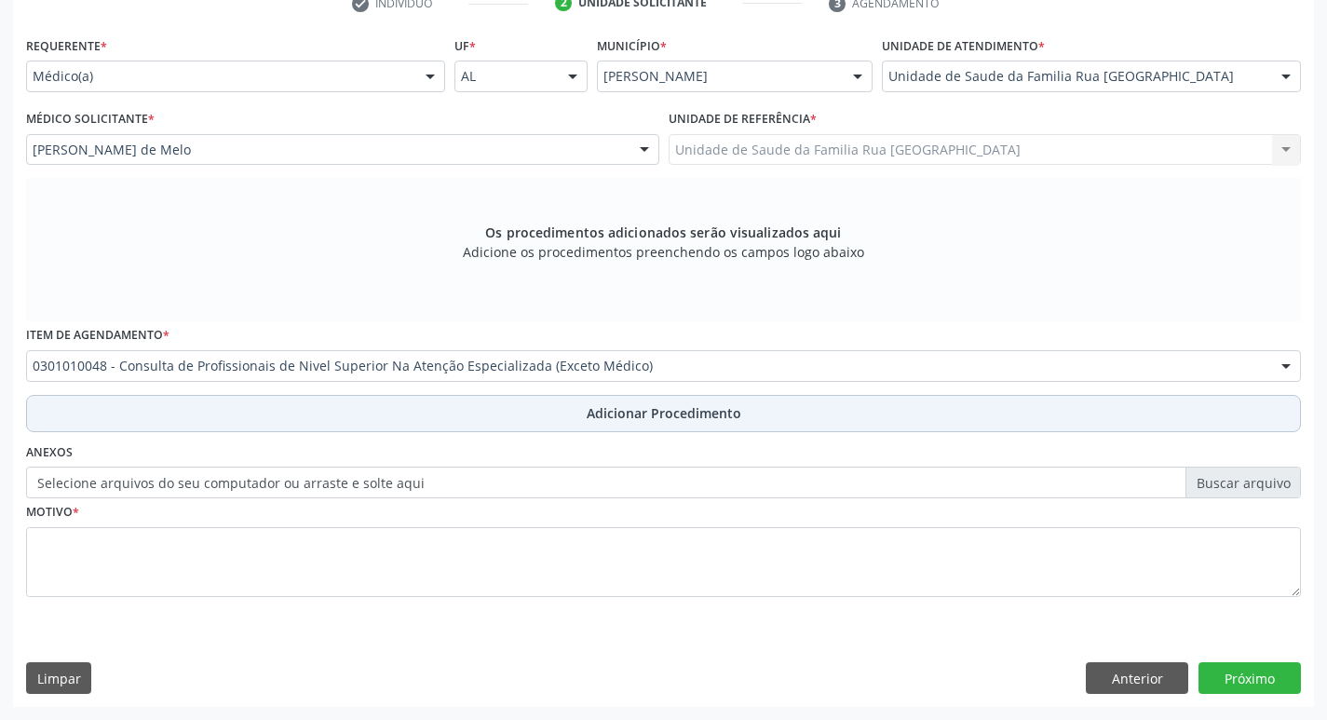
click at [600, 405] on span "Adicionar Procedimento" at bounding box center [664, 413] width 155 height 20
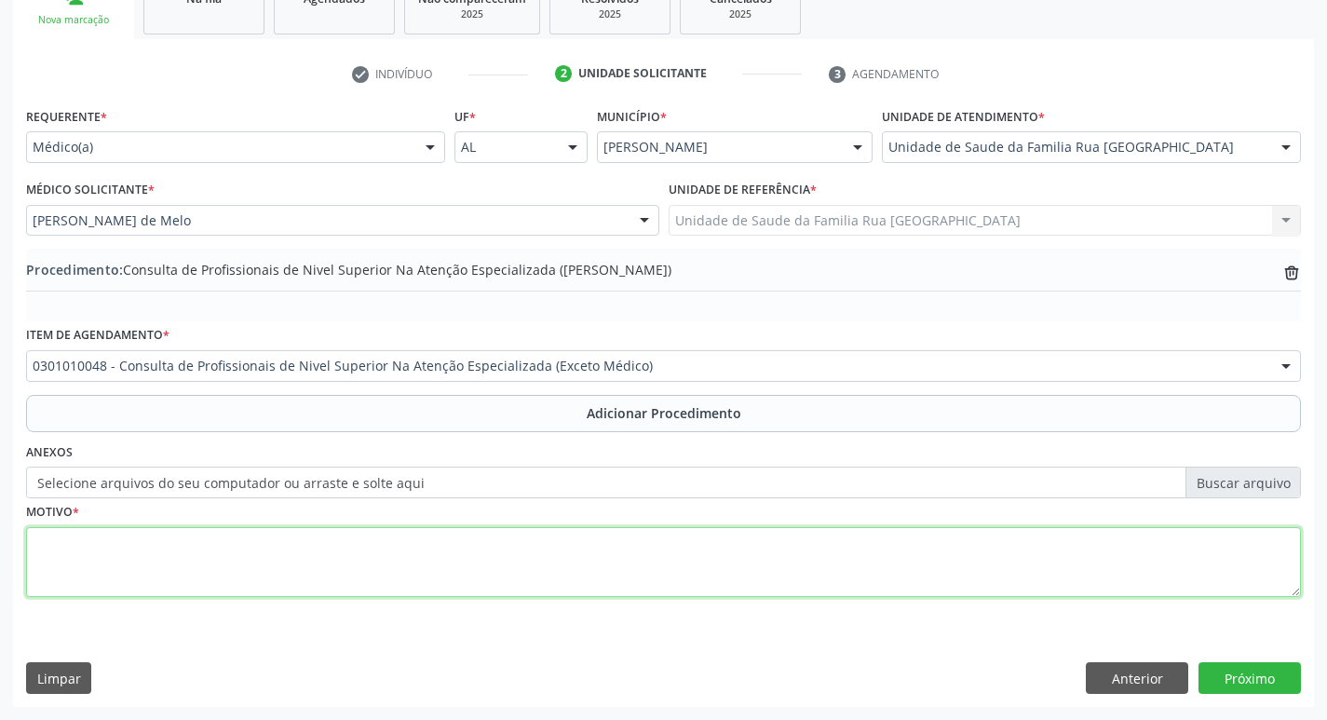
click at [166, 567] on textarea at bounding box center [663, 562] width 1275 height 71
drag, startPoint x: 154, startPoint y: 546, endPoint x: 161, endPoint y: 589, distance: 44.4
click at [161, 589] on textarea "consulta com psicologo infantil." at bounding box center [663, 562] width 1275 height 71
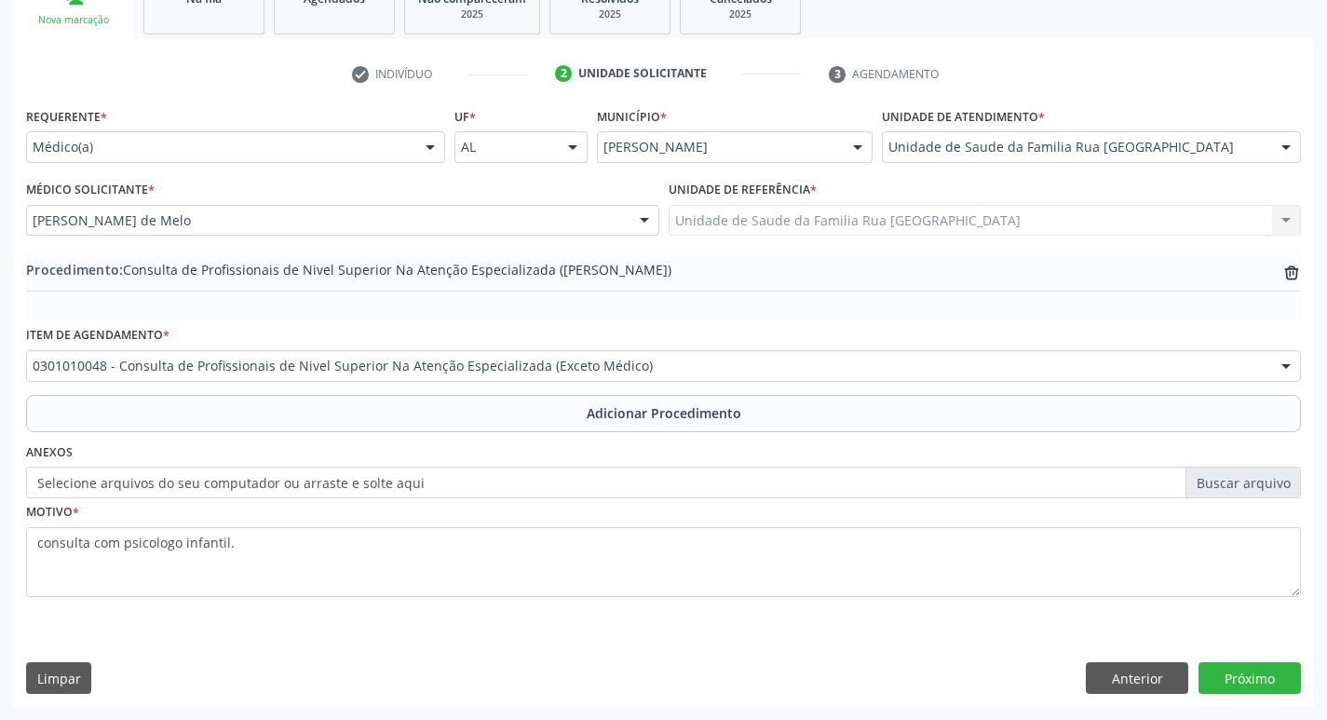
drag, startPoint x: 137, startPoint y: 542, endPoint x: 133, endPoint y: 619, distance: 77.4
click at [133, 619] on div "Motivo * consulta com psicologo infantil." at bounding box center [663, 560] width 1284 height 125
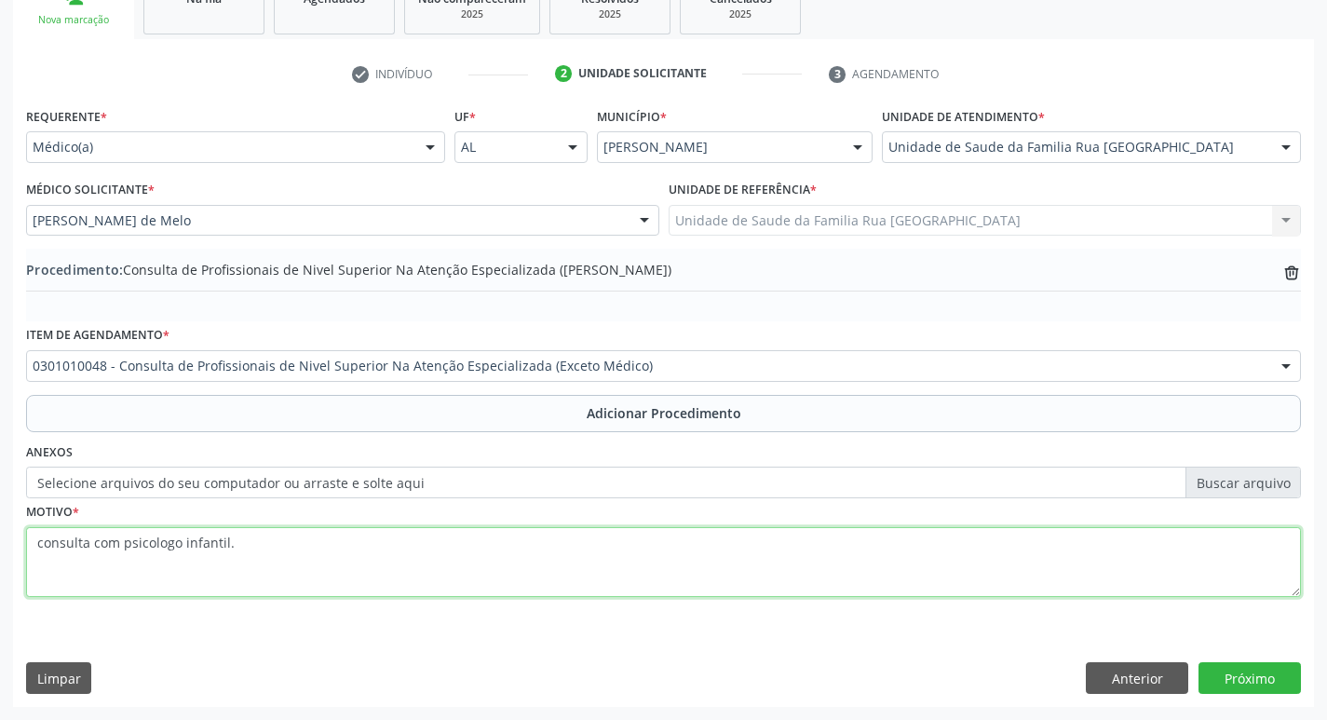
click at [239, 548] on textarea "consulta com psicologo infantil." at bounding box center [663, 562] width 1275 height 71
type textarea "c"
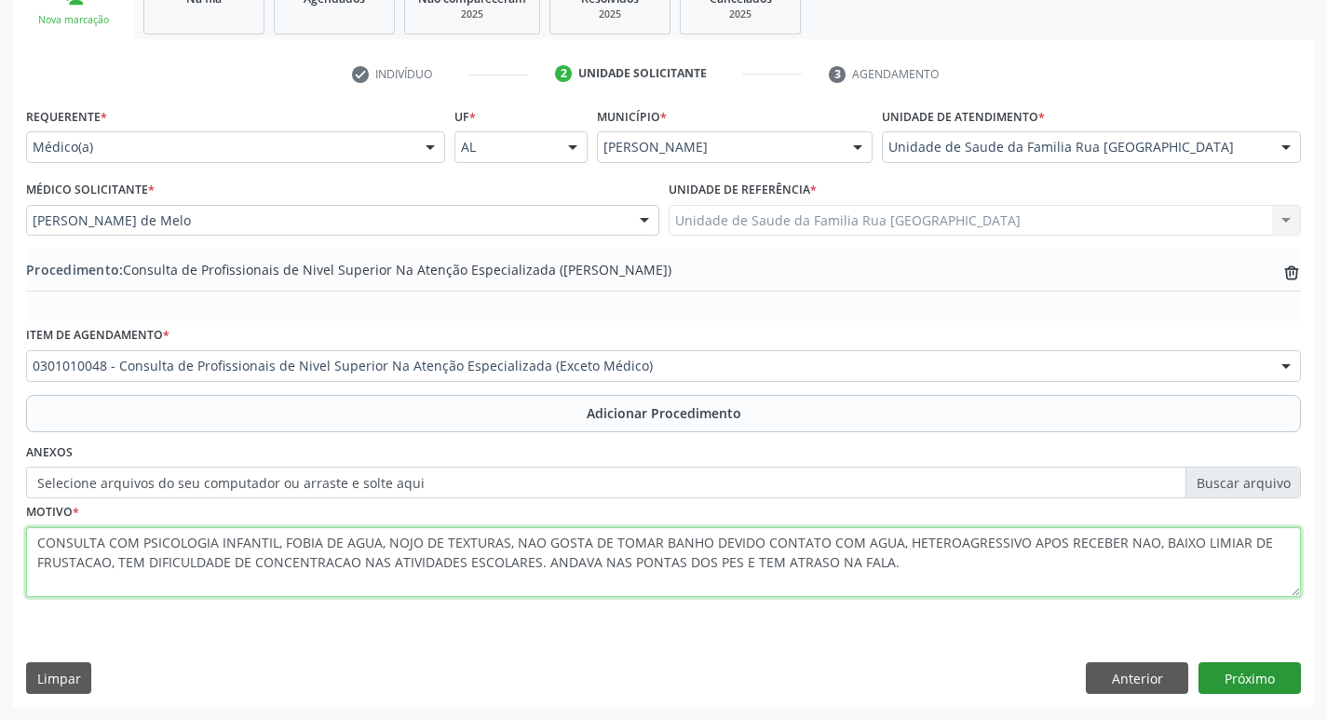
type textarea "CONSULTA COM PSICOLOGIA INFANTIL, FOBIA DE AGUA, NOJO DE TEXTURAS, NAO GOSTA DE…"
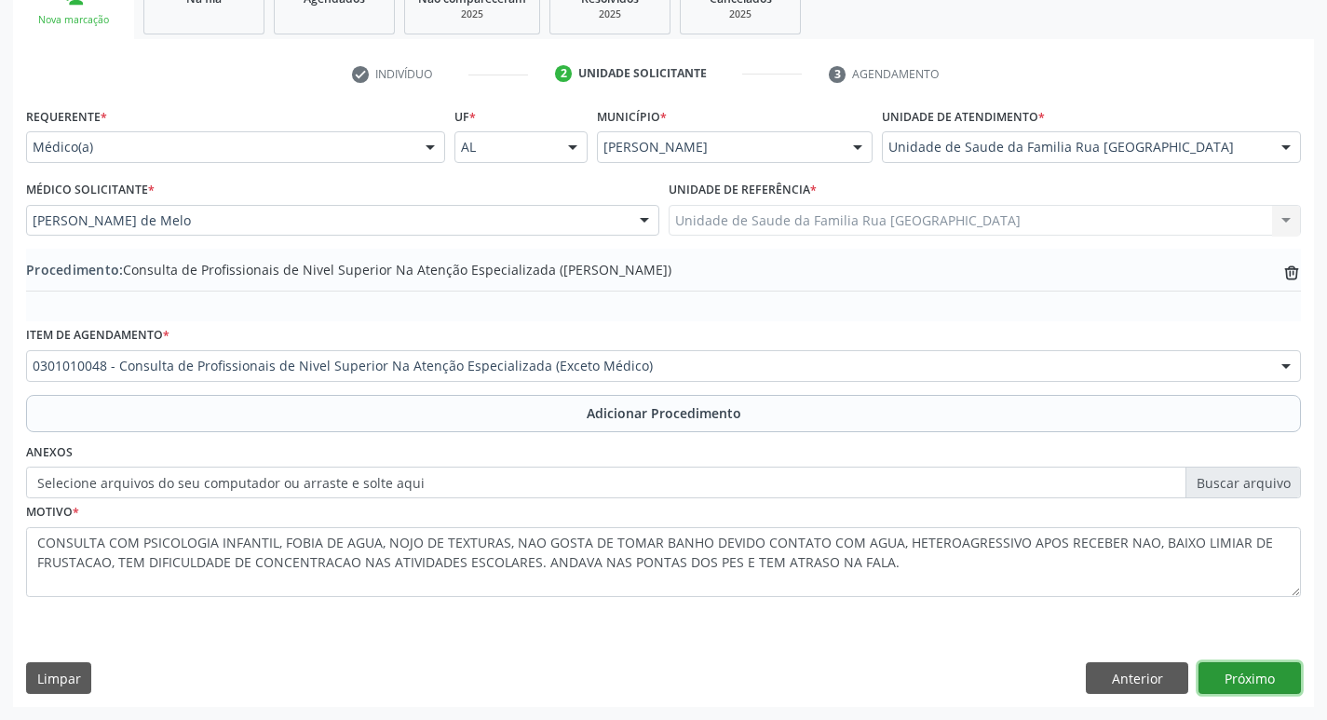
click at [1261, 671] on button "Próximo" at bounding box center [1249, 678] width 102 height 32
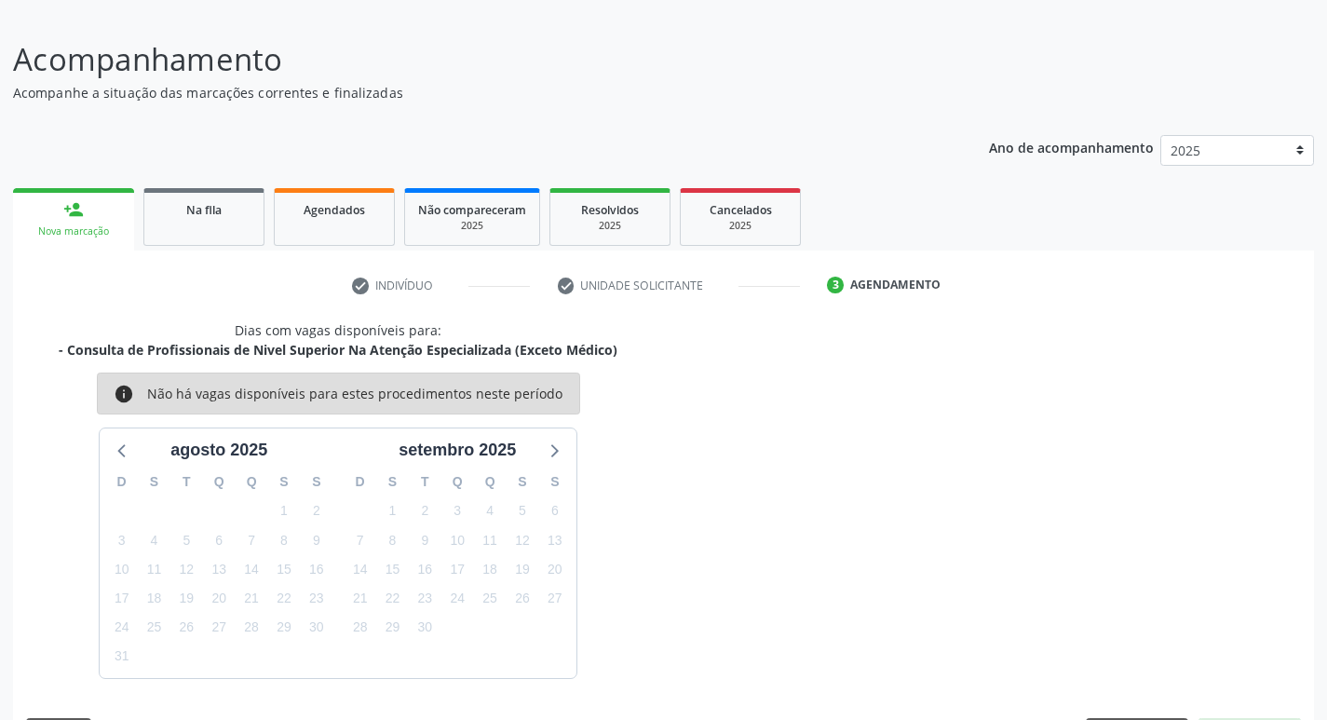
scroll to position [171, 0]
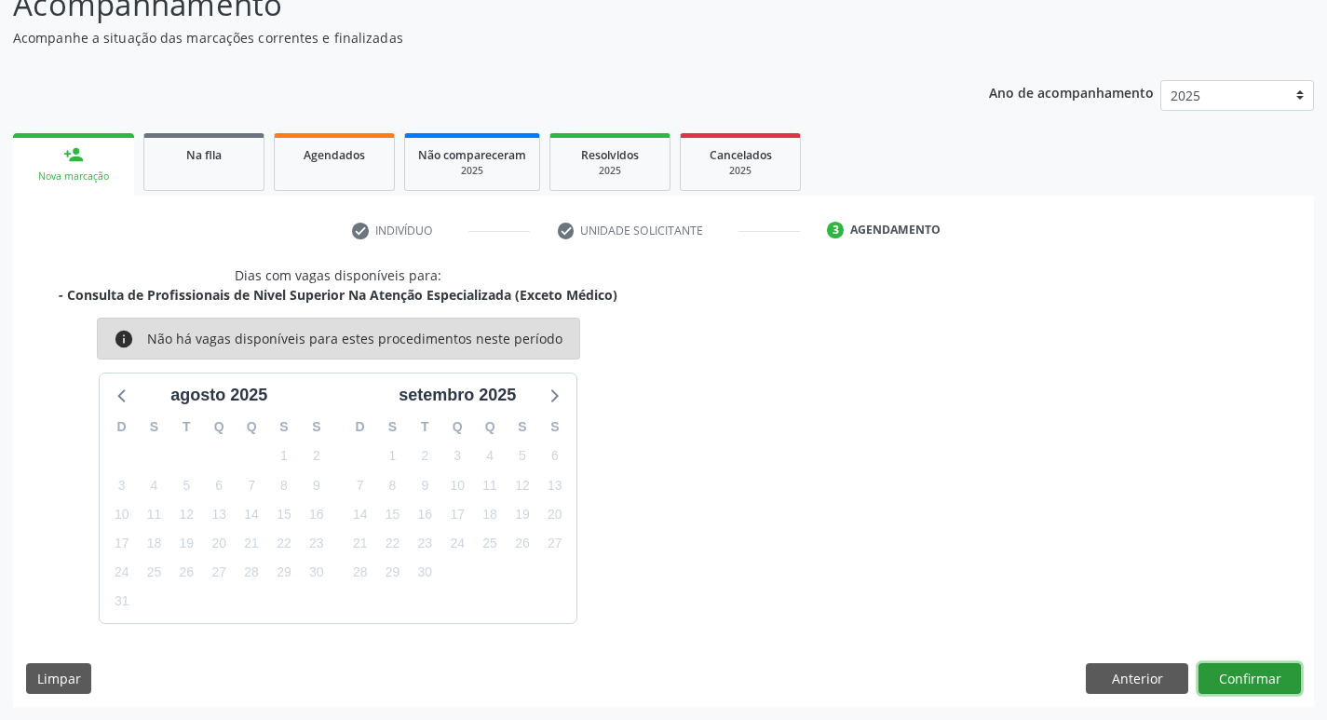
click at [1241, 672] on button "Confirmar" at bounding box center [1249, 679] width 102 height 32
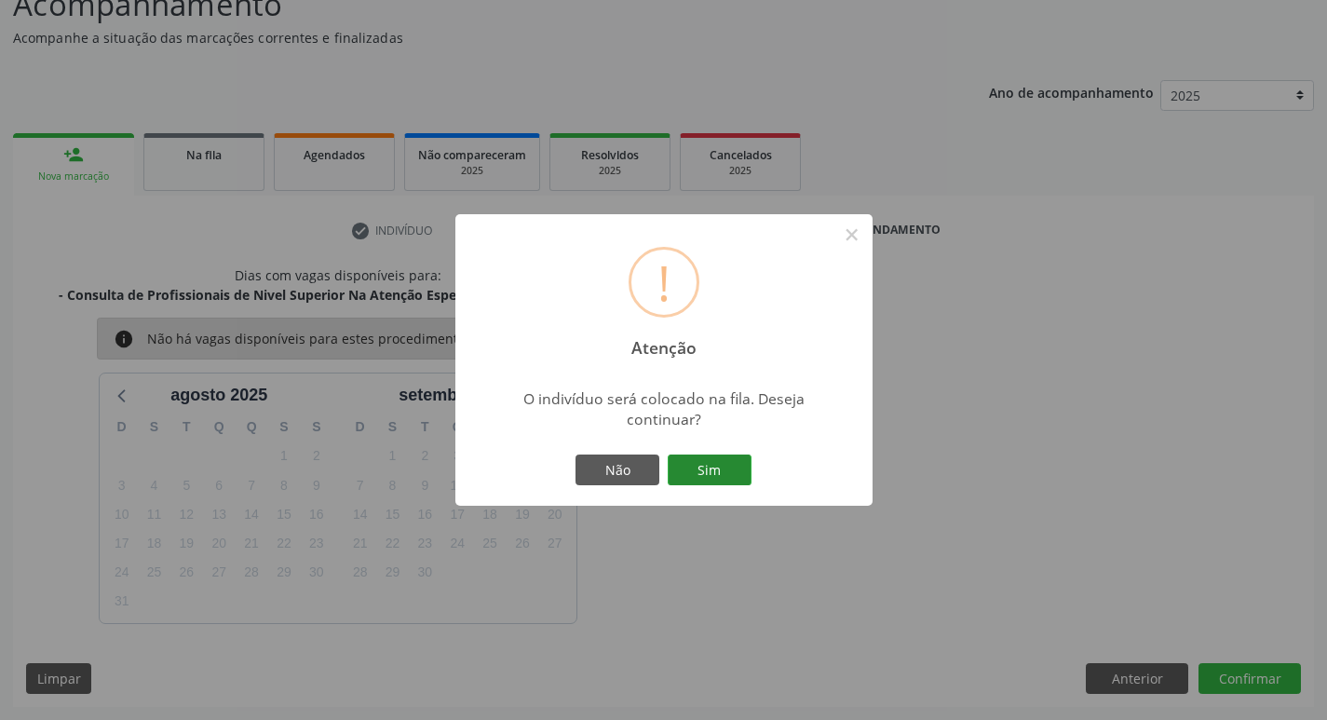
click at [714, 474] on button "Sim" at bounding box center [710, 470] width 84 height 32
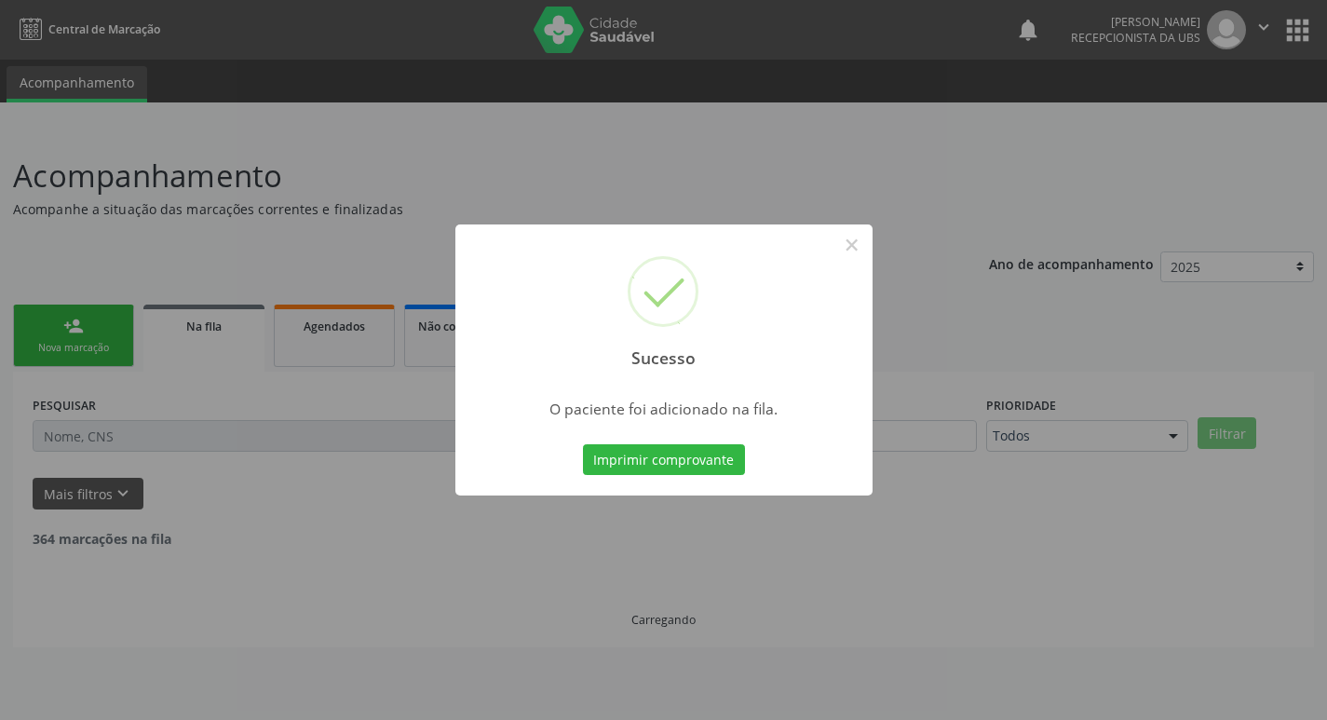
scroll to position [0, 0]
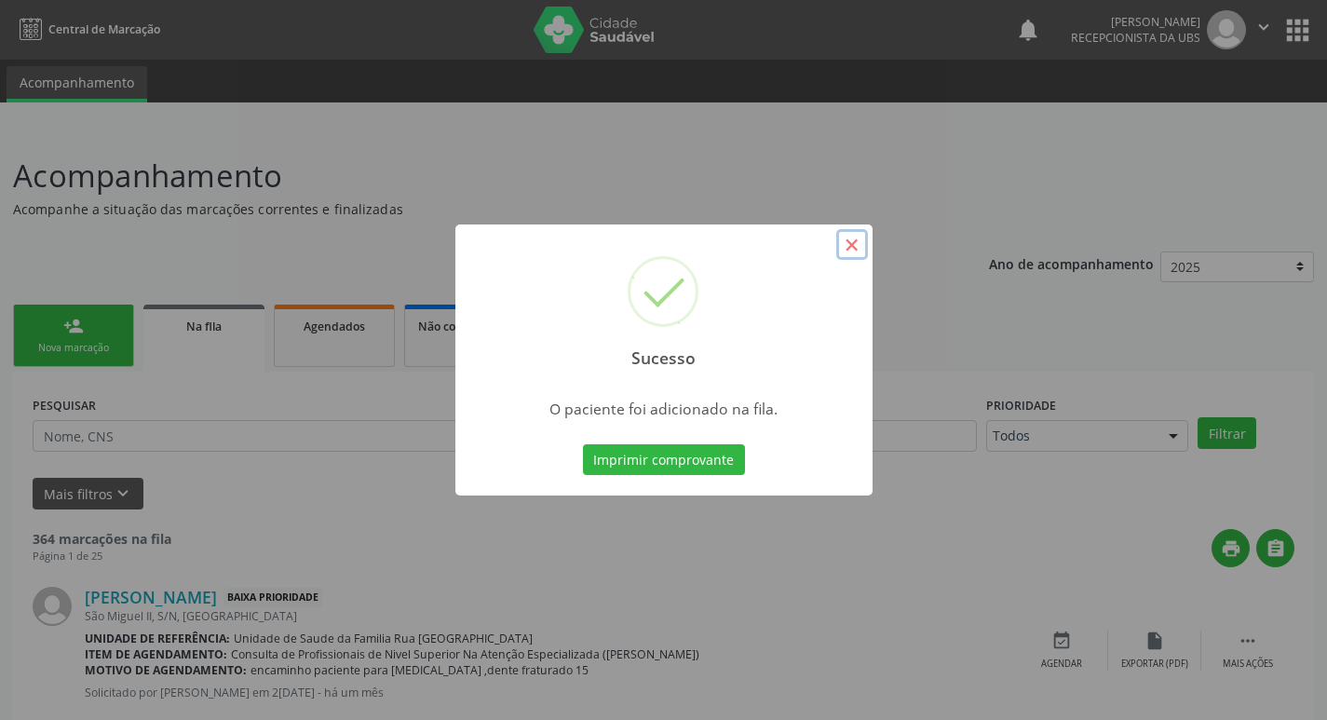
click at [853, 250] on button "×" at bounding box center [852, 245] width 32 height 32
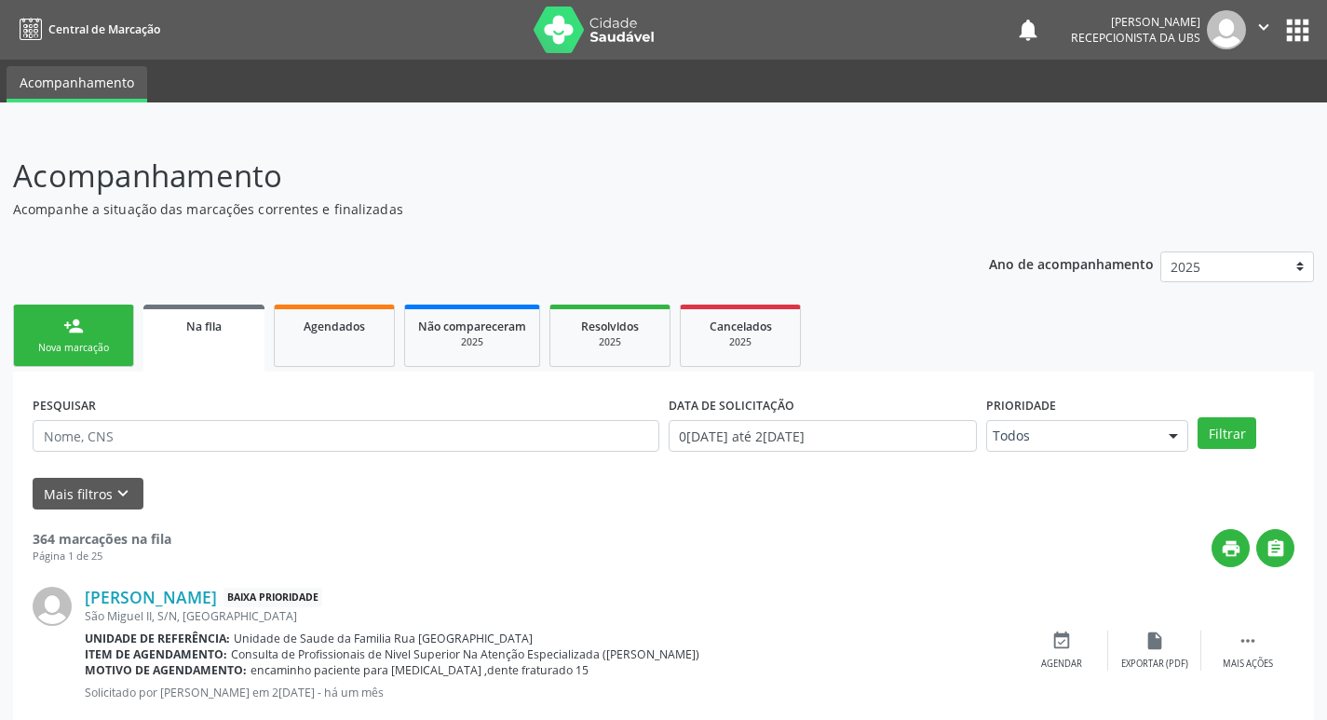
click at [88, 332] on link "person_add Nova marcação" at bounding box center [73, 335] width 121 height 62
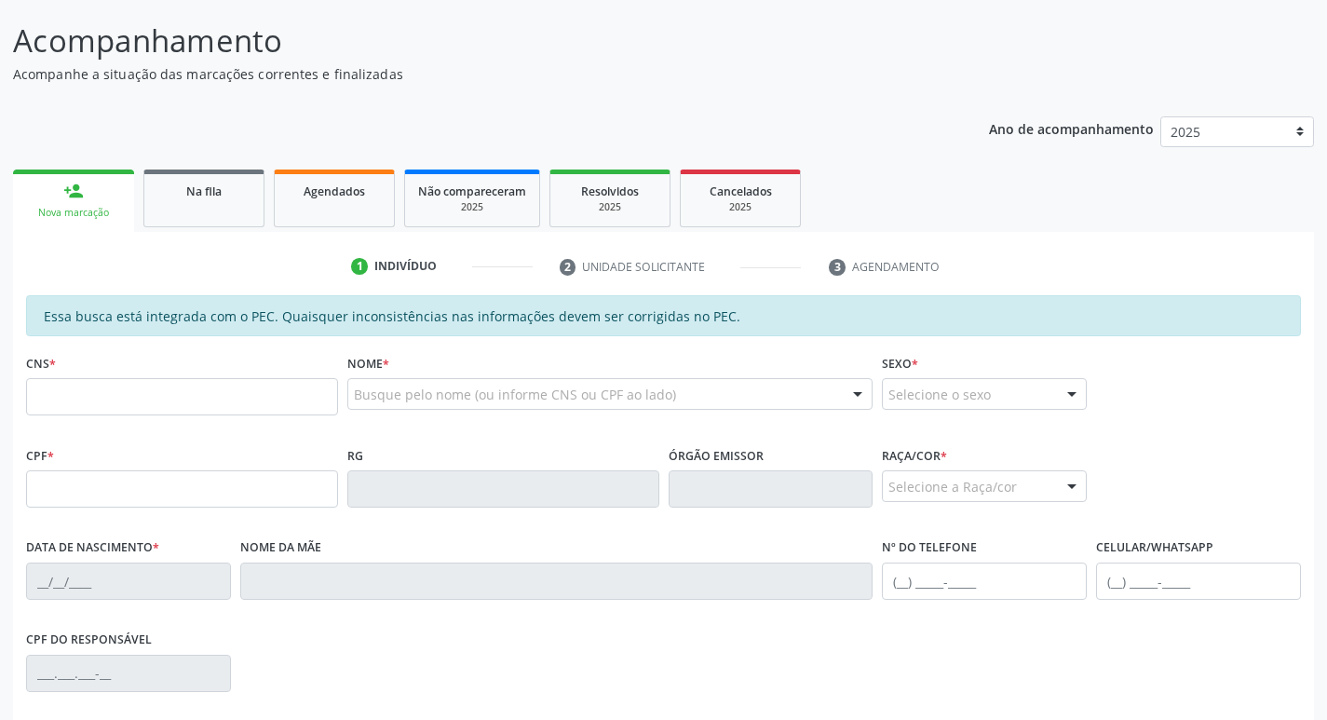
scroll to position [279, 0]
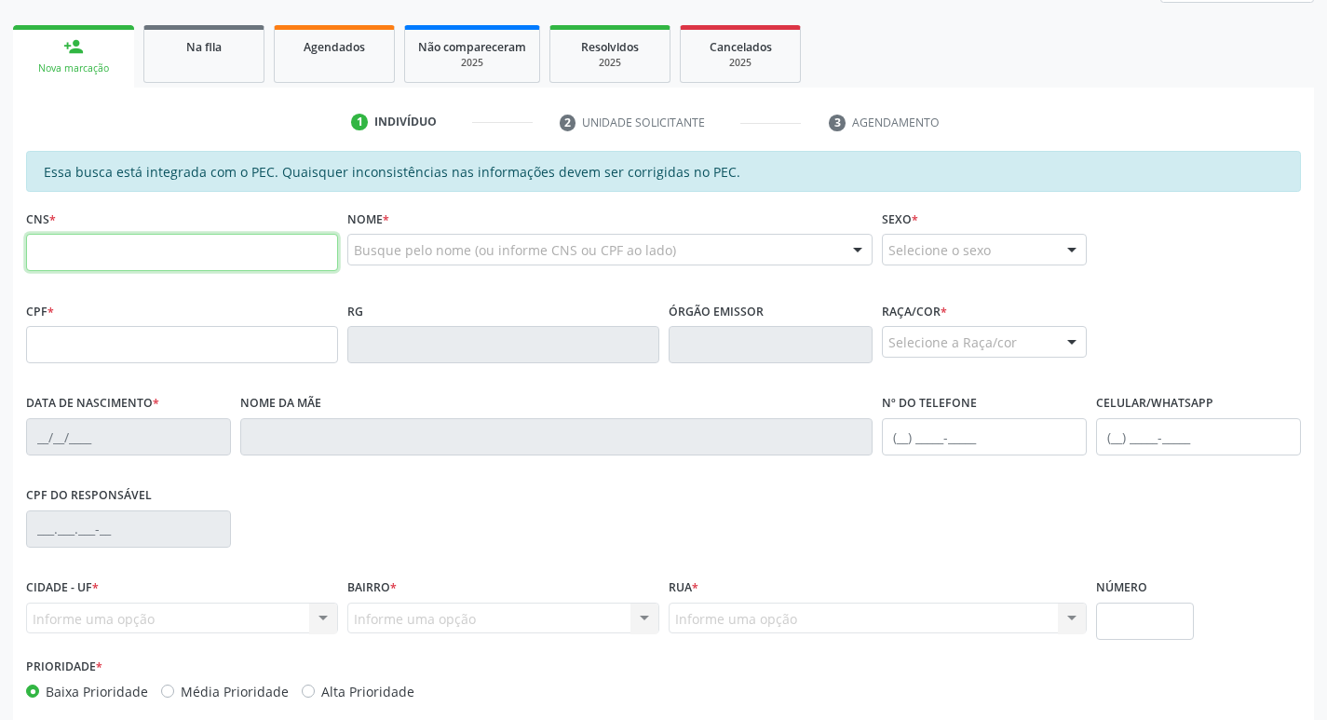
click at [221, 255] on input "text" at bounding box center [182, 252] width 312 height 37
type input "705 0010 0336 0357"
type input "150.690.054-21"
type input "[DATE]"
type input "[PERSON_NAME]"
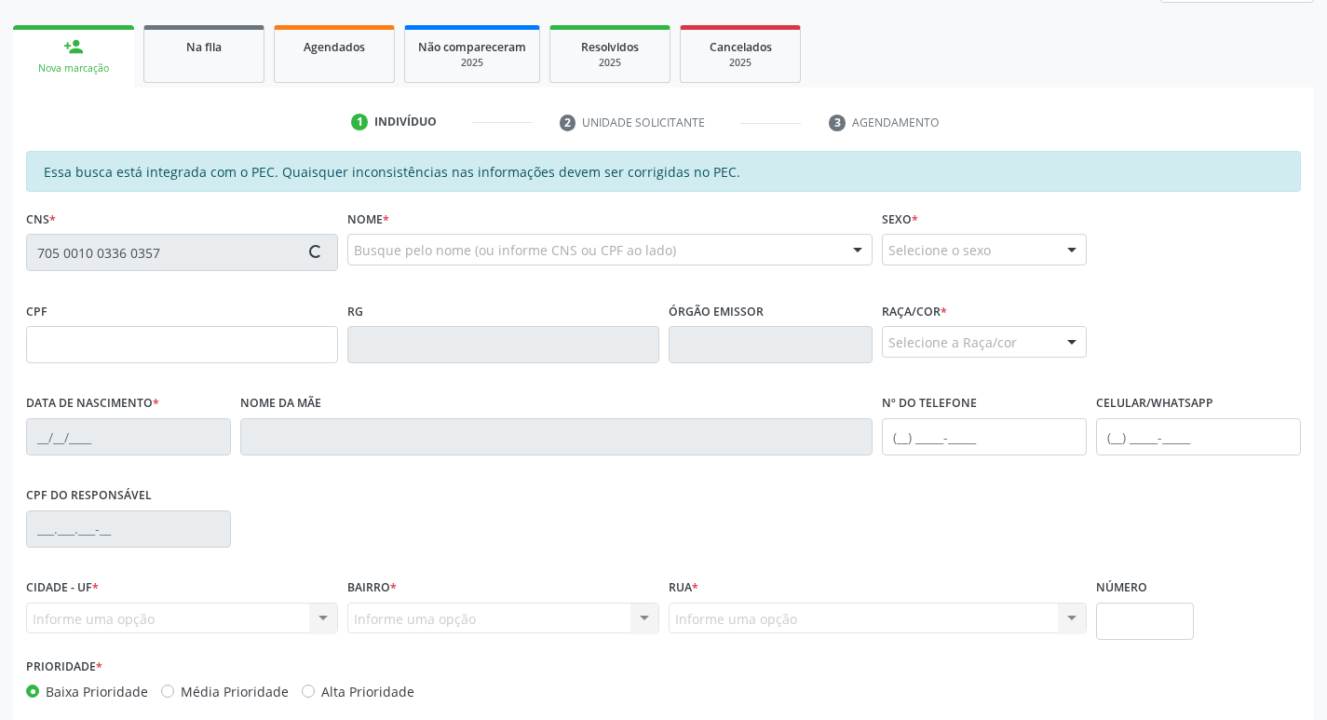
type input "[PHONE_NUMBER]"
type input "S/N"
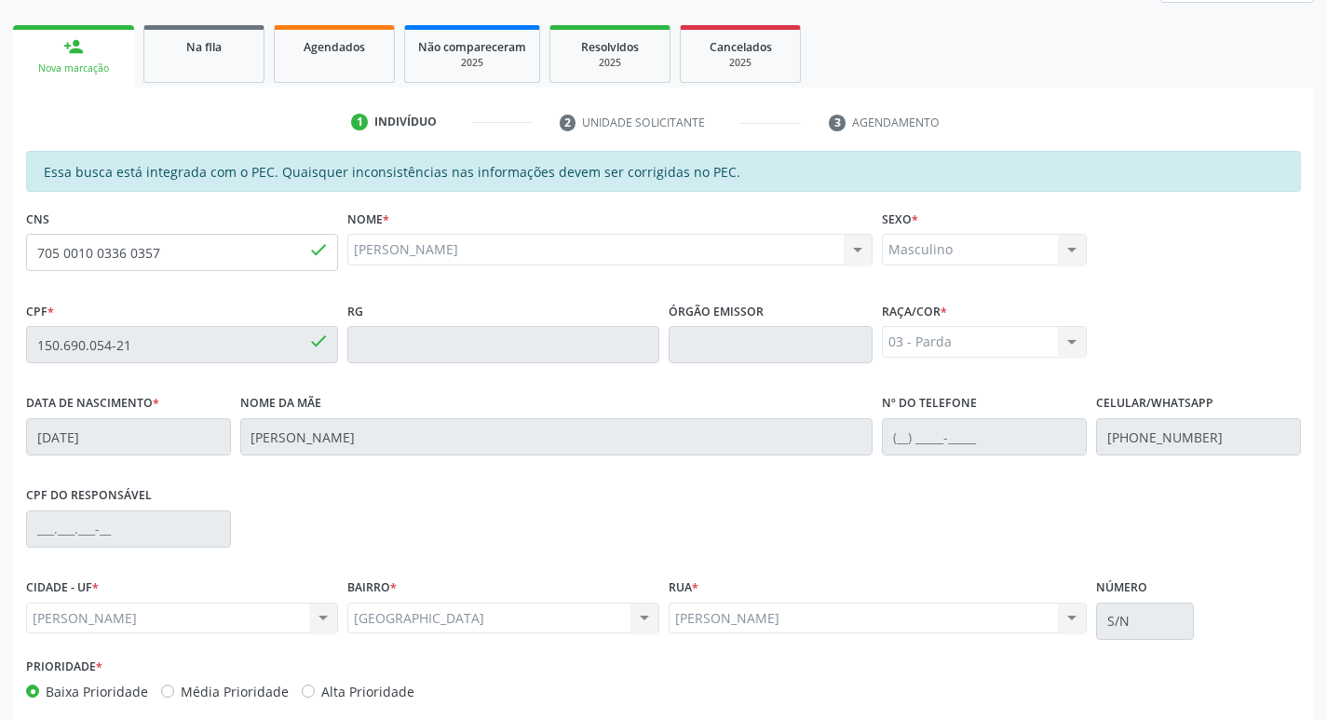
scroll to position [370, 0]
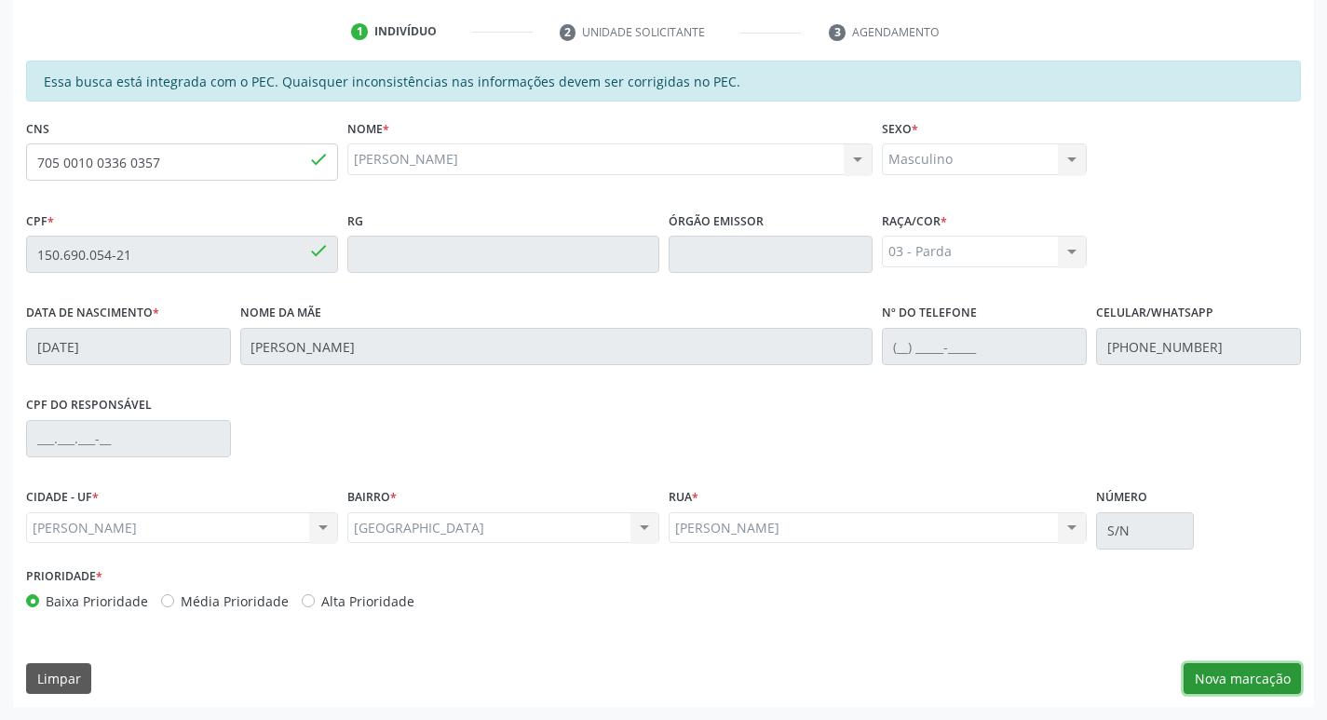
click at [1243, 678] on button "Nova marcação" at bounding box center [1242, 679] width 117 height 32
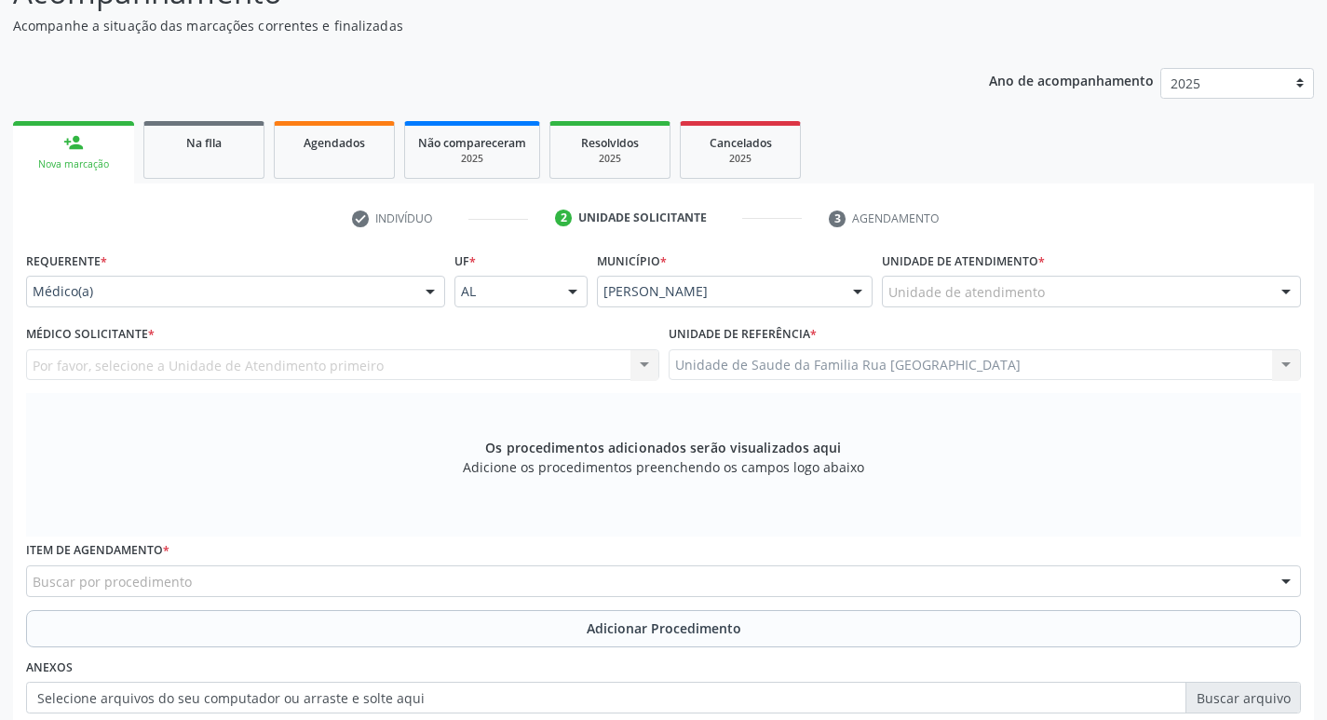
scroll to position [90, 0]
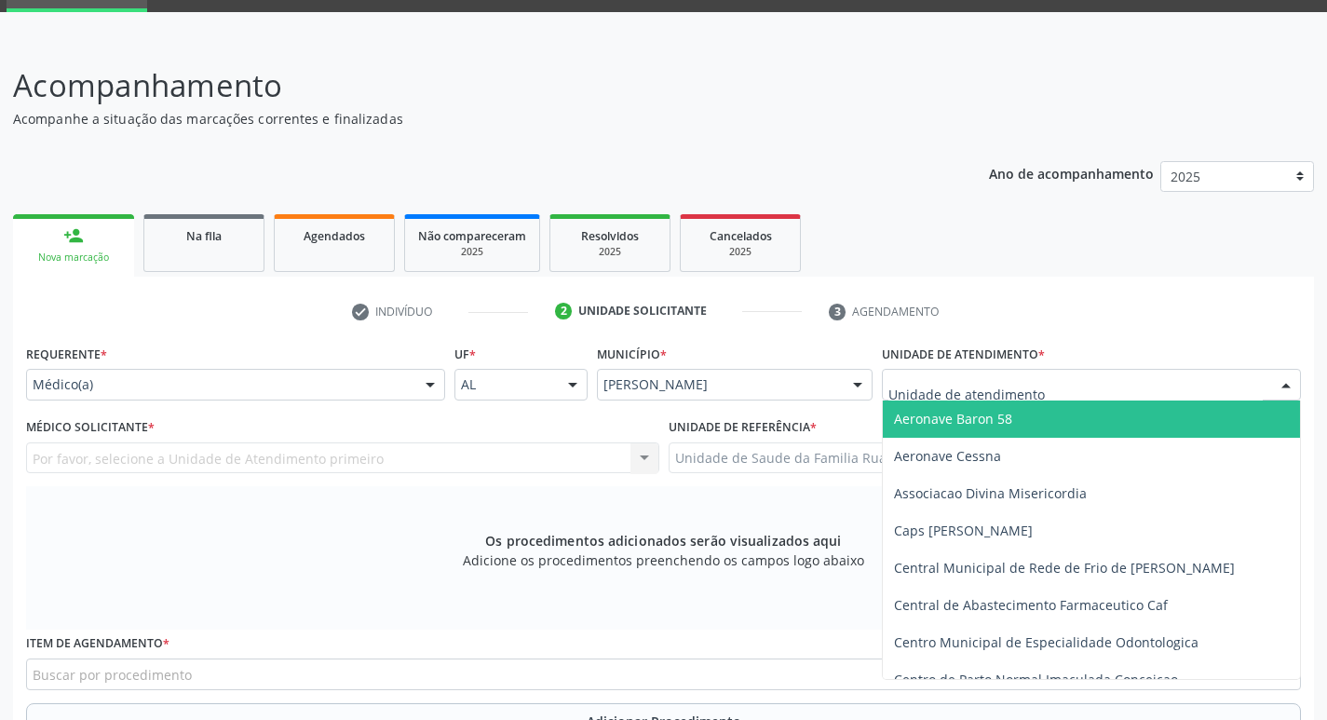
click at [1051, 389] on div at bounding box center [1091, 385] width 419 height 32
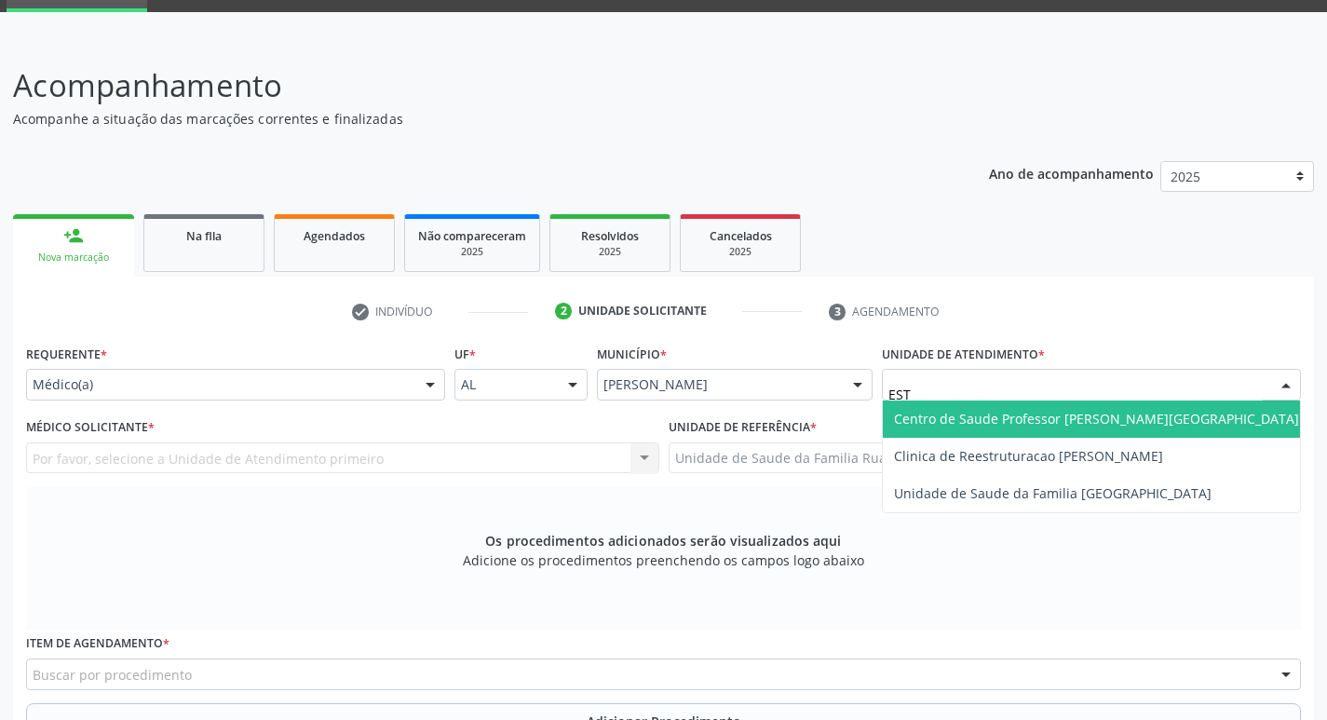
type input "ESTA"
click at [1046, 421] on span "Centro de Saude Professor [PERSON_NAME][GEOGRAPHIC_DATA]" at bounding box center [1096, 419] width 405 height 18
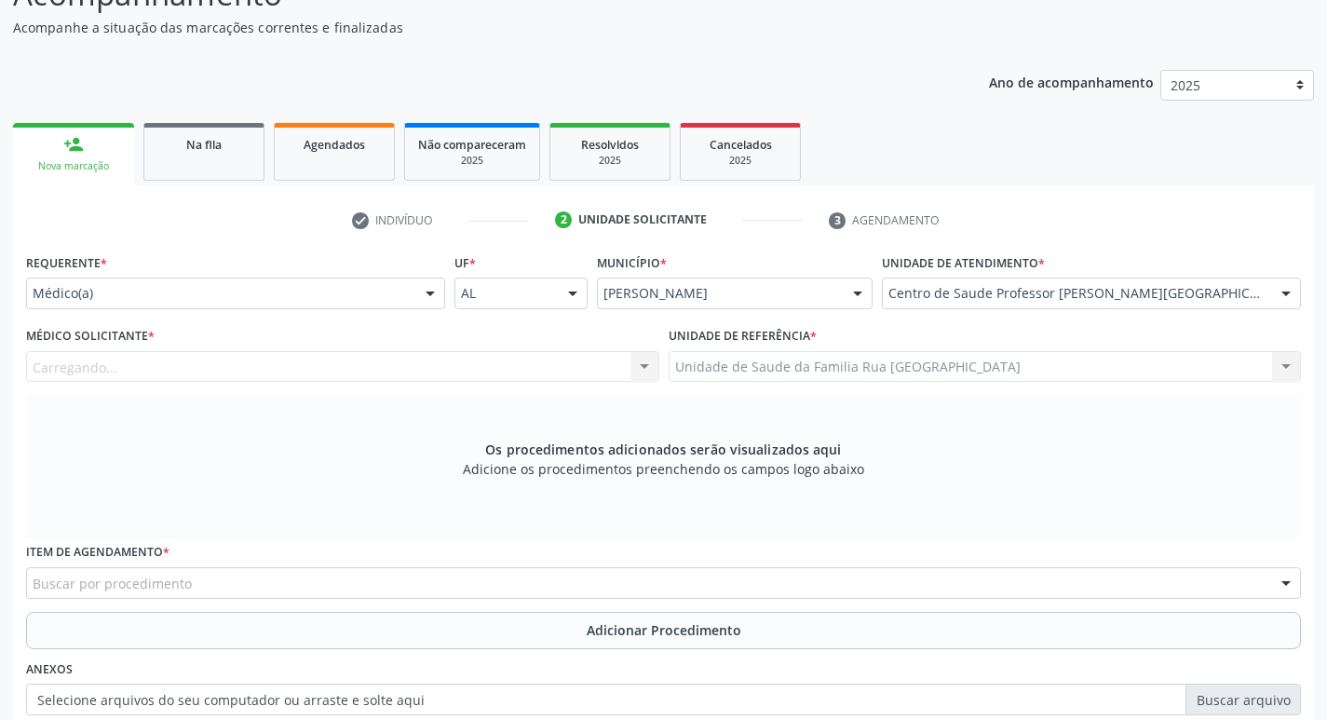
scroll to position [277, 0]
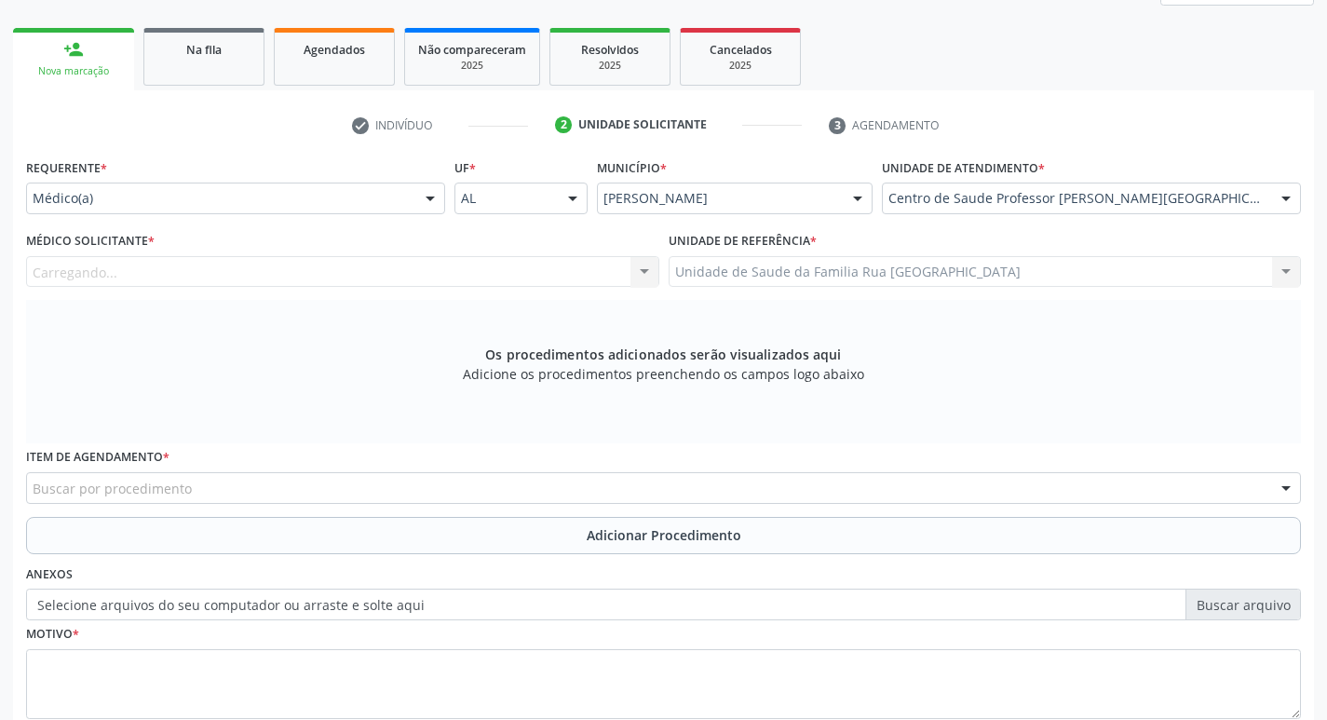
click at [363, 277] on div "Carregando... Nenhum resultado encontrado para: " " Não há nenhuma opção para s…" at bounding box center [342, 272] width 633 height 32
click at [363, 275] on div "Médico solicitante" at bounding box center [342, 272] width 633 height 32
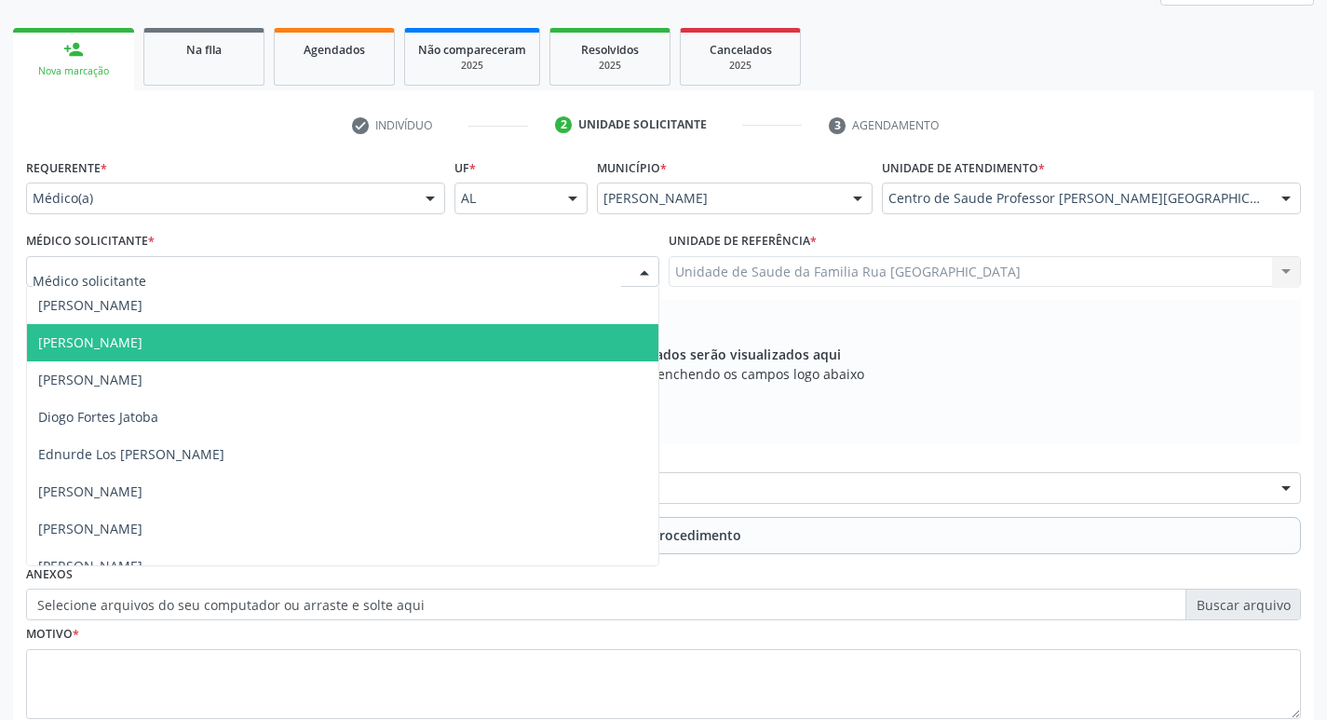
scroll to position [559, 0]
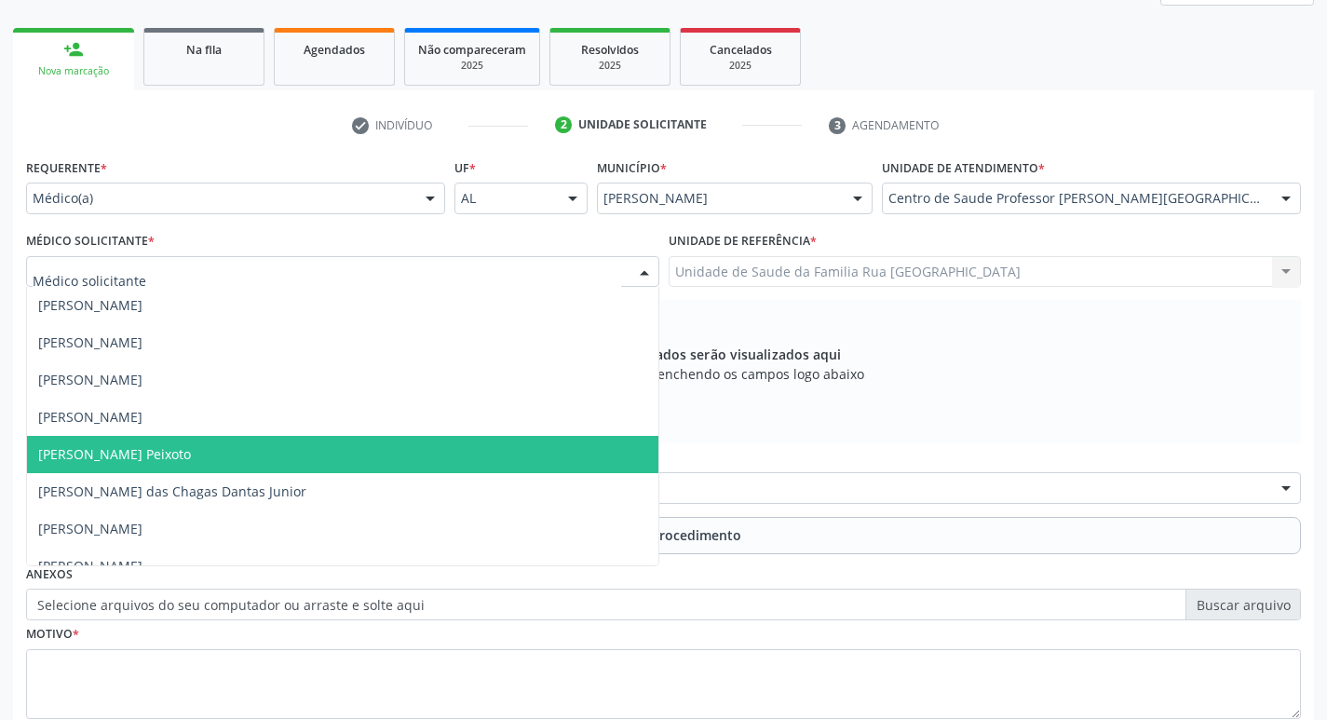
click at [911, 423] on div "Os procedimentos adicionados serão visualizados aqui Adicione os procedimentos …" at bounding box center [663, 371] width 1275 height 143
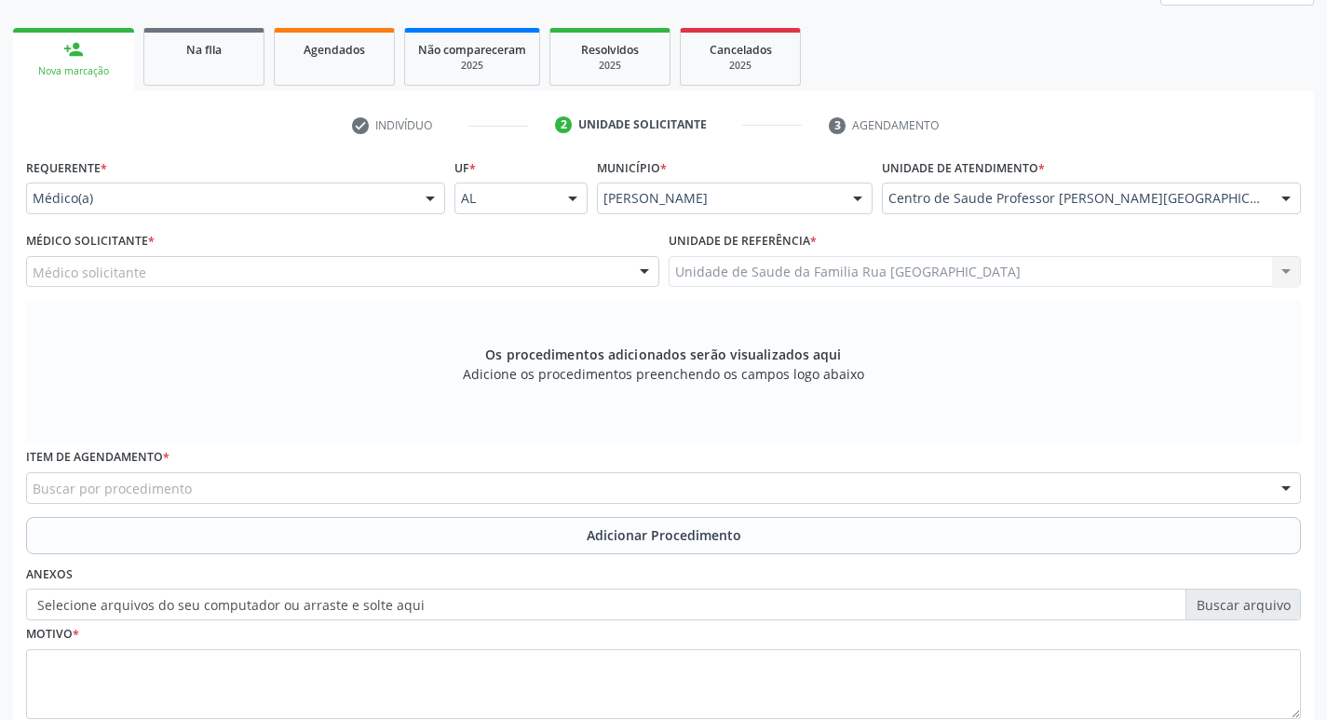
click at [640, 277] on div at bounding box center [644, 273] width 28 height 32
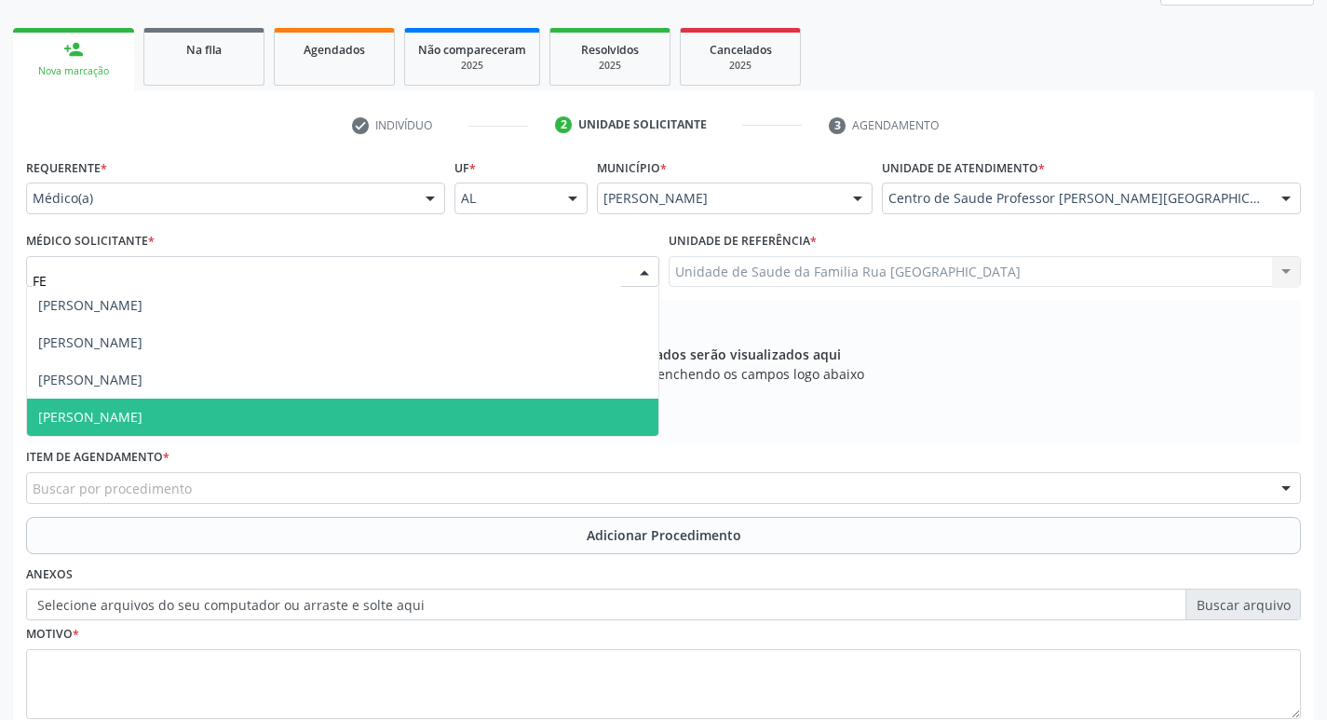
scroll to position [0, 0]
type input "FEL"
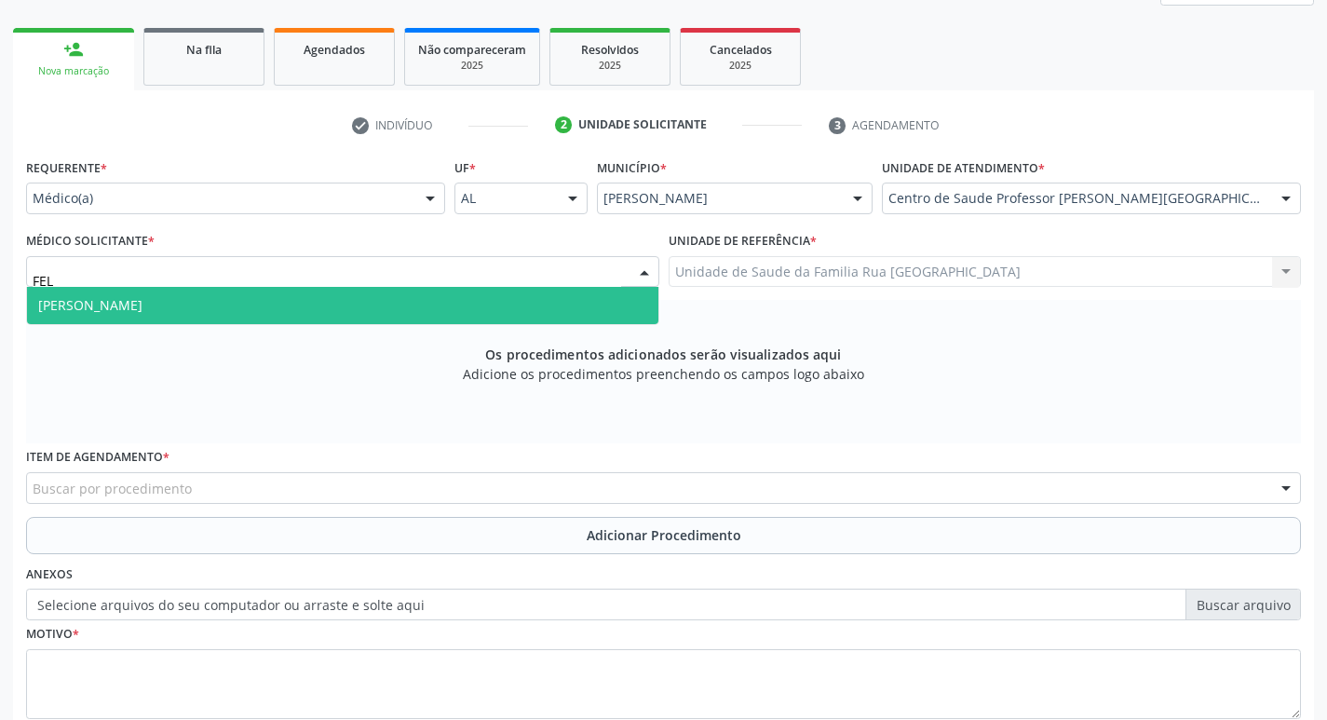
click at [277, 309] on span "[PERSON_NAME]" at bounding box center [342, 305] width 631 height 37
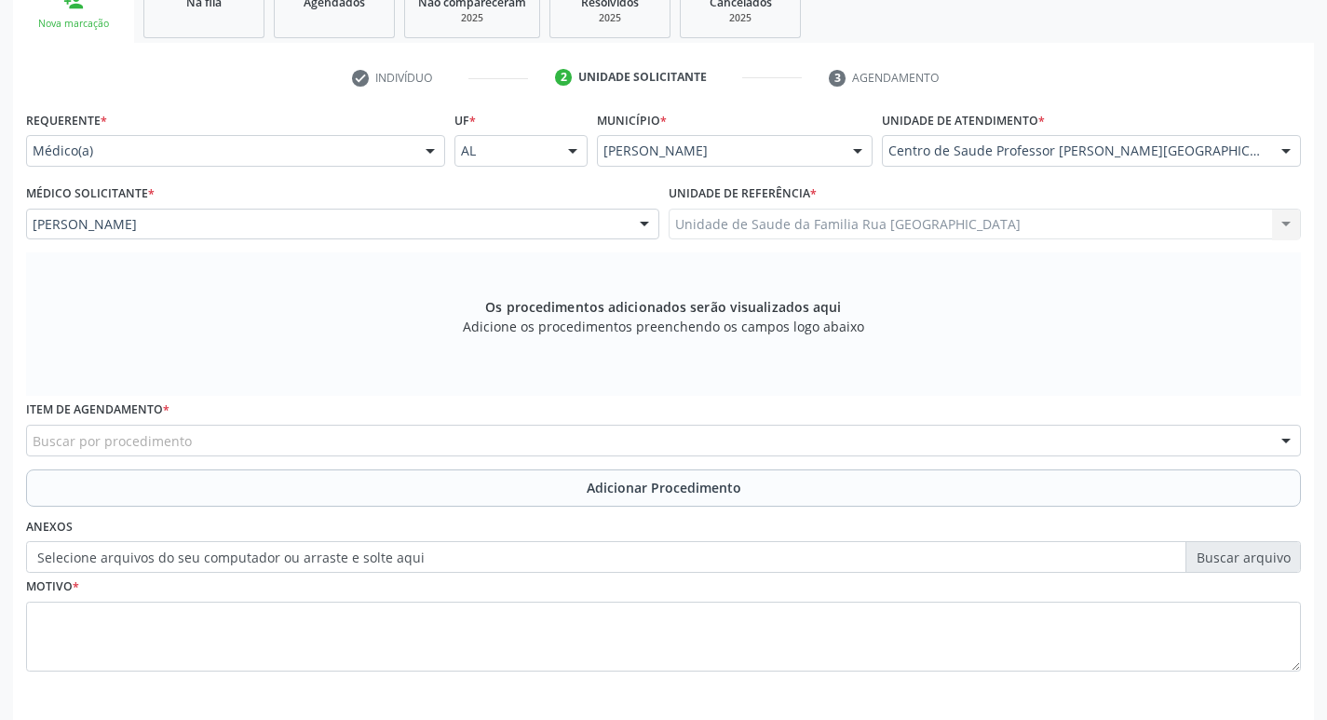
scroll to position [370, 0]
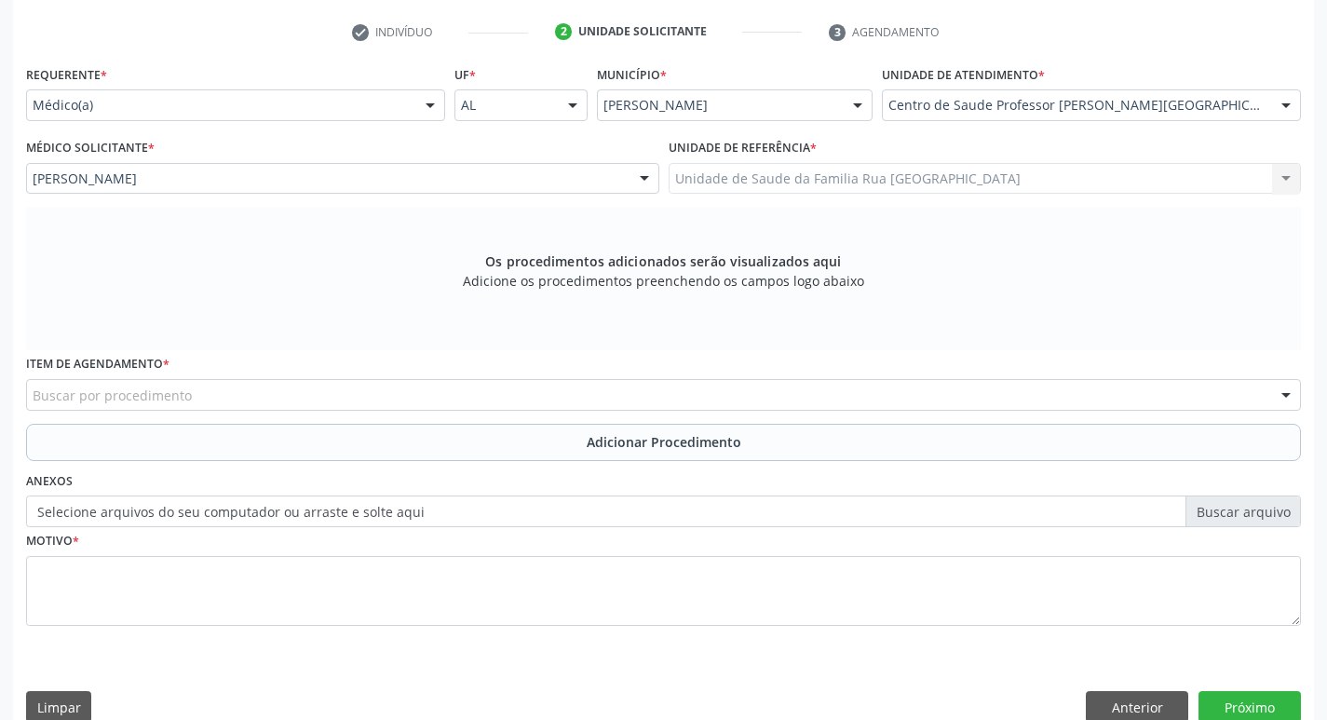
click at [426, 390] on div "Buscar por procedimento" at bounding box center [663, 395] width 1275 height 32
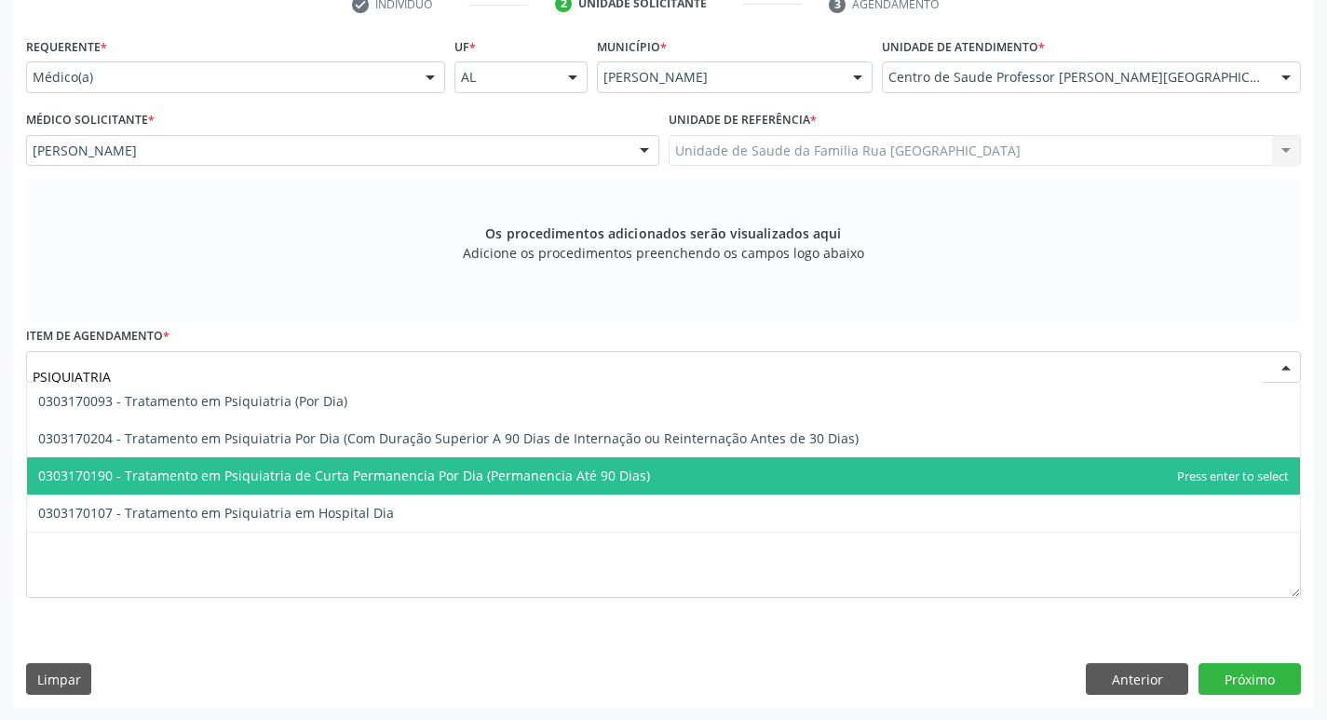
scroll to position [399, 0]
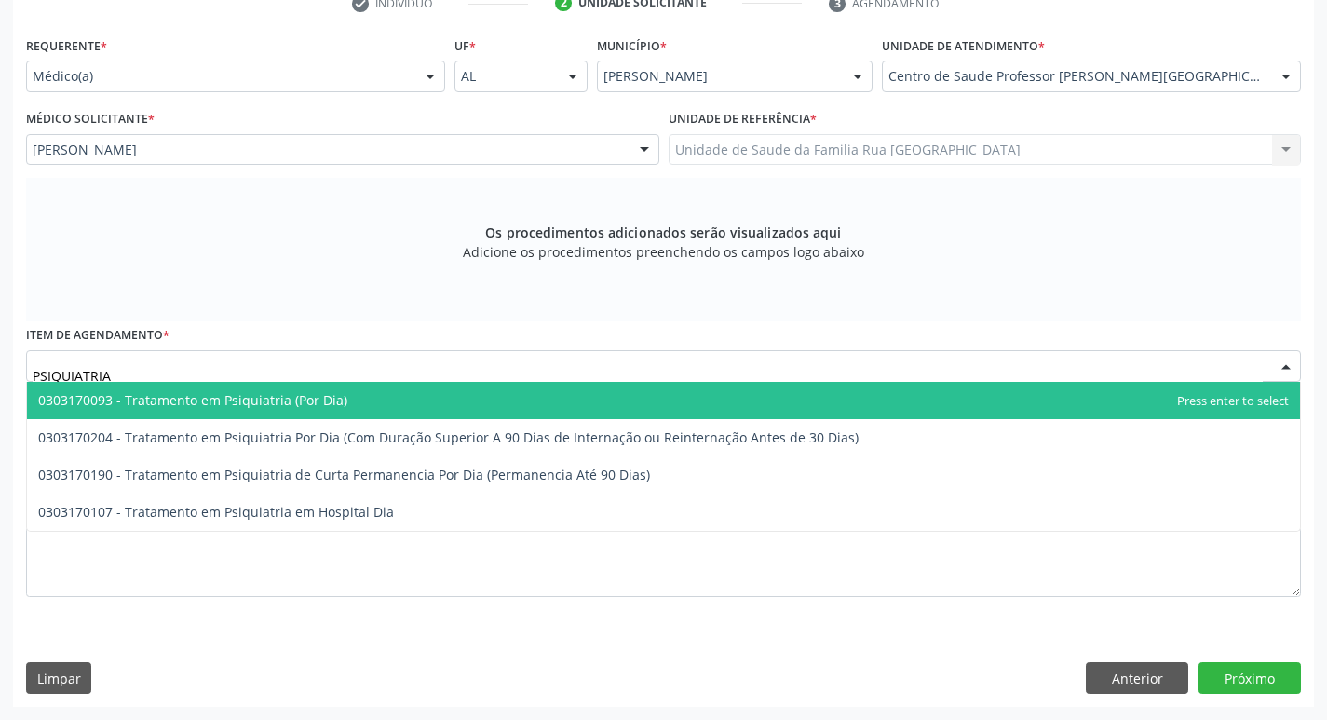
click at [255, 370] on input "PSIQUIATRIA" at bounding box center [648, 375] width 1230 height 37
type input "PSIQUIATR"
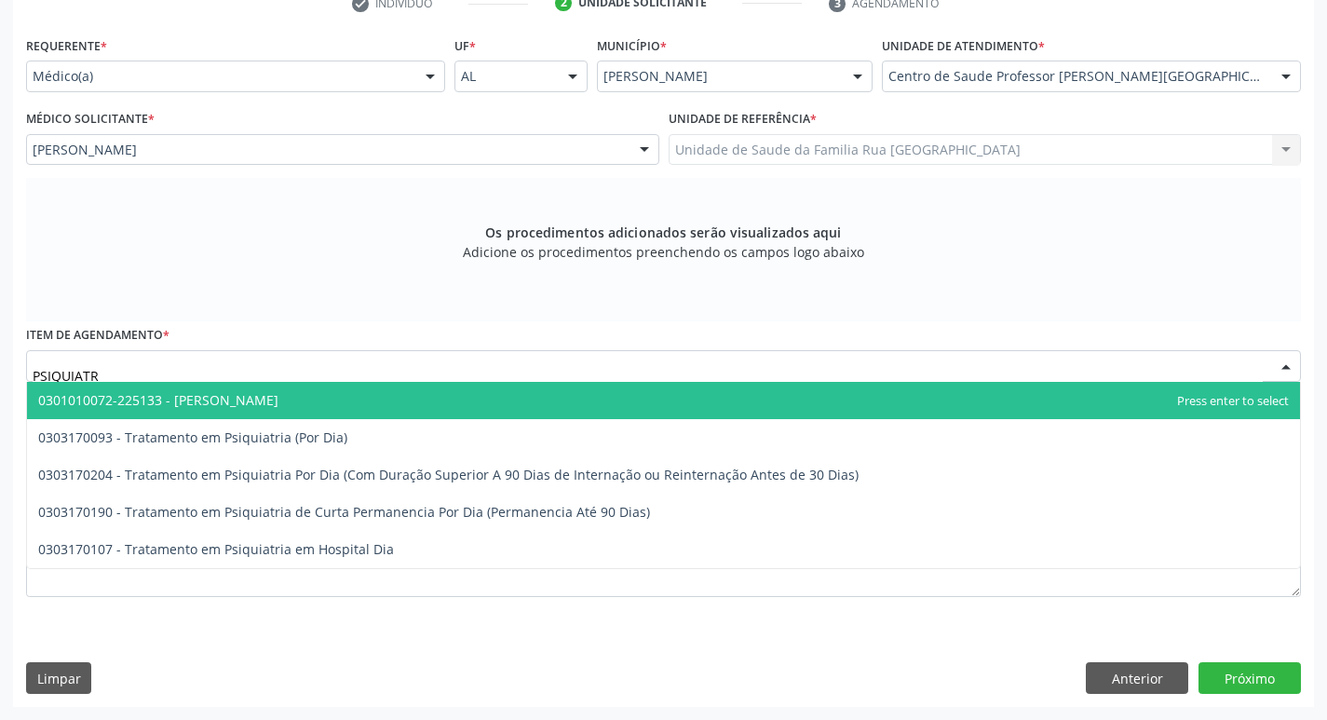
click at [240, 399] on span "0301010072-225133 - [PERSON_NAME]" at bounding box center [158, 400] width 240 height 18
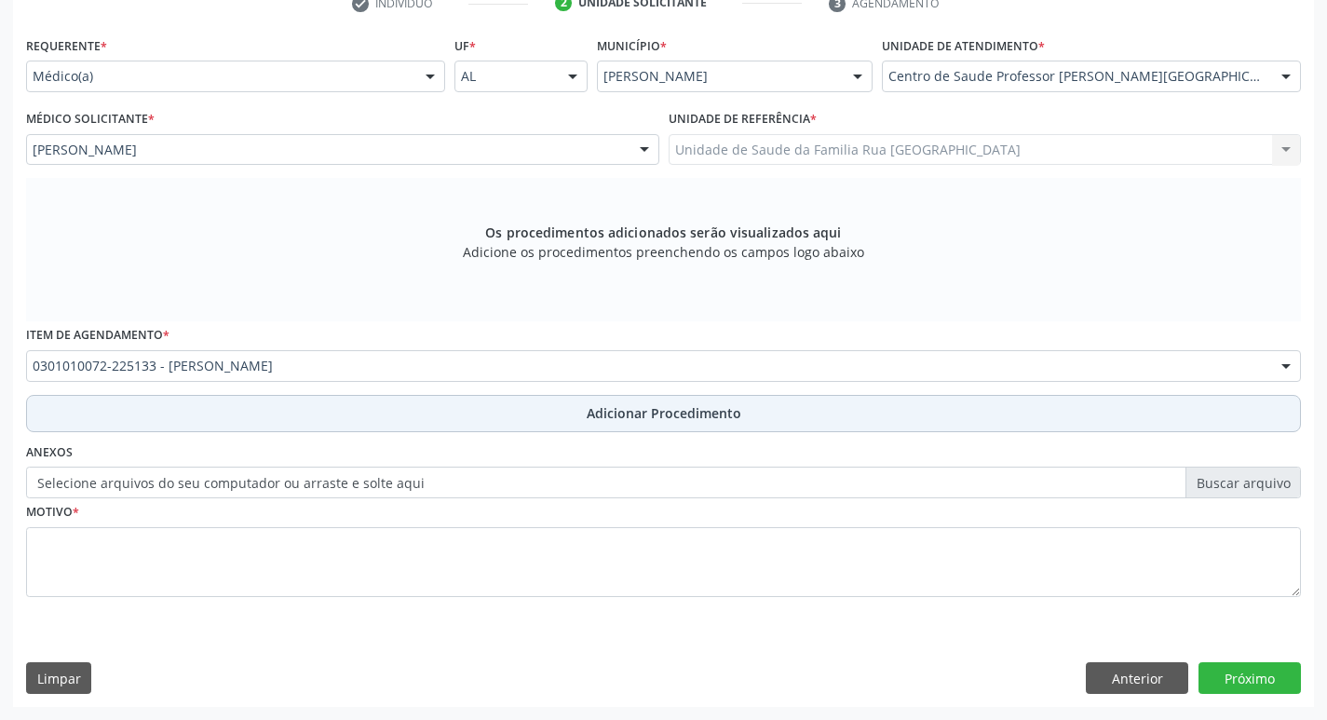
click at [663, 412] on span "Adicionar Procedimento" at bounding box center [664, 413] width 155 height 20
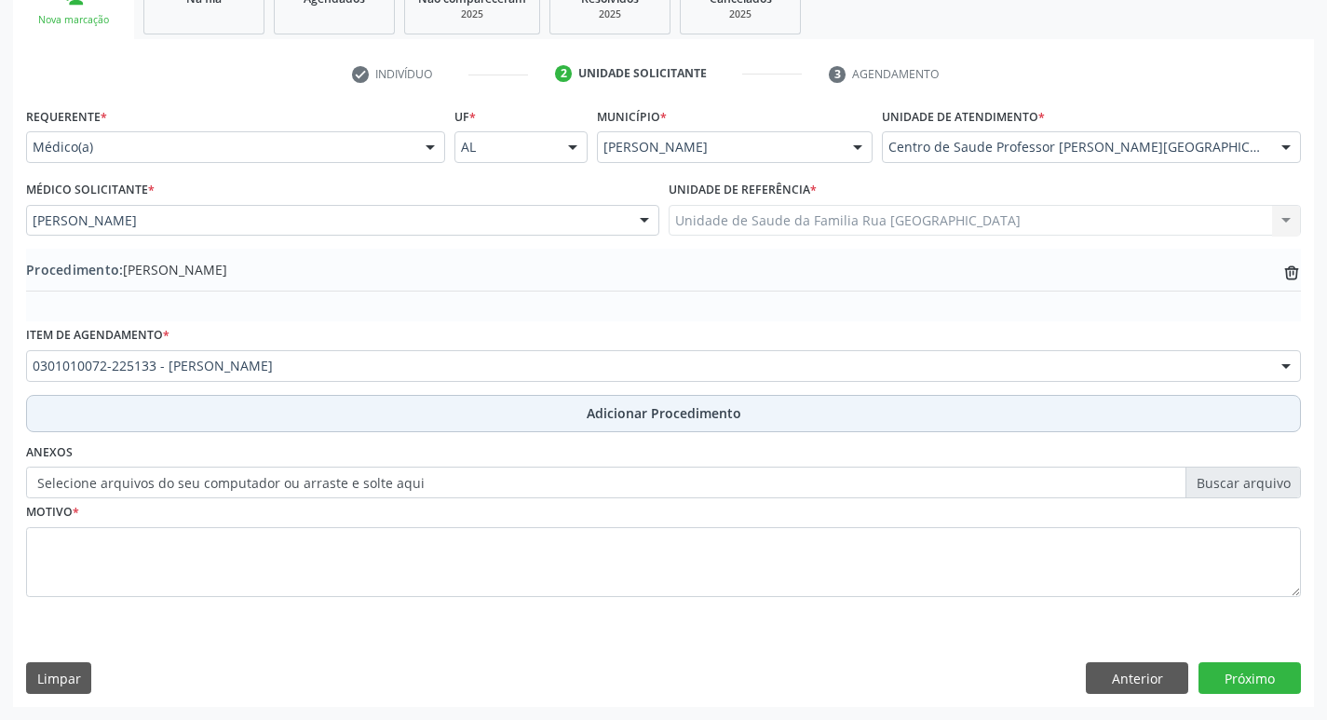
scroll to position [328, 0]
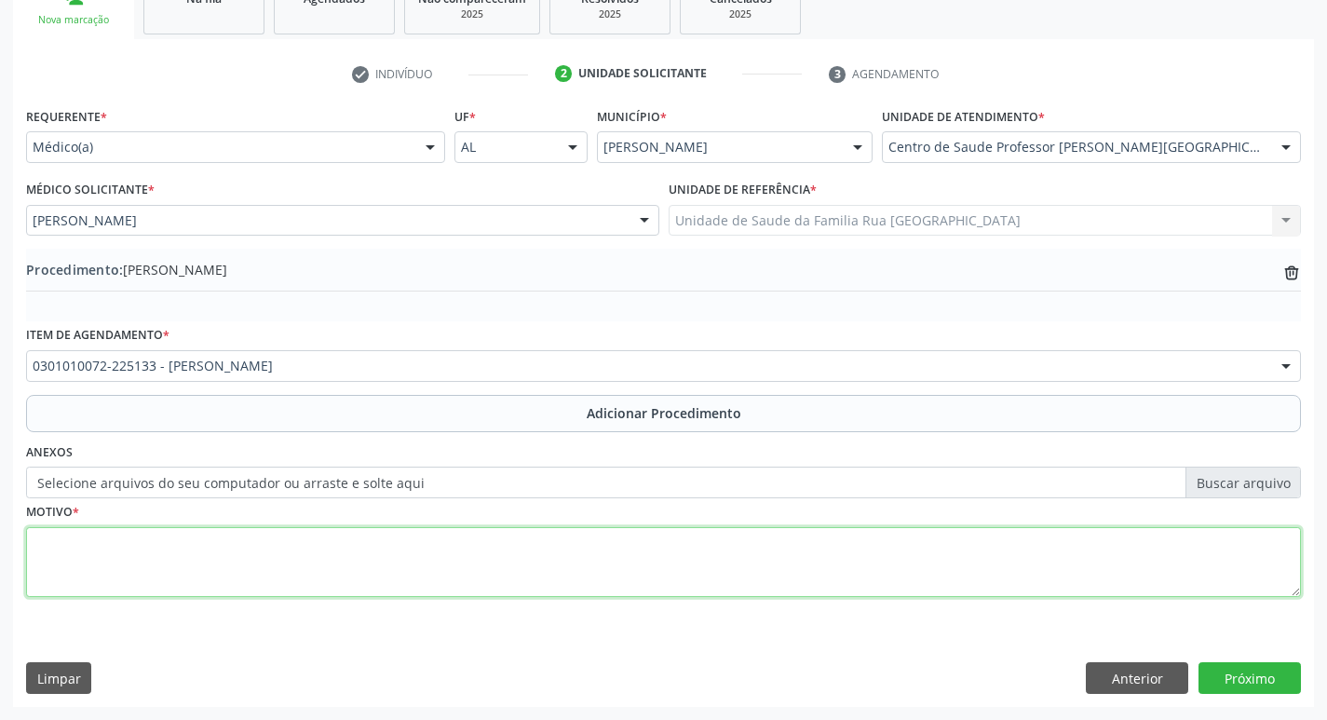
click at [183, 546] on textarea at bounding box center [663, 562] width 1275 height 71
type textarea "CID. F90,0"
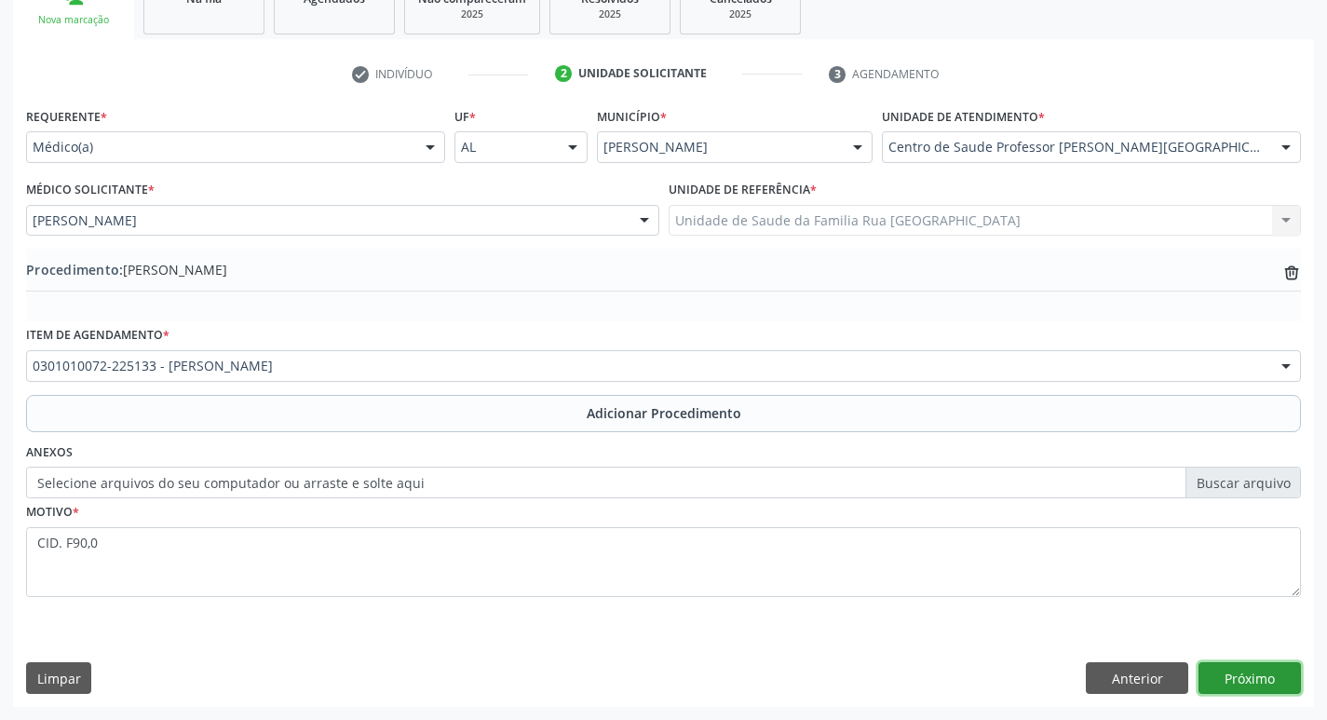
click at [1254, 673] on button "Próximo" at bounding box center [1249, 678] width 102 height 32
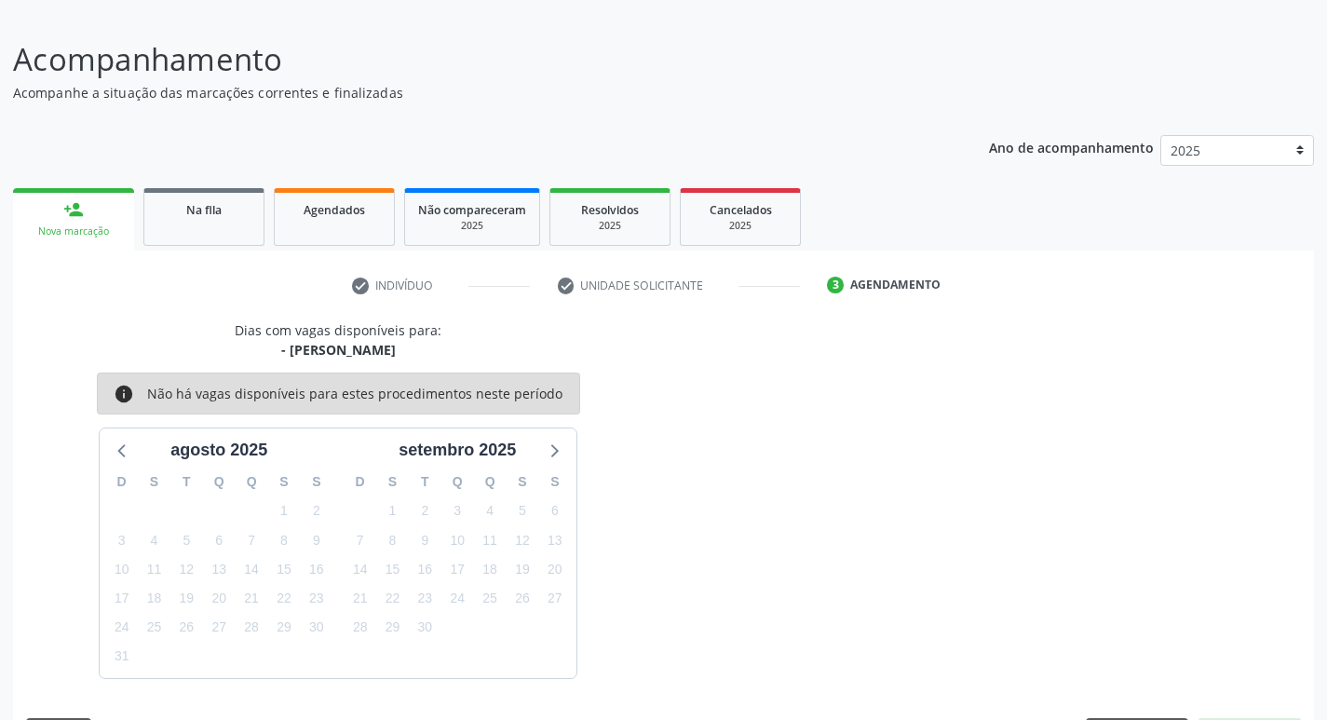
scroll to position [171, 0]
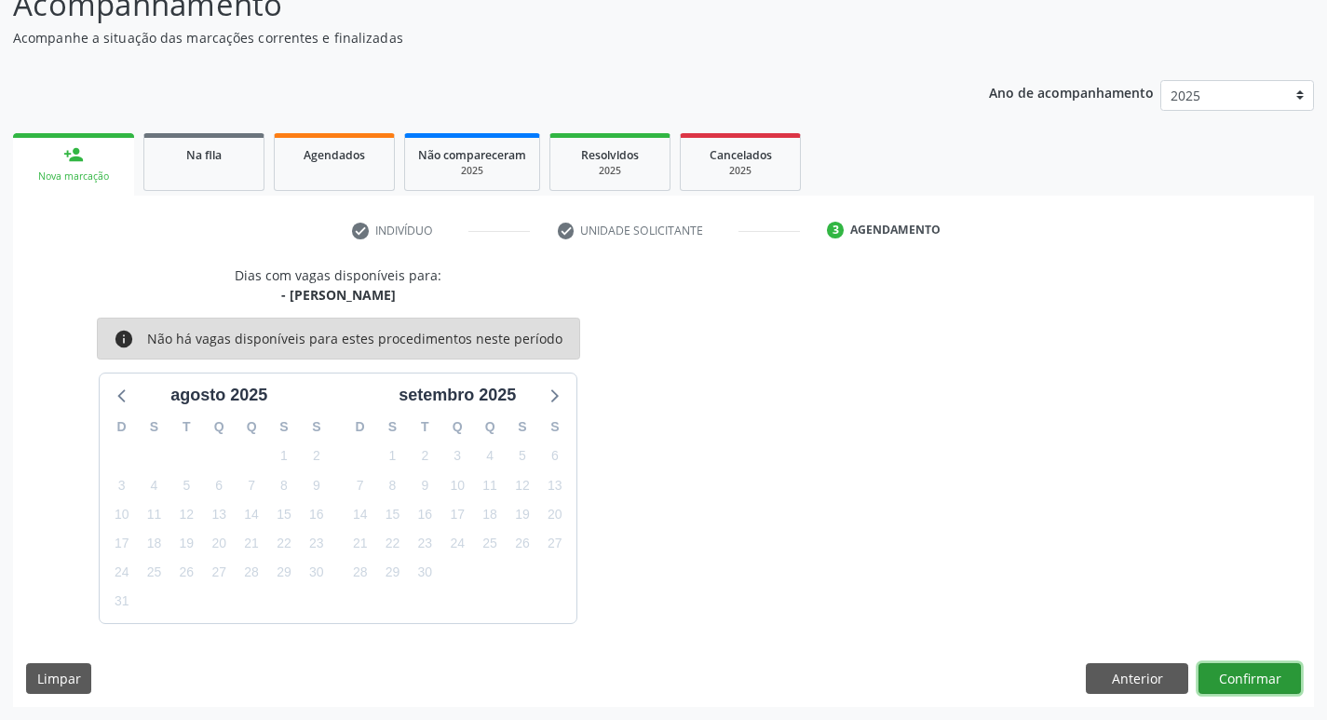
click at [1254, 674] on button "Confirmar" at bounding box center [1249, 679] width 102 height 32
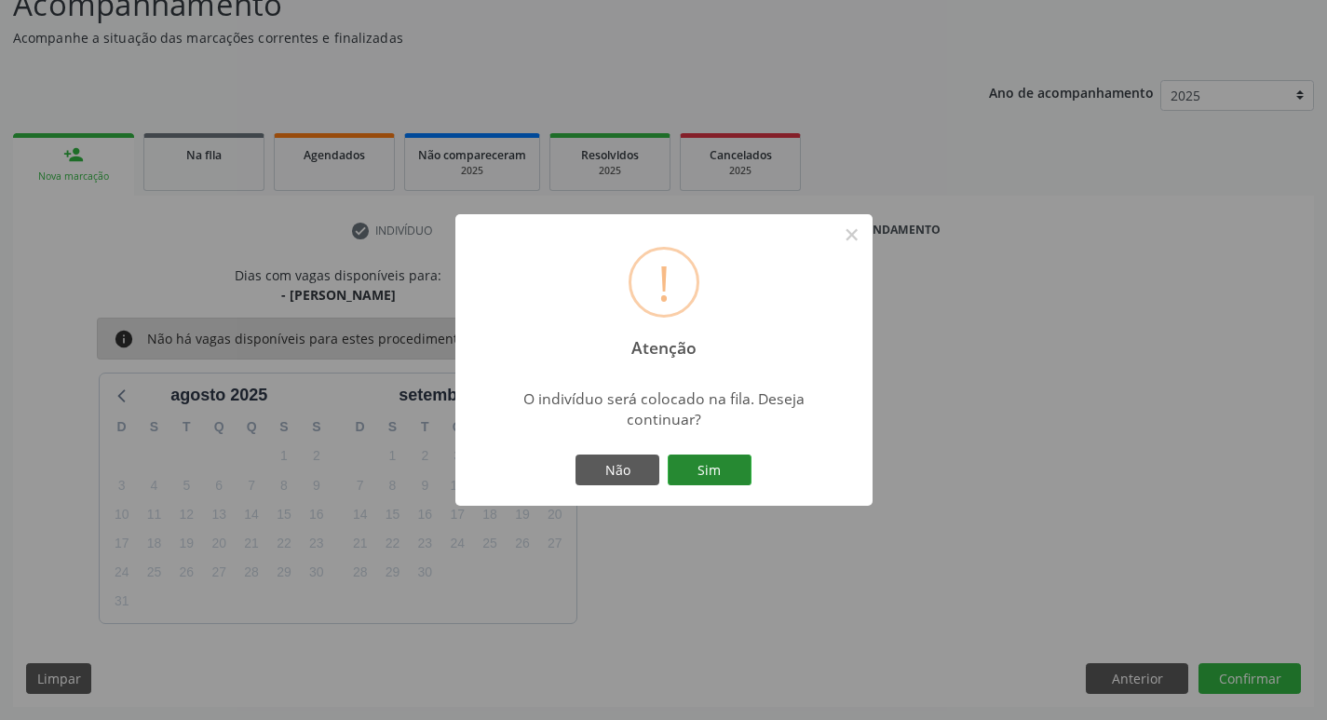
click at [739, 480] on button "Sim" at bounding box center [710, 470] width 84 height 32
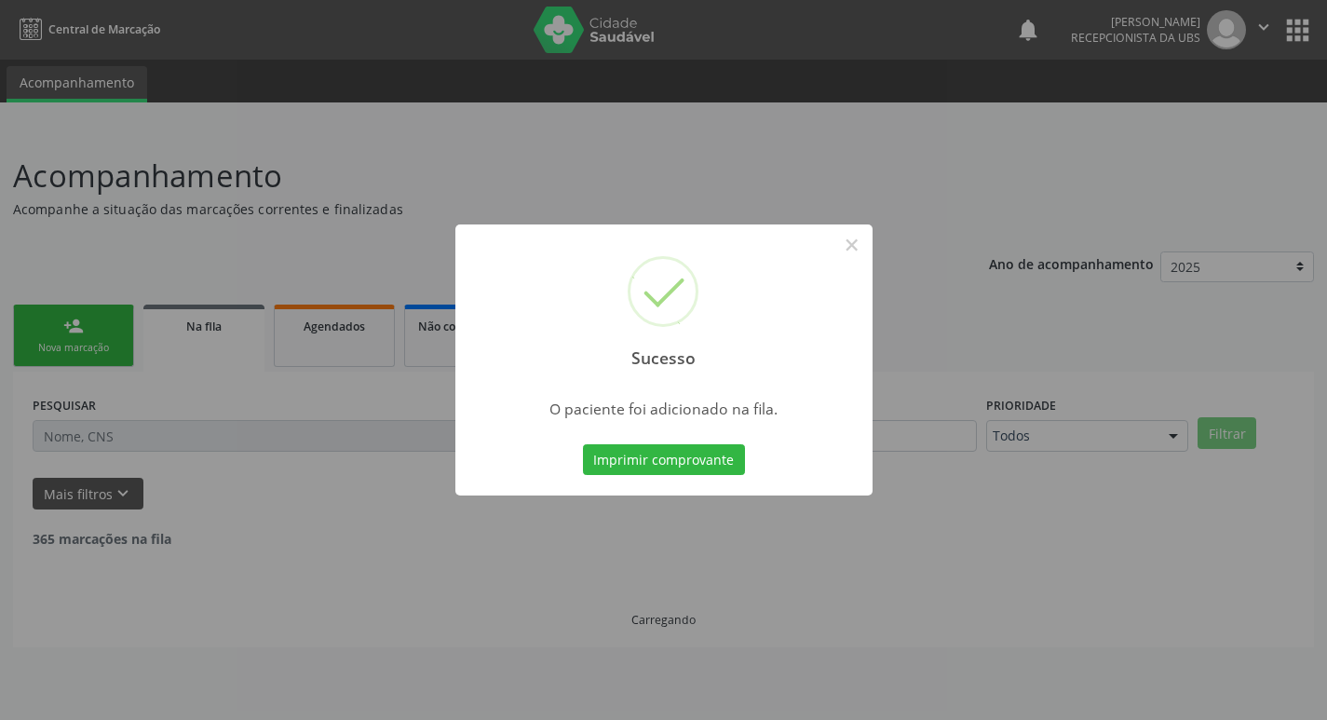
scroll to position [0, 0]
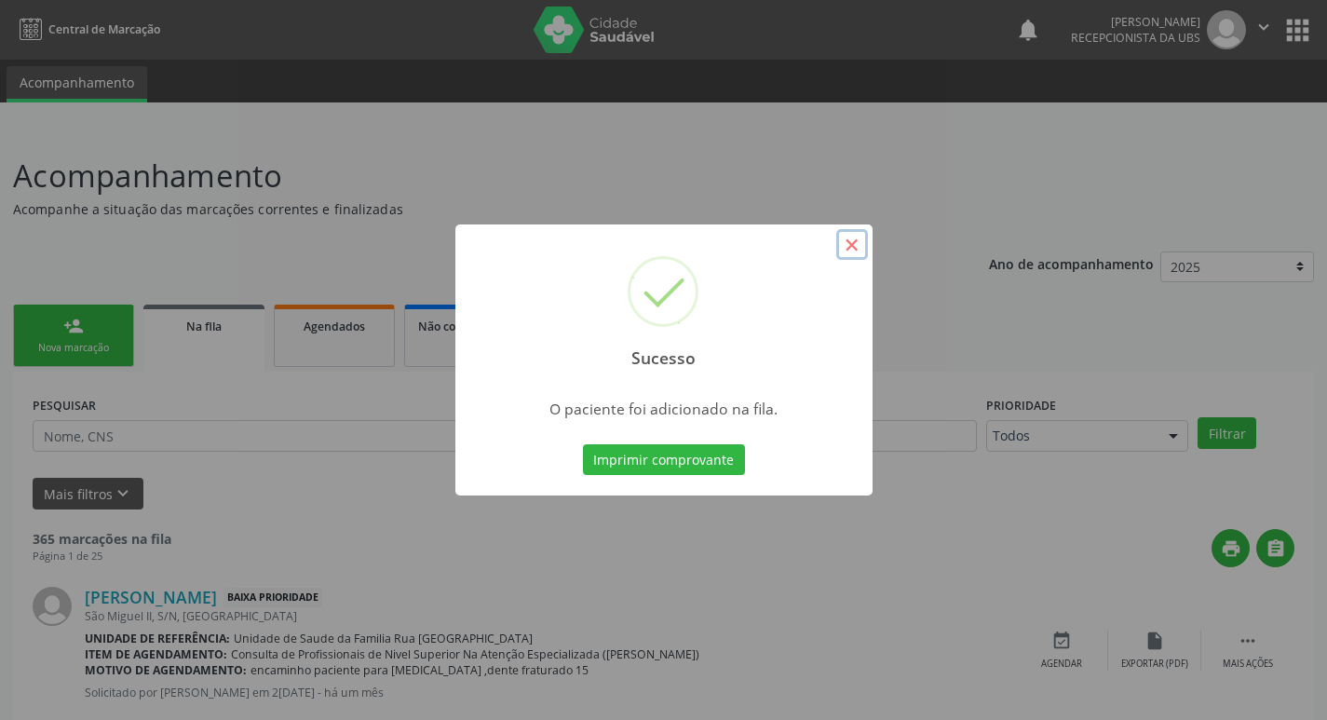
click at [853, 242] on button "×" at bounding box center [852, 245] width 32 height 32
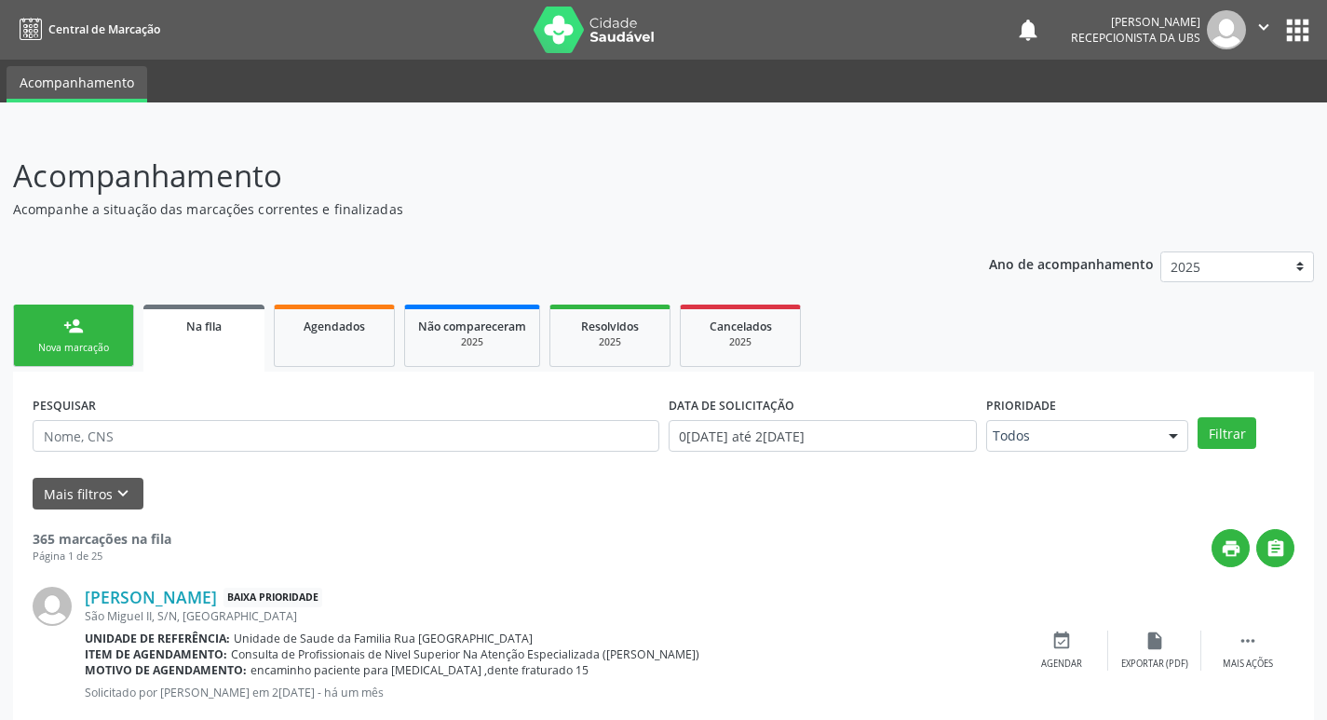
click at [194, 330] on span "Na fila" at bounding box center [203, 326] width 35 height 16
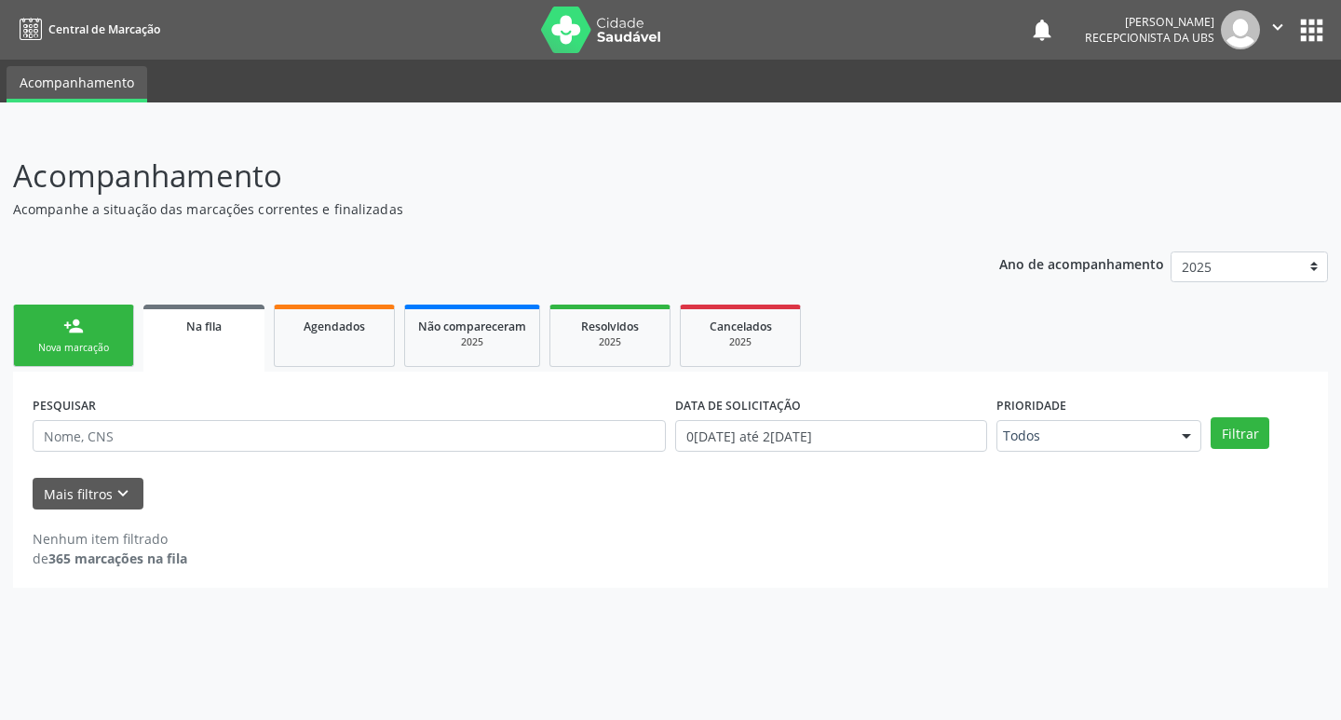
click at [211, 330] on span "Na fila" at bounding box center [203, 326] width 35 height 16
click at [215, 318] on div "Na fila" at bounding box center [203, 326] width 95 height 20
click at [337, 335] on link "Agendados" at bounding box center [334, 335] width 121 height 62
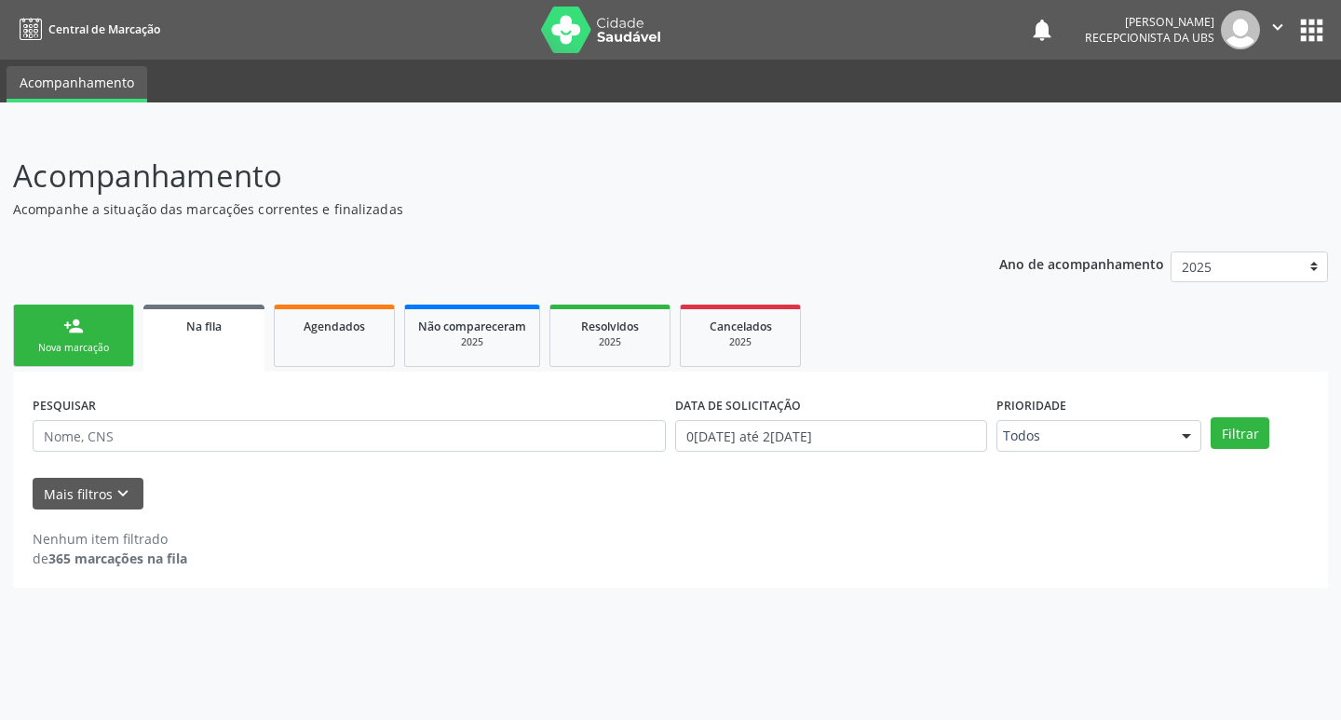
click at [204, 338] on link "Na fila" at bounding box center [203, 337] width 121 height 67
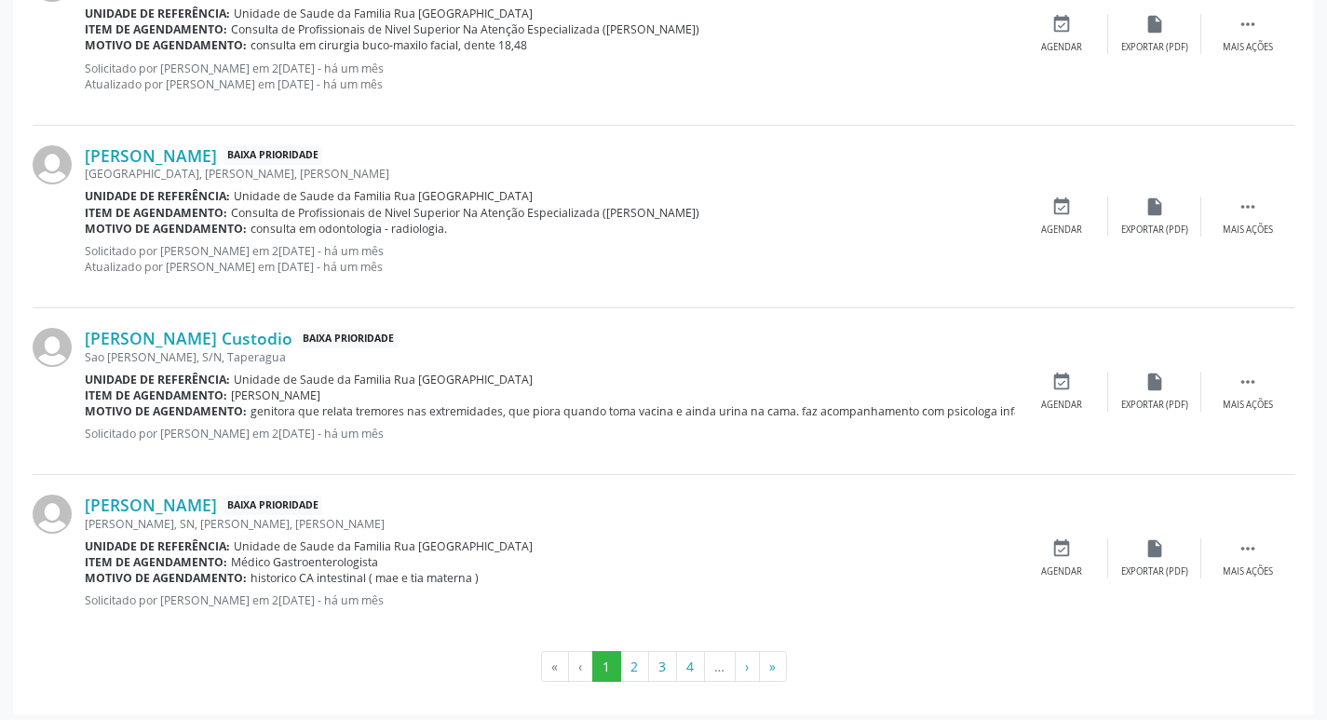
scroll to position [2483, 0]
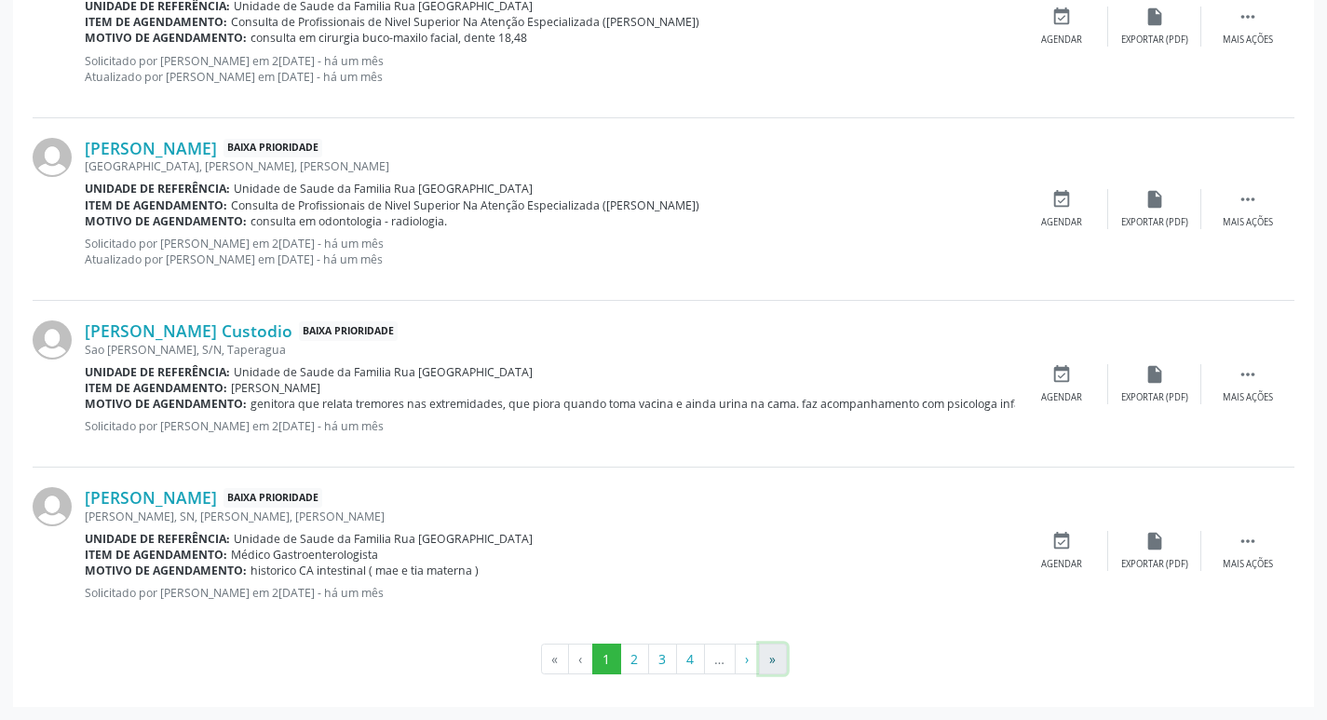
click at [780, 666] on button "»" at bounding box center [773, 659] width 28 height 32
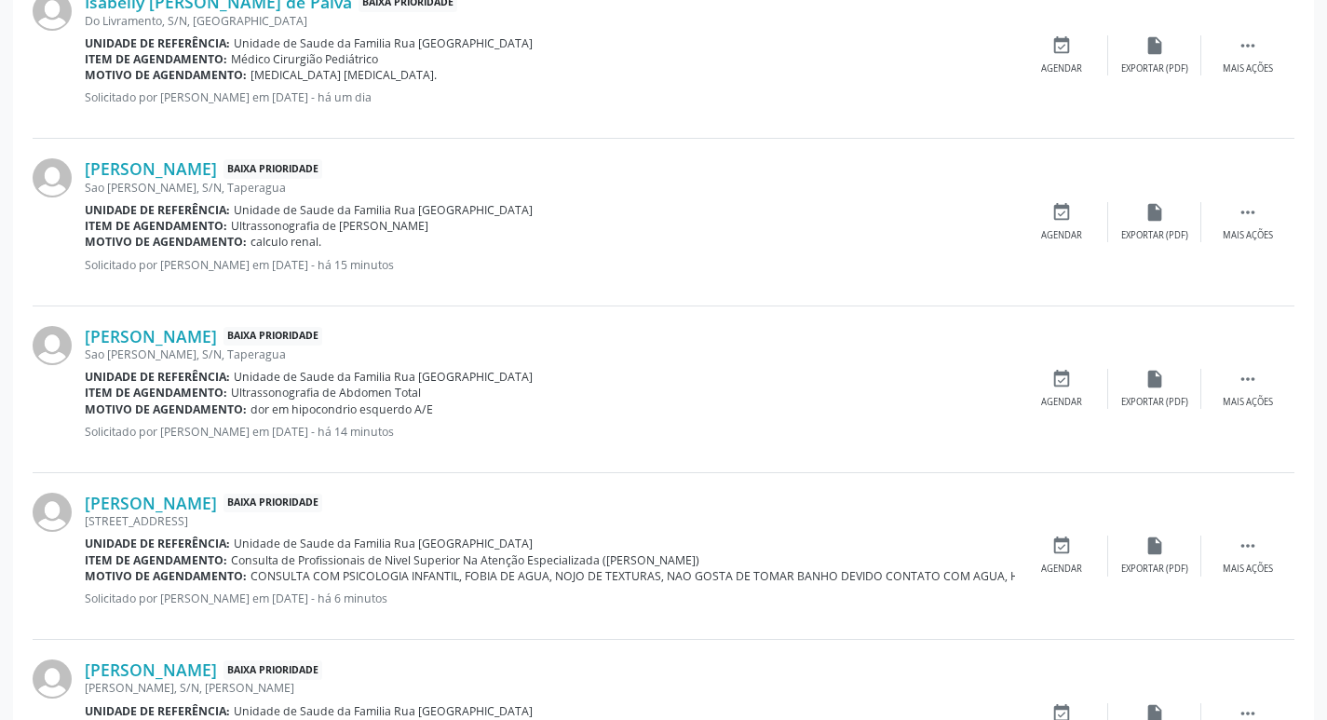
scroll to position [581, 0]
